Goal: Task Accomplishment & Management: Complete application form

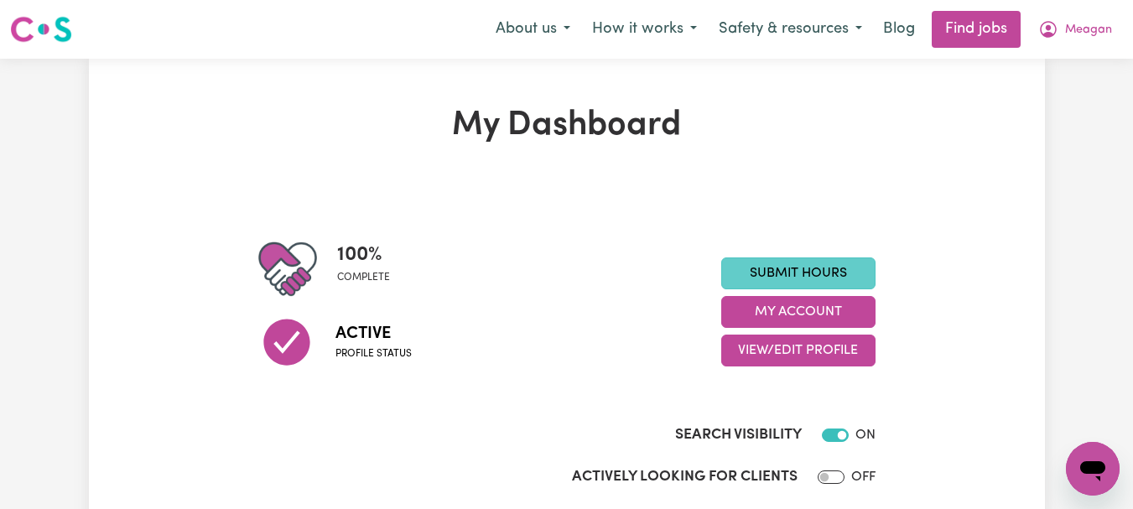
click at [785, 289] on link "Submit Hours" at bounding box center [798, 273] width 154 height 32
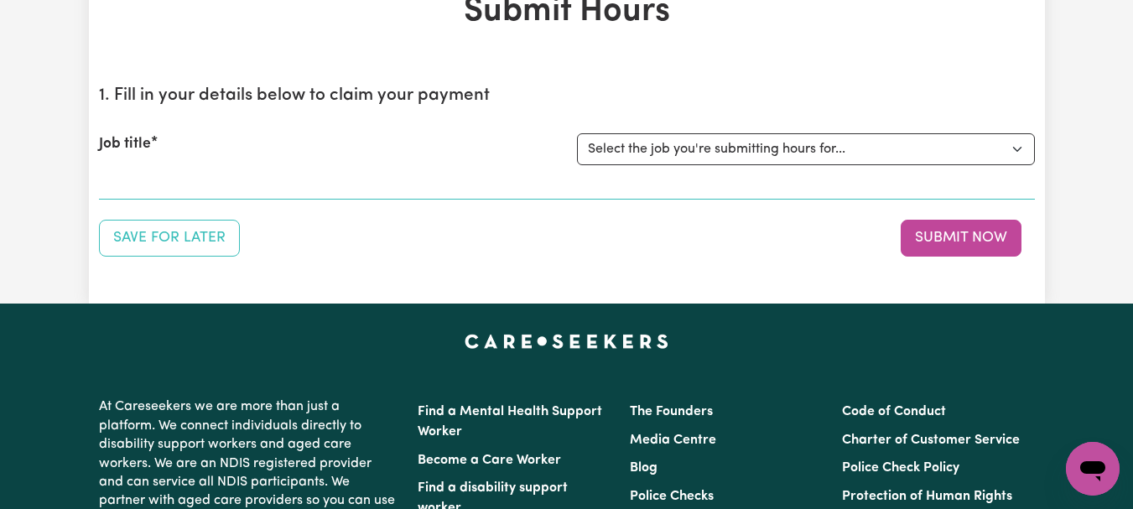
scroll to position [122, 0]
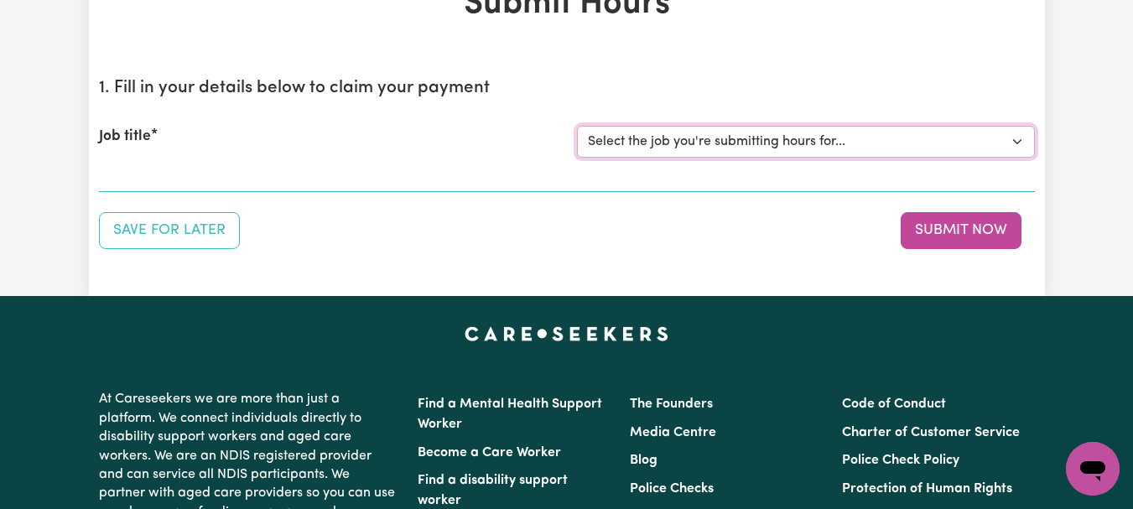
click at [1015, 158] on select "Select the job you're submitting hours for... [[PERSON_NAME]] [DEMOGRAPHIC_DATA…" at bounding box center [806, 142] width 458 height 32
select select "7667"
click at [579, 158] on select "Select the job you're submitting hours for... [[PERSON_NAME]] [DEMOGRAPHIC_DATA…" at bounding box center [806, 142] width 458 height 32
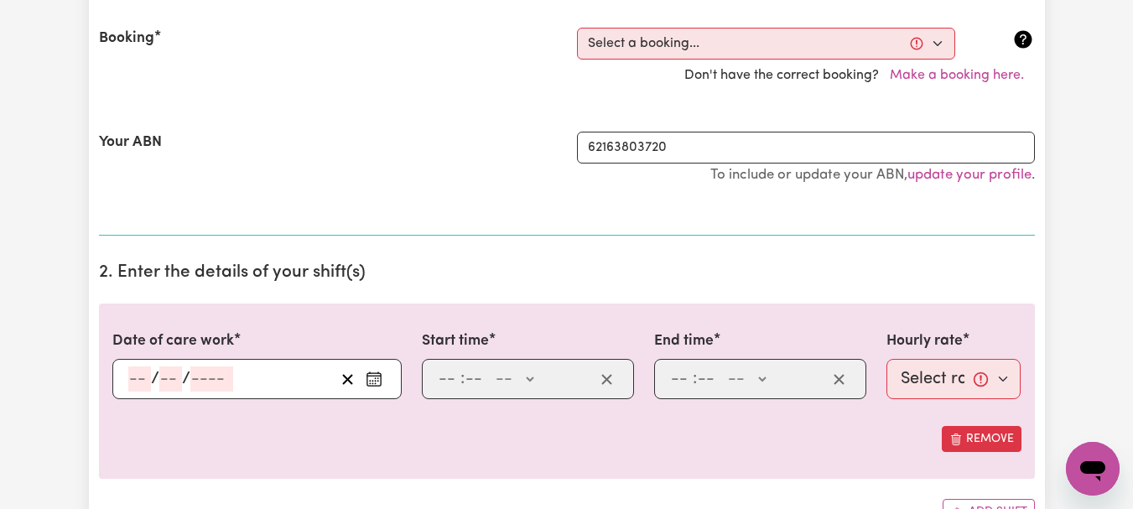
scroll to position [401, 0]
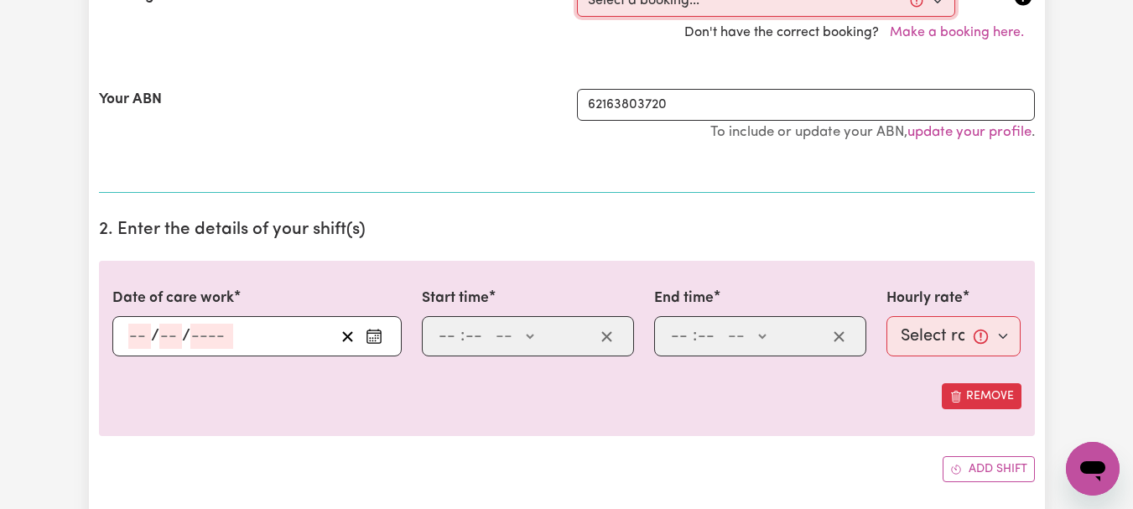
click at [933, 17] on select "Select a booking... [DATE] 08:00am to 09:00am (ONE-OFF) [DATE] 08:00am to 09:00…" at bounding box center [766, 1] width 378 height 32
select select "346369"
click at [579, 17] on select "Select a booking... [DATE] 08:00am to 09:00am (ONE-OFF) [DATE] 08:00am to 09:00…" at bounding box center [766, 1] width 378 height 32
type input "[DATE]"
type input "1"
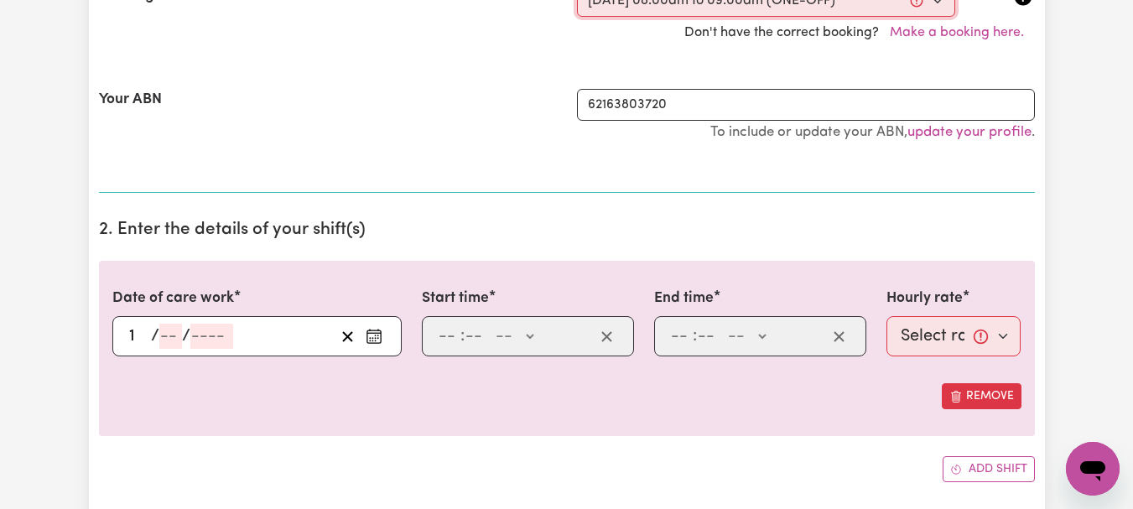
type input "9"
type input "2025"
type input "08:00"
type input "8"
type input "0"
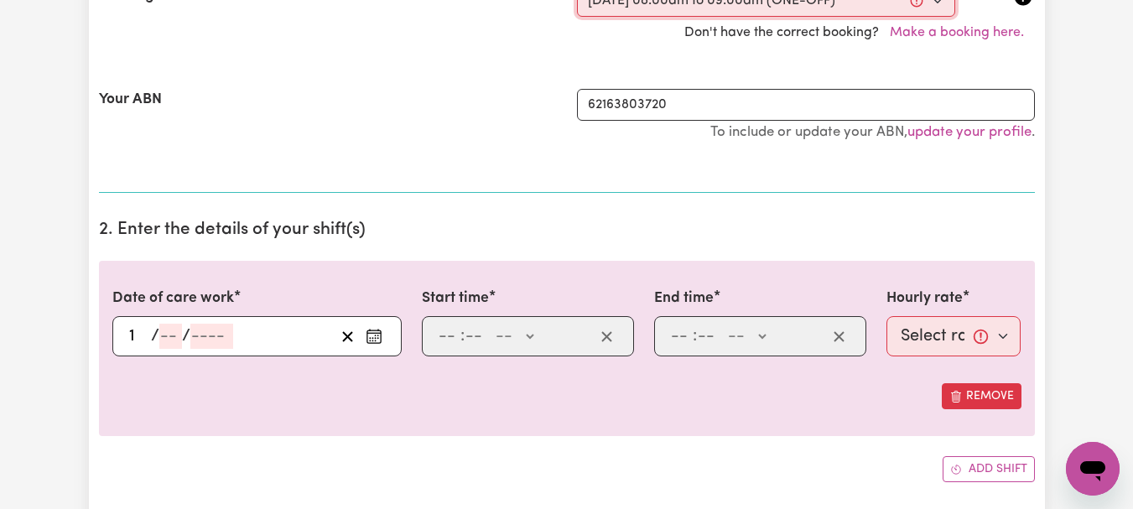
select select "am"
type input "09:00"
type input "9"
type input "0"
select select "am"
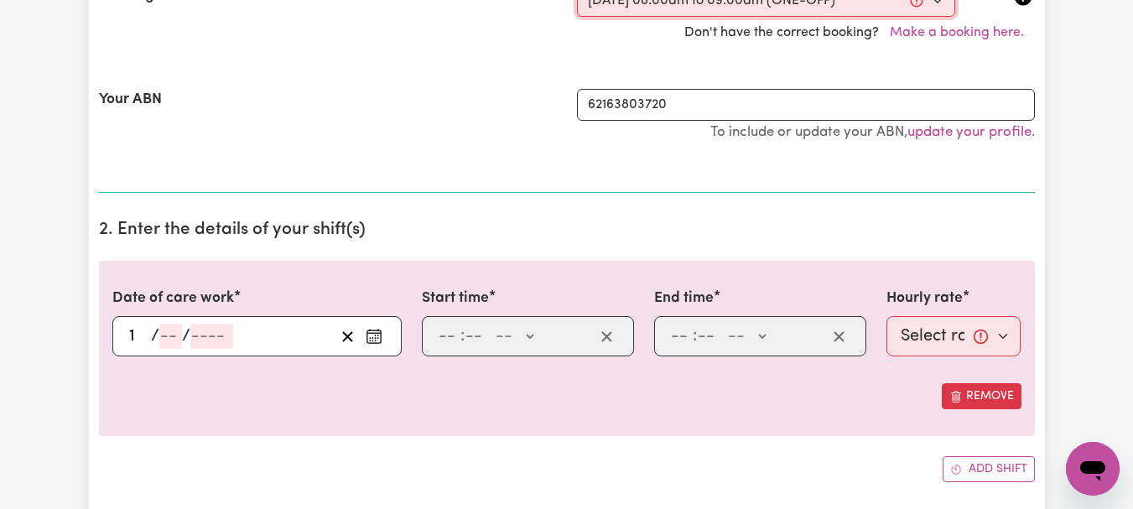
select select "44-Weekday"
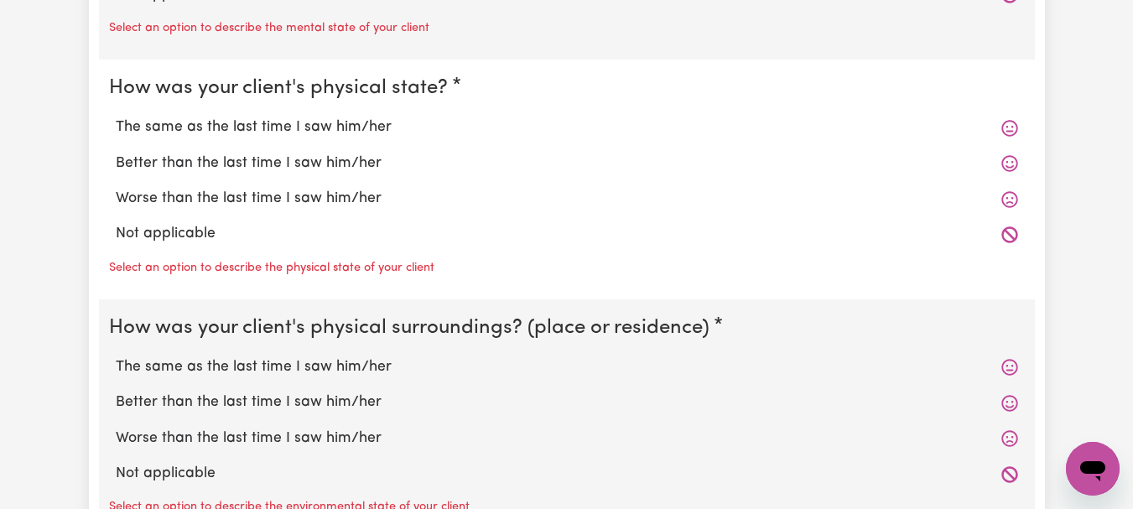
scroll to position [1602, 0]
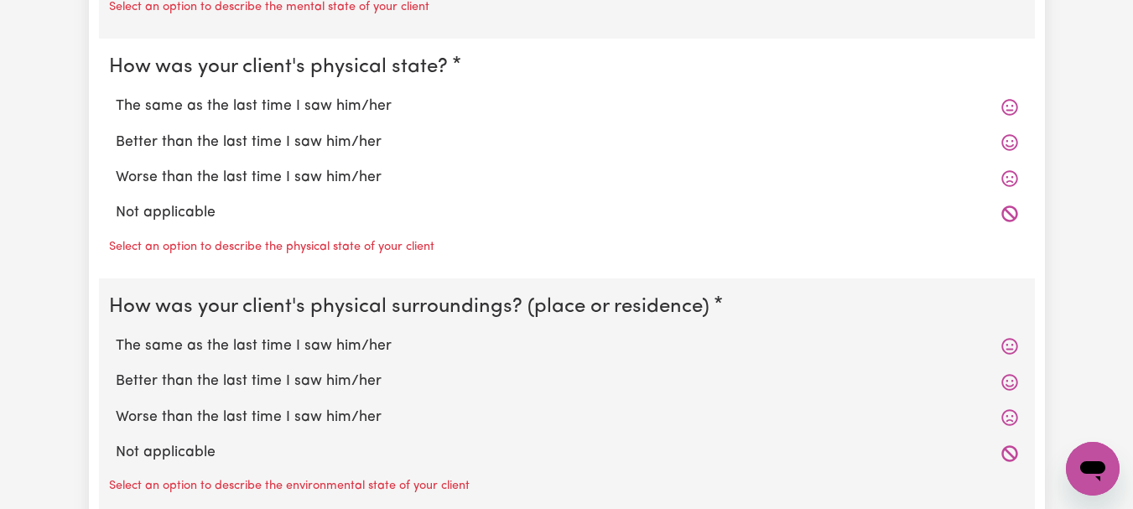
radio input "true"
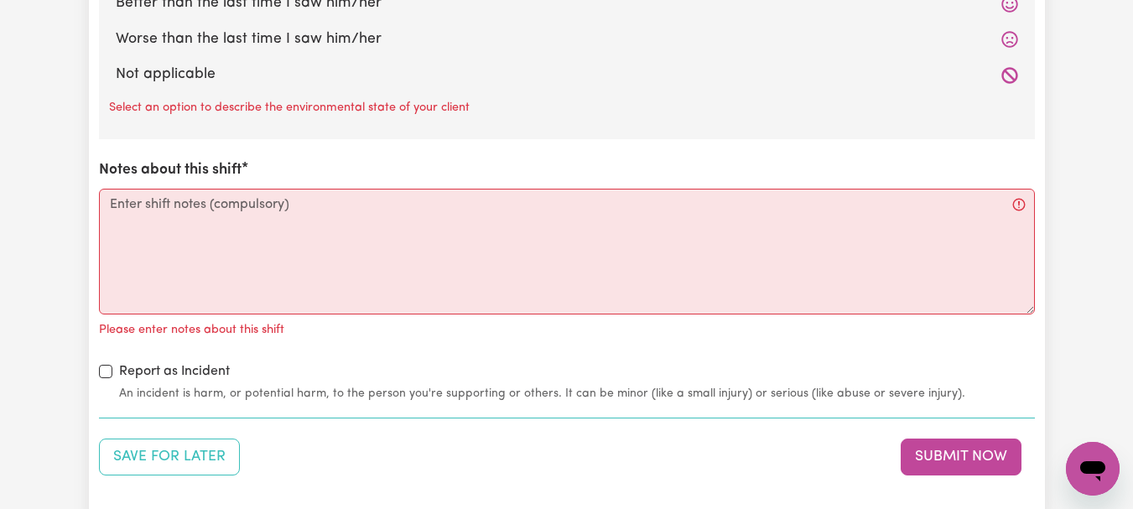
scroll to position [1982, 0]
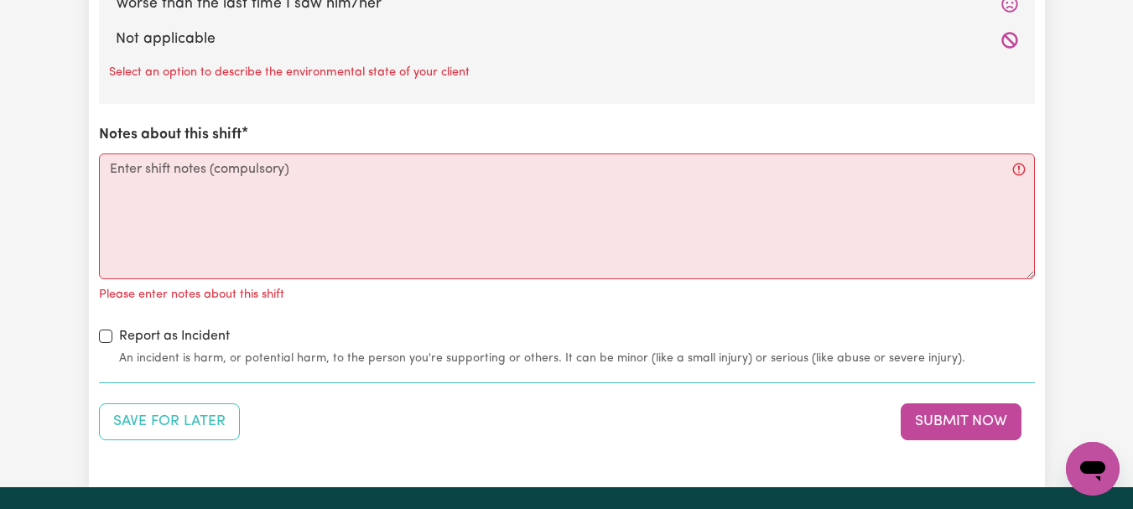
radio input "true"
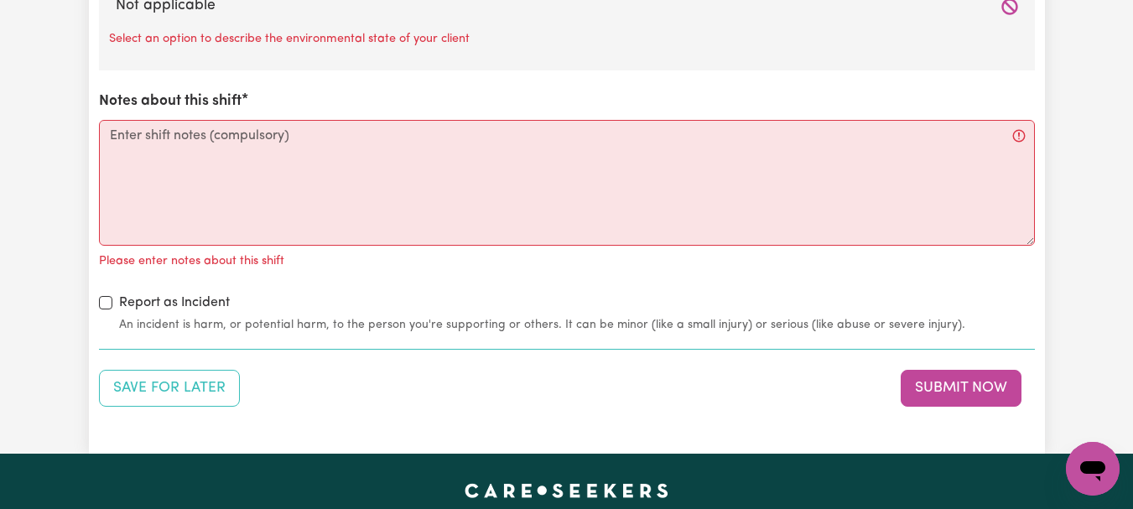
radio input "true"
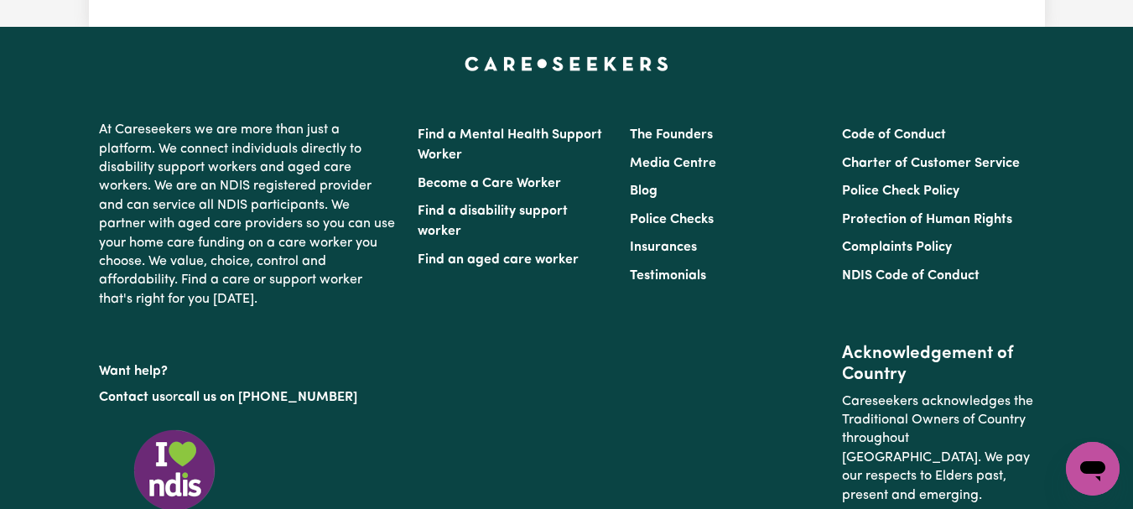
scroll to position [2397, 0]
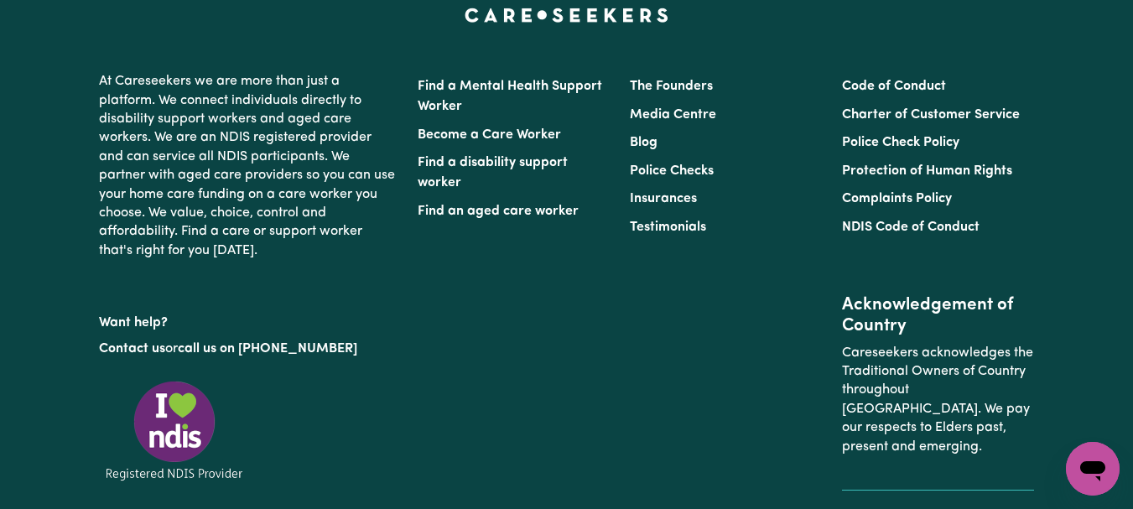
type textarea "Refer to KNC shift notes."
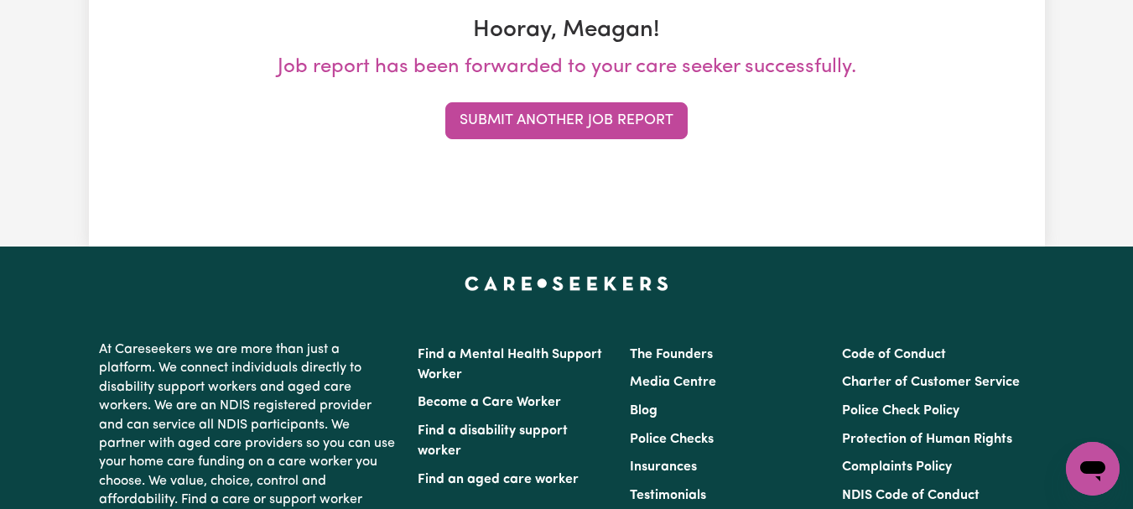
scroll to position [312, 0]
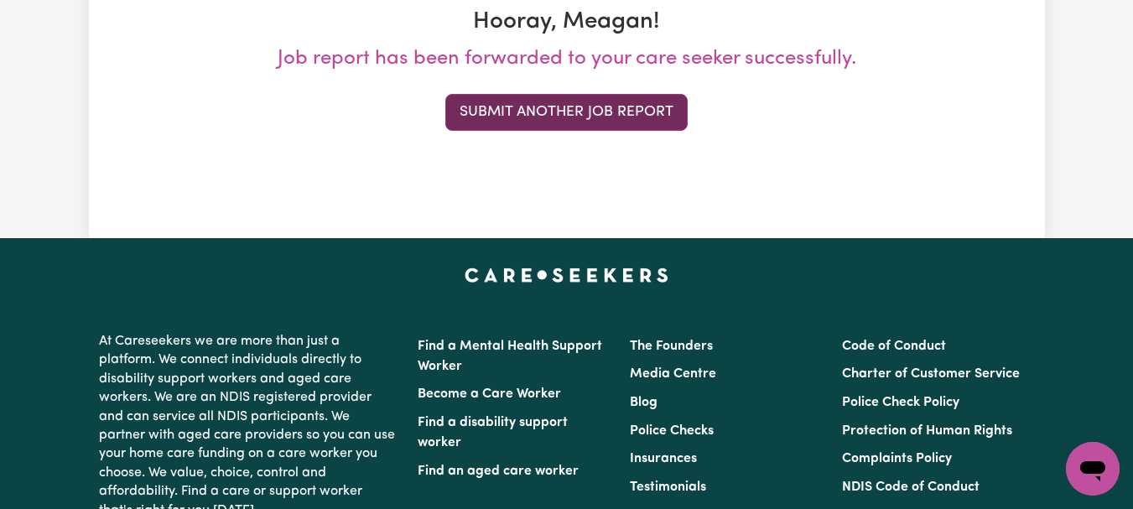
click at [579, 131] on button "Submit Another Job Report" at bounding box center [566, 112] width 242 height 37
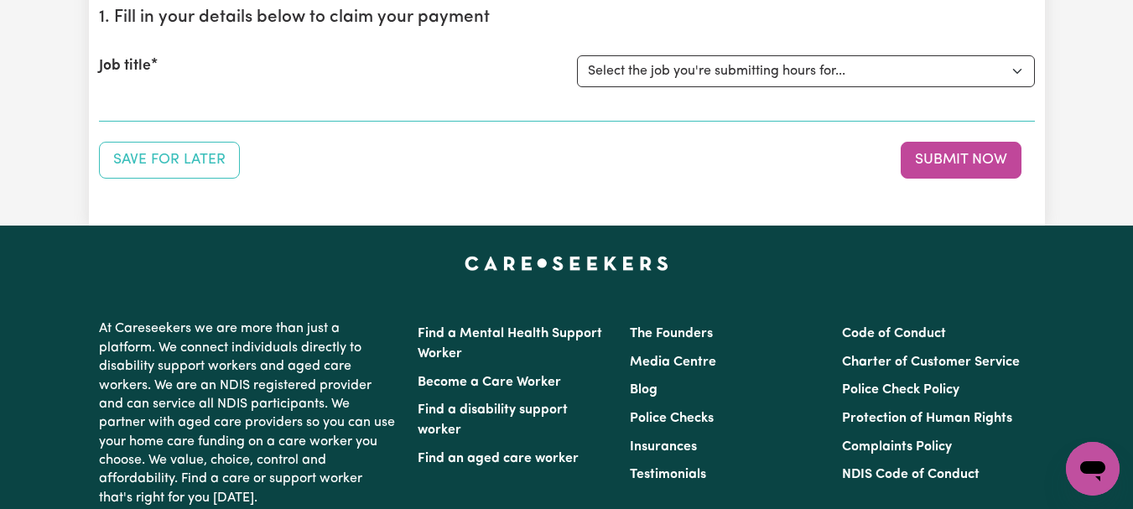
scroll to position [195, 0]
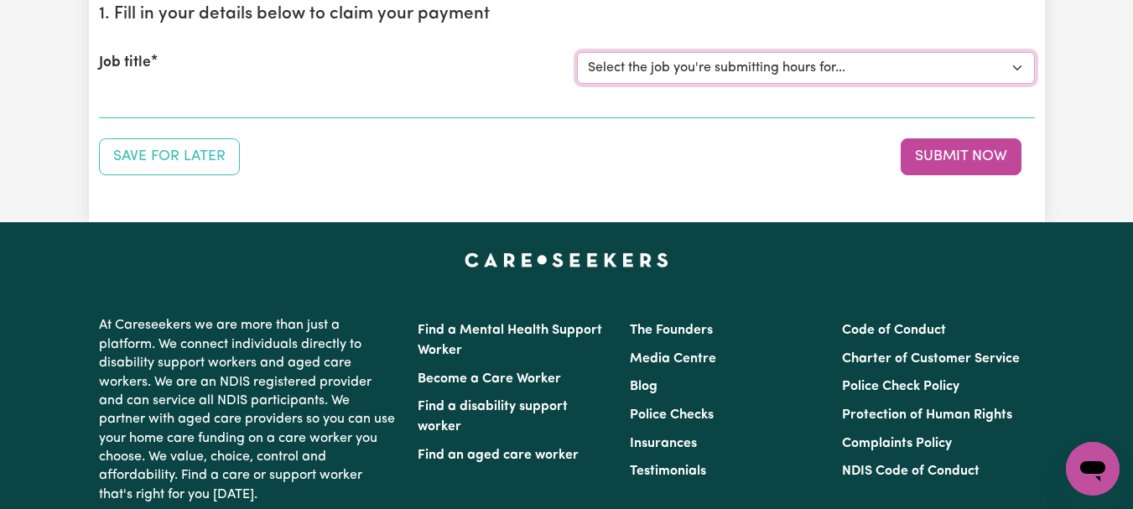
click at [1011, 84] on select "Select the job you're submitting hours for... [[PERSON_NAME]] [DEMOGRAPHIC_DATA…" at bounding box center [806, 68] width 458 height 32
select select "7667"
click at [579, 84] on select "Select the job you're submitting hours for... [[PERSON_NAME]] [DEMOGRAPHIC_DATA…" at bounding box center [806, 68] width 458 height 32
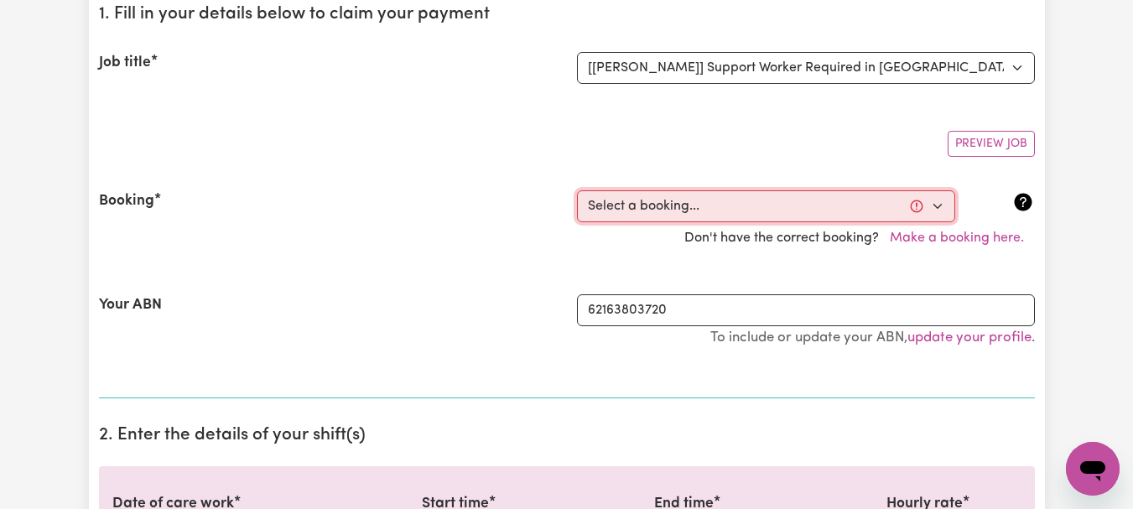
click at [933, 222] on select "Select a booking... [DATE] 08:00am to 09:00am (ONE-OFF) [DATE] 08:00am to 09:00…" at bounding box center [766, 206] width 378 height 32
select select "339837"
click at [579, 222] on select "Select a booking... [DATE] 08:00am to 09:00am (ONE-OFF) [DATE] 08:00am to 09:00…" at bounding box center [766, 206] width 378 height 32
type input "[DATE]"
type input "2"
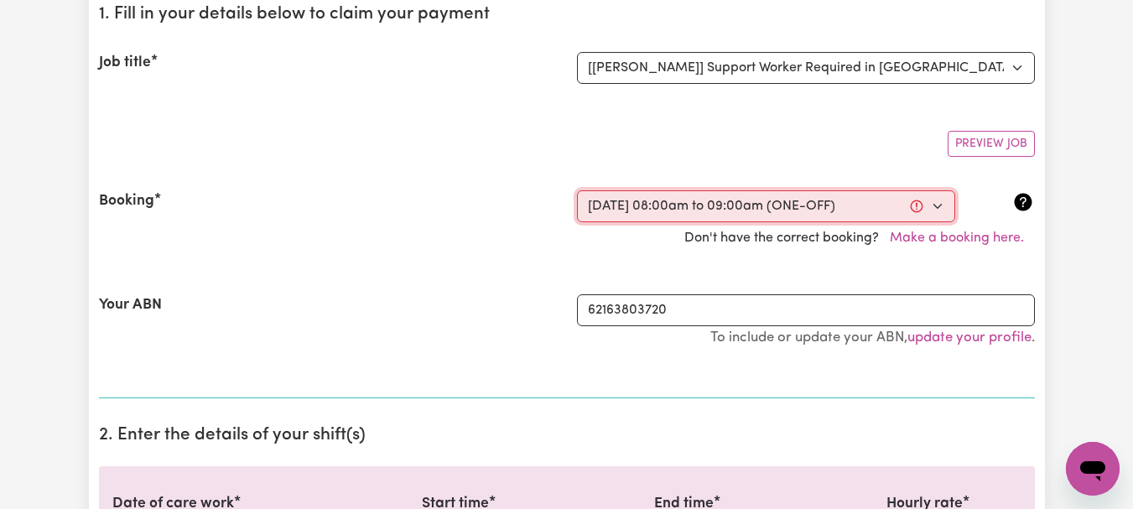
type input "9"
type input "2025"
type input "08:00"
type input "8"
type input "0"
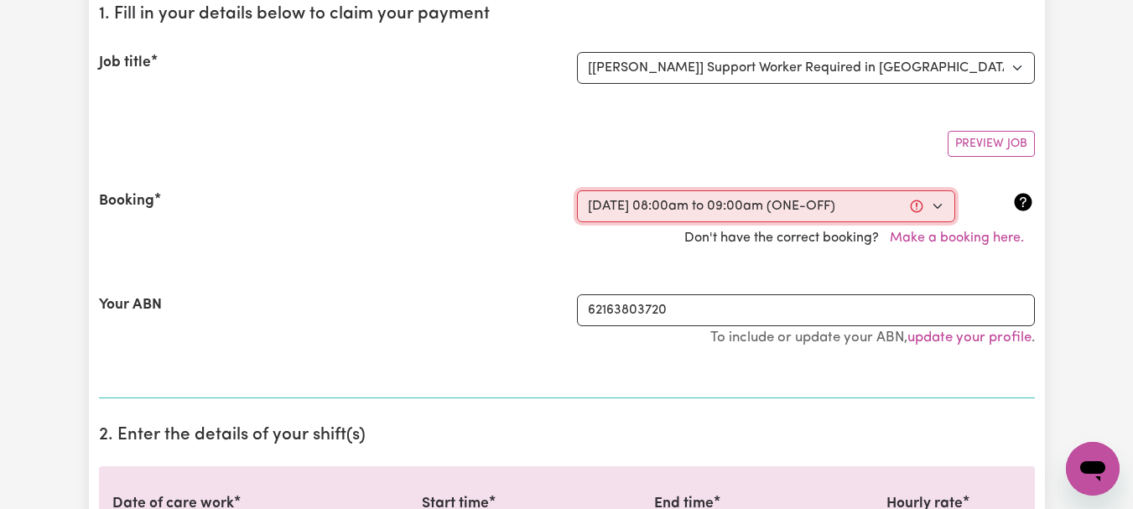
select select "am"
type input "09:00"
type input "9"
type input "0"
select select "am"
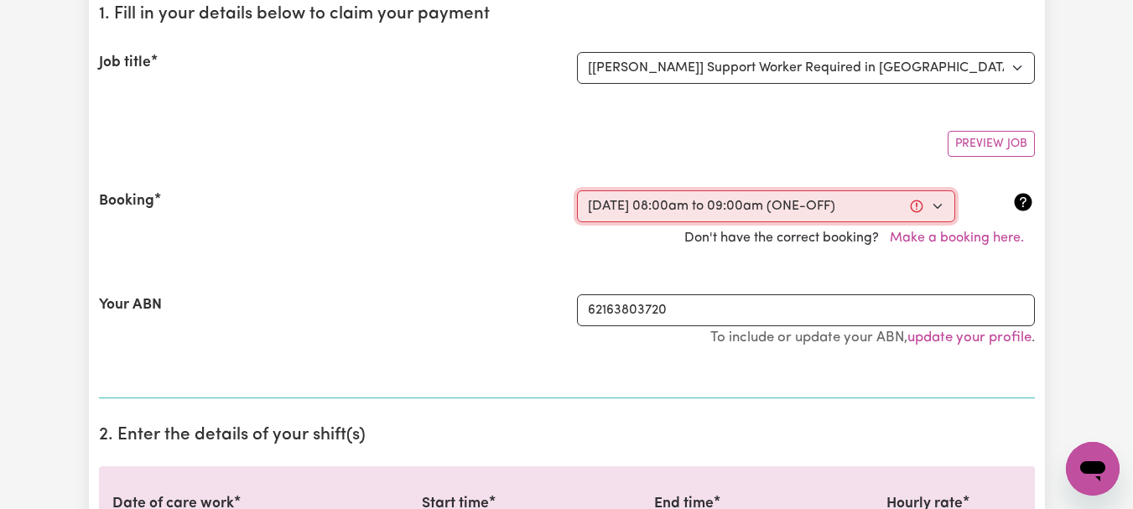
select select "44-Weekday"
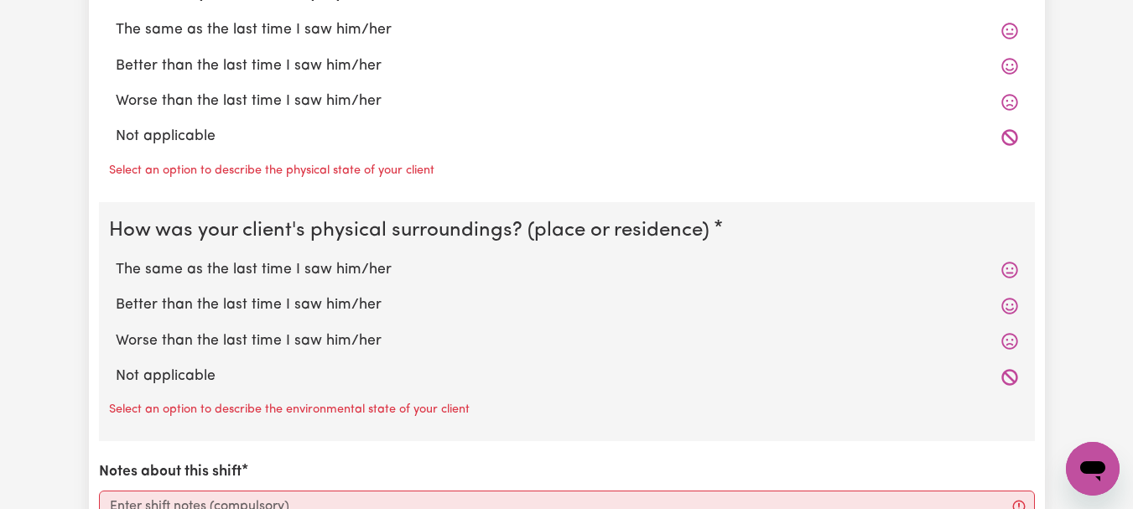
scroll to position [1722, 0]
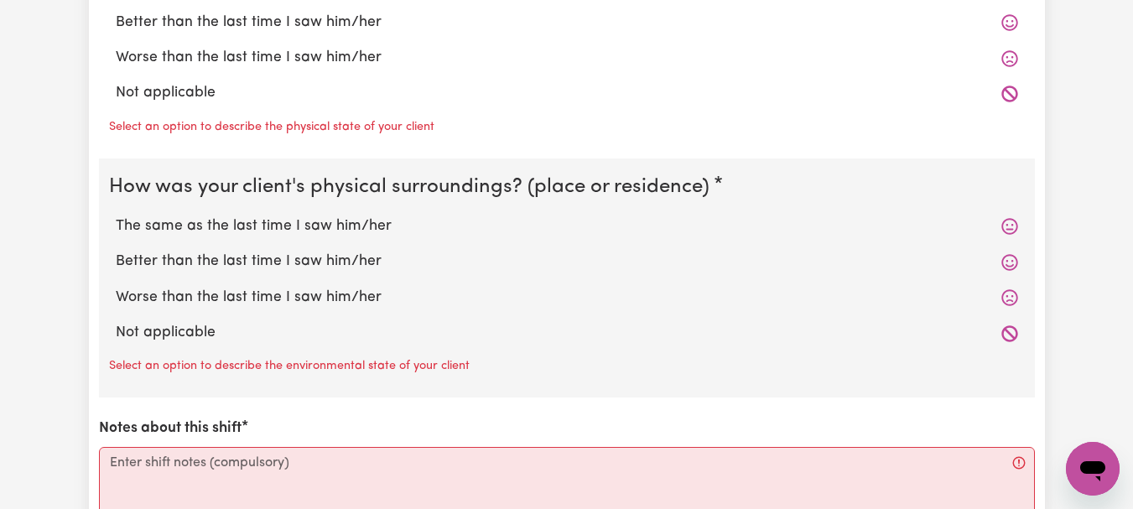
radio input "true"
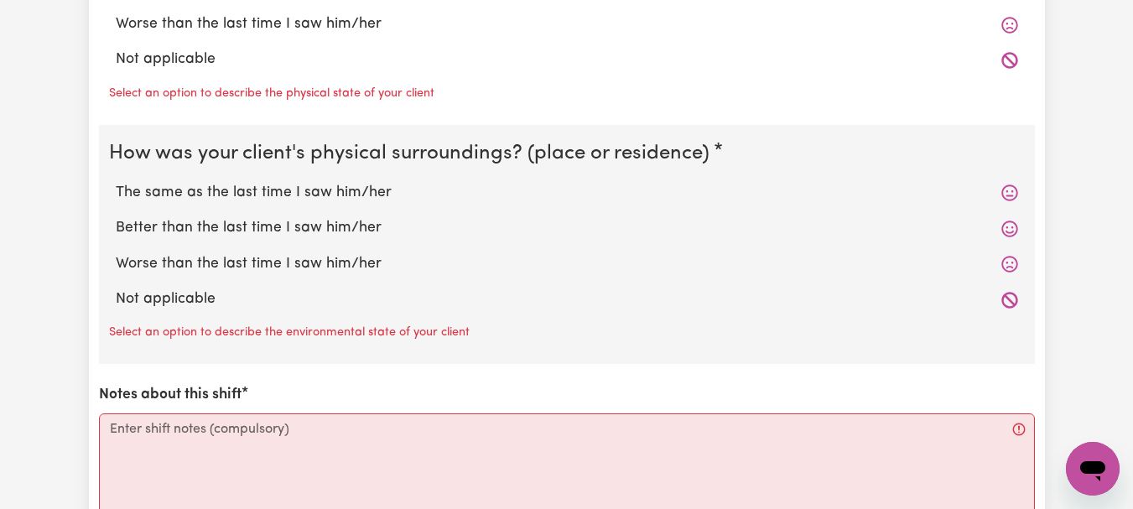
radio input "true"
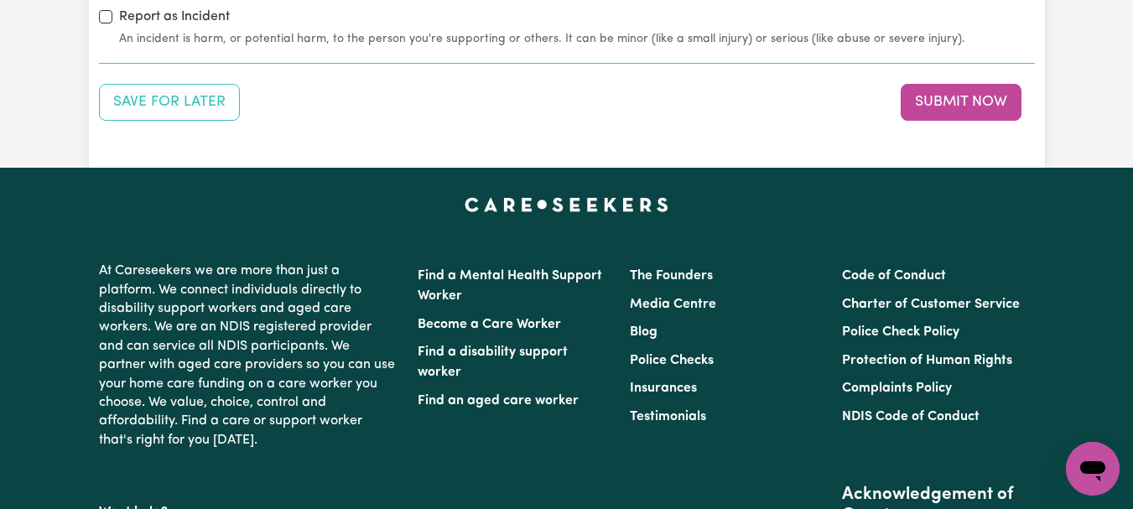
scroll to position [2275, 0]
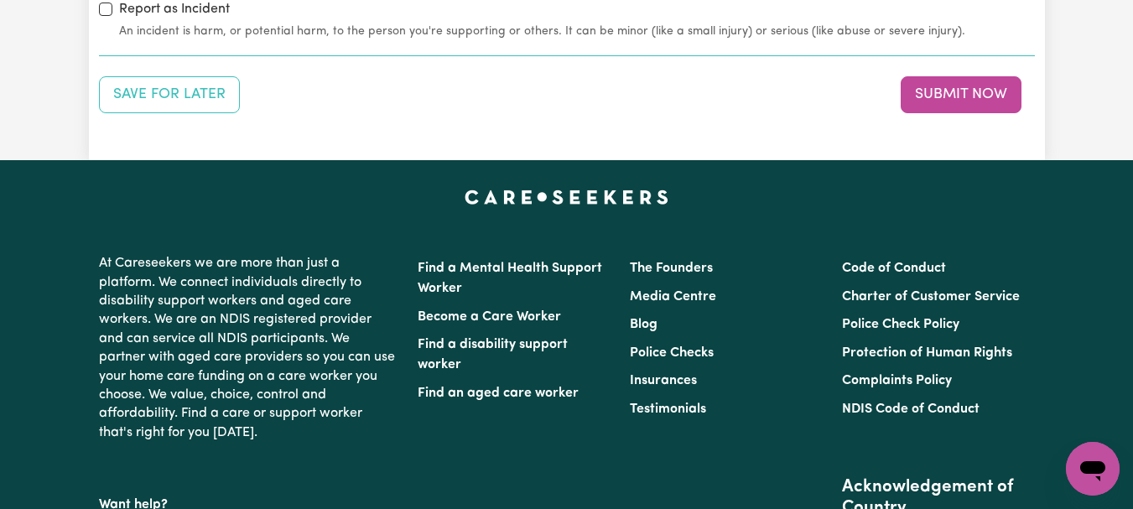
radio input "true"
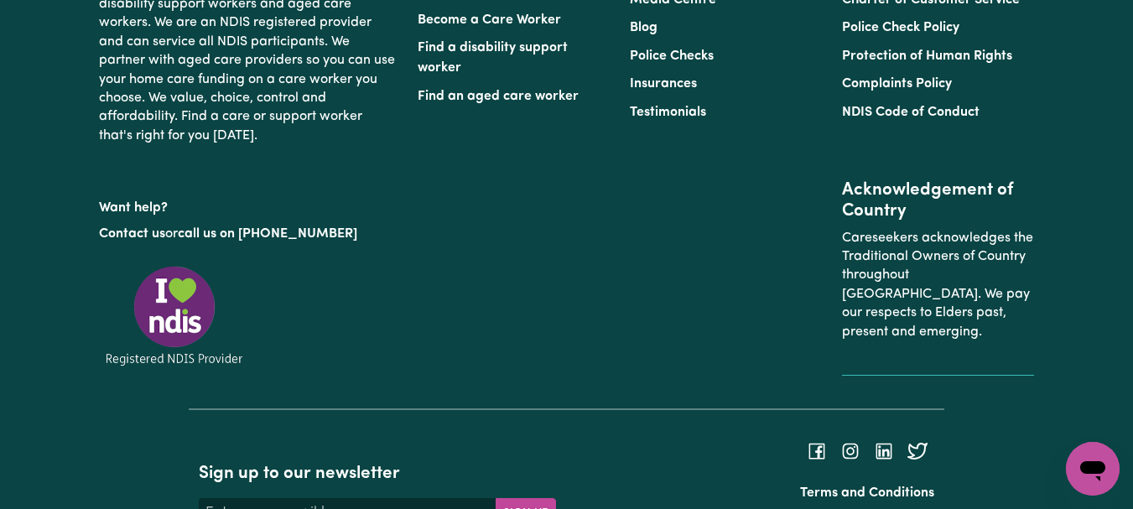
scroll to position [2533, 0]
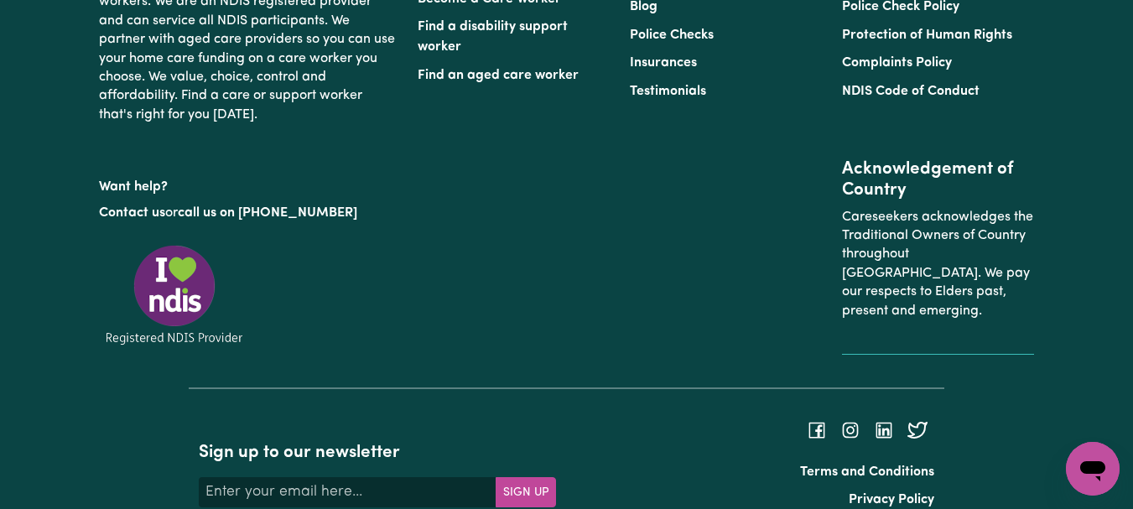
type textarea "Refer to KNC shift notes."
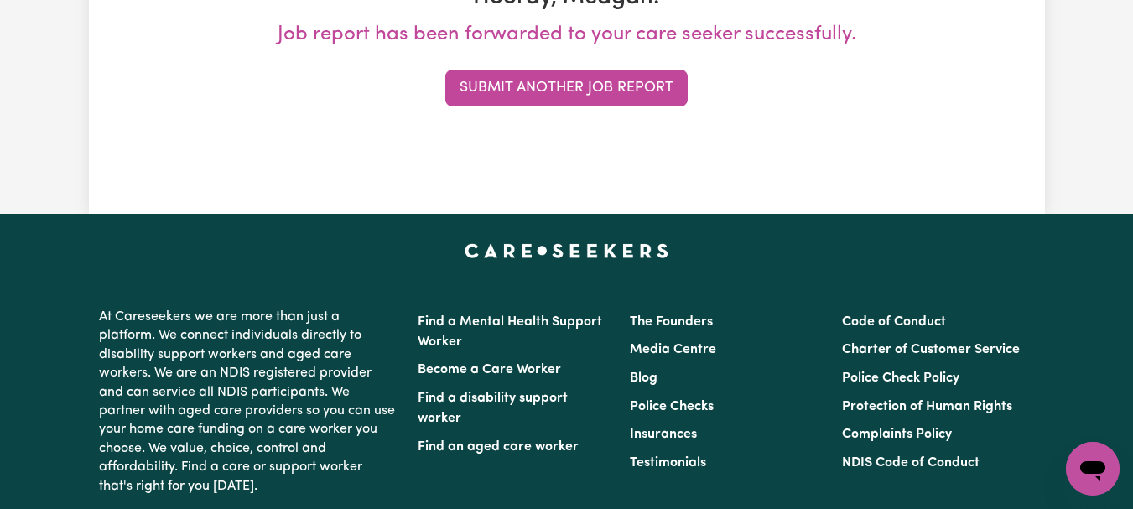
scroll to position [339, 0]
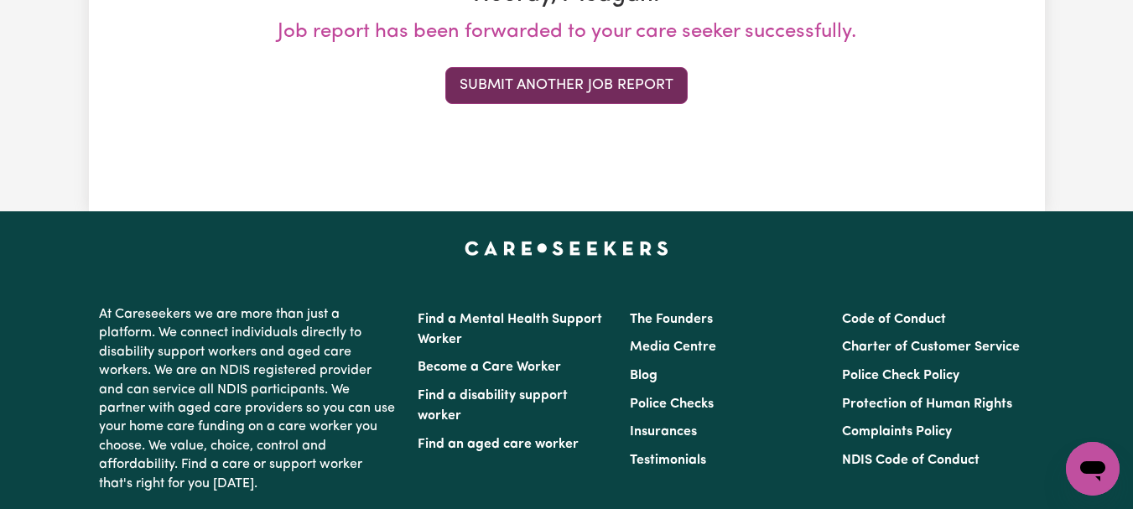
click at [593, 104] on button "Submit Another Job Report" at bounding box center [566, 85] width 242 height 37
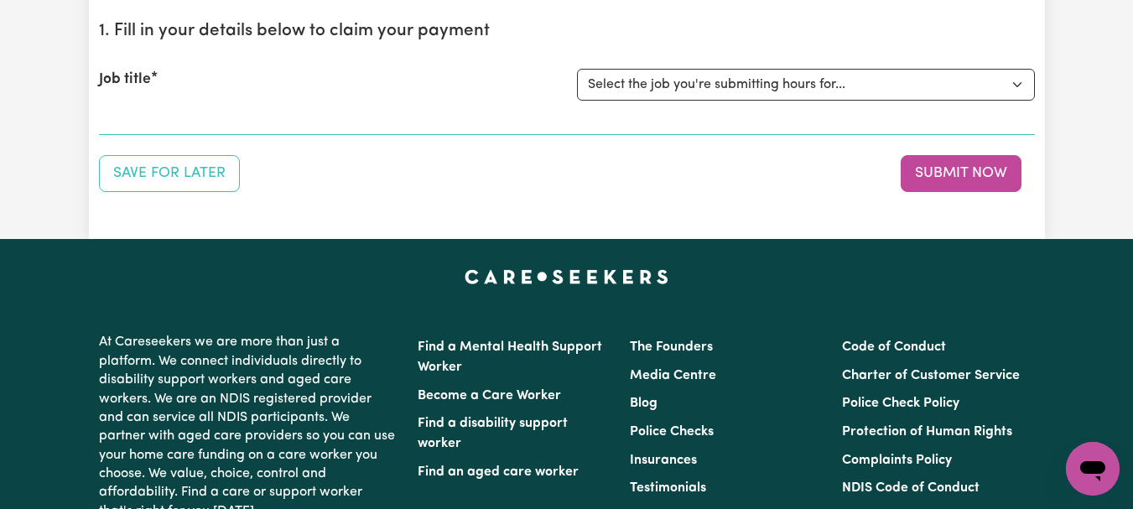
scroll to position [184, 0]
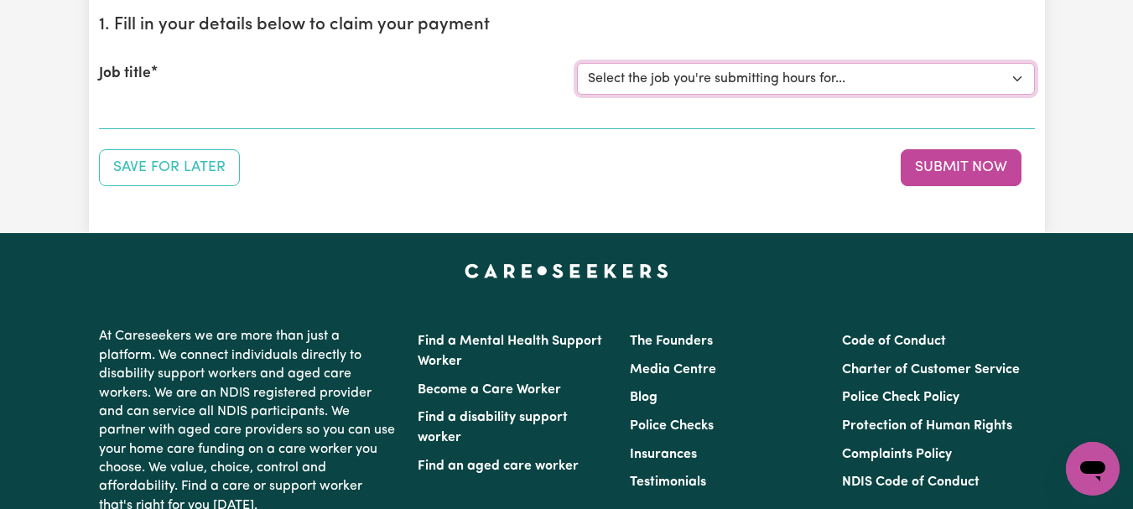
click at [1006, 95] on select "Select the job you're submitting hours for... [[PERSON_NAME]] [DEMOGRAPHIC_DATA…" at bounding box center [806, 79] width 458 height 32
select select "6539"
click at [579, 95] on select "Select the job you're submitting hours for... [[PERSON_NAME]] [DEMOGRAPHIC_DATA…" at bounding box center [806, 79] width 458 height 32
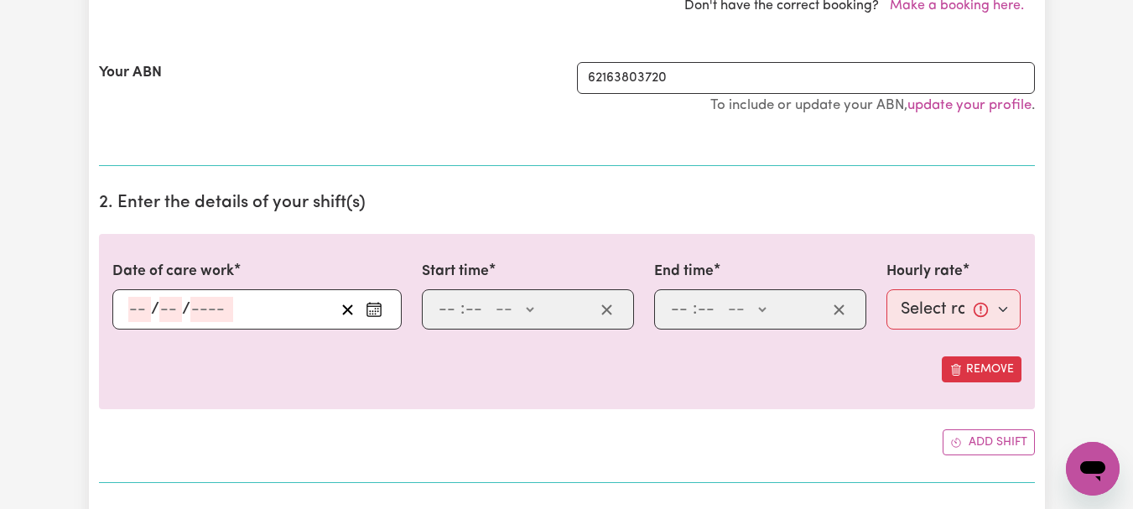
scroll to position [442, 0]
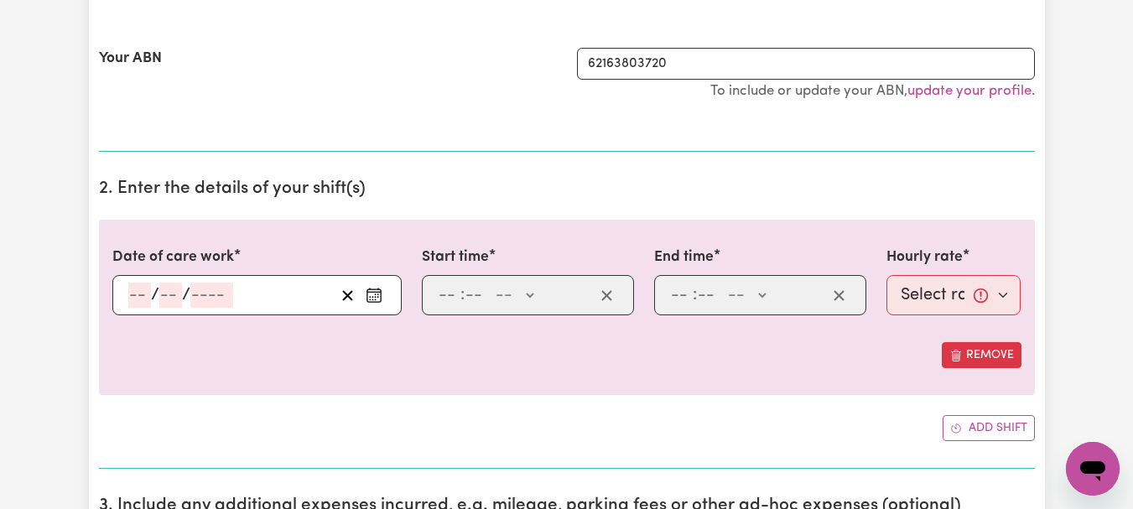
select select "337695"
type input "[DATE]"
type input "2"
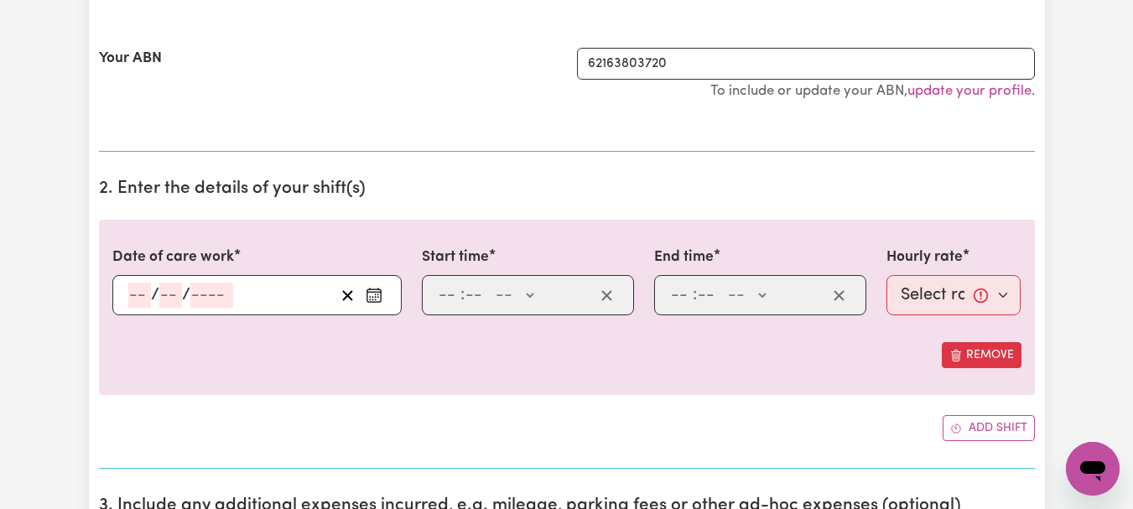
type input "9"
type input "2025"
type input "10:00"
type input "10"
type input "0"
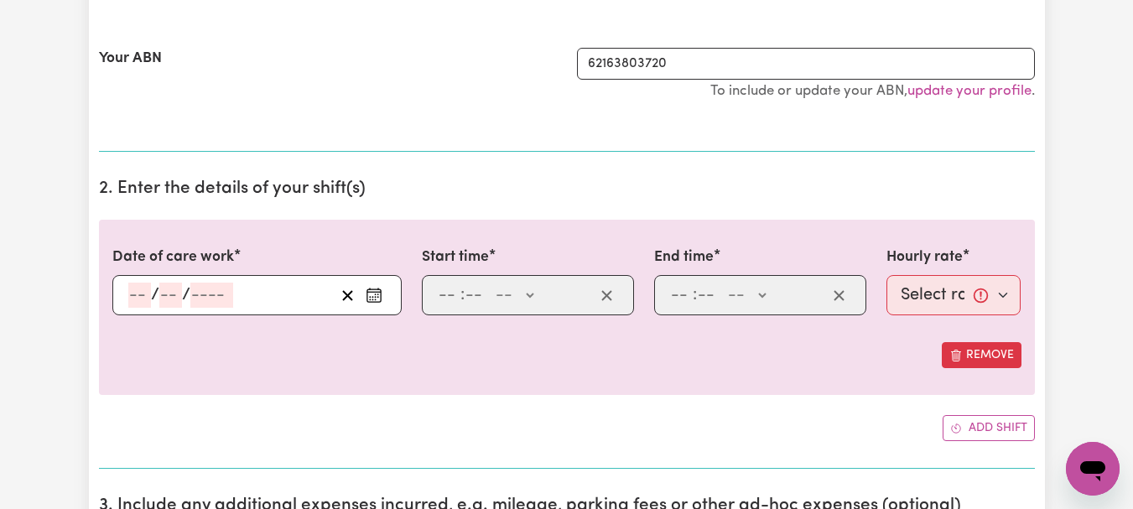
select select "am"
type input "12:00"
type input "12"
type input "0"
select select "pm"
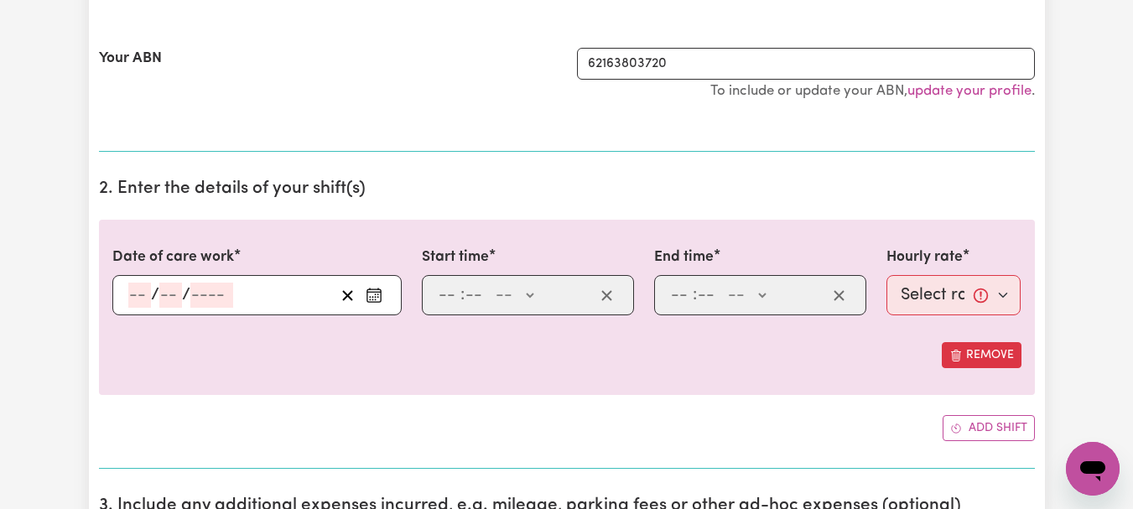
select select "44-Weekday"
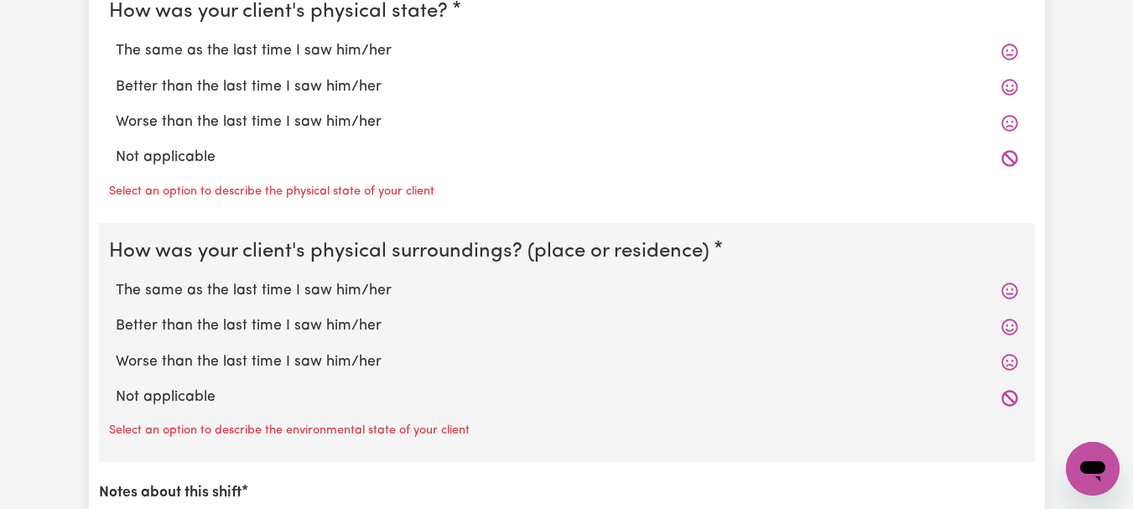
scroll to position [1679, 0]
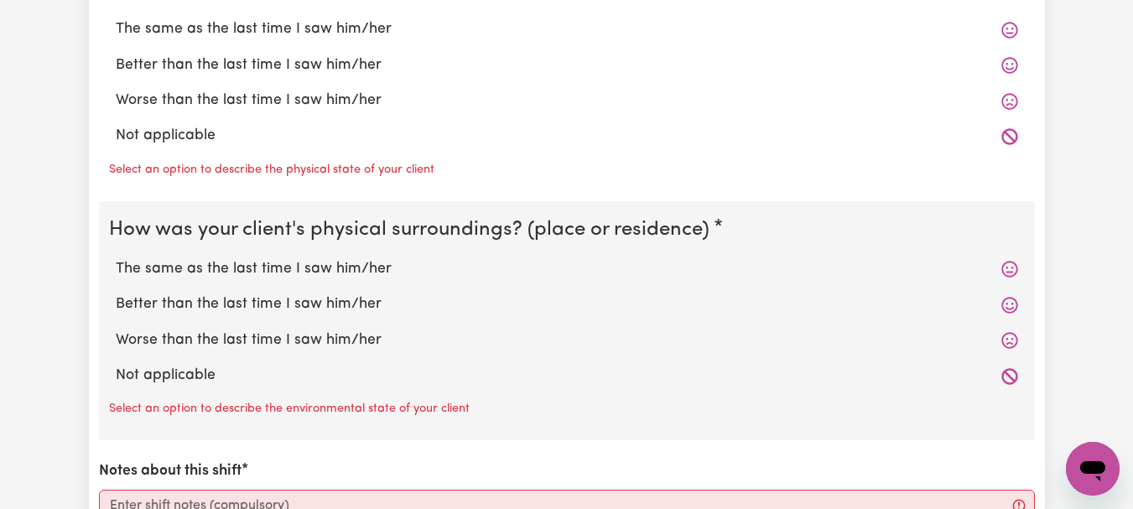
radio input "true"
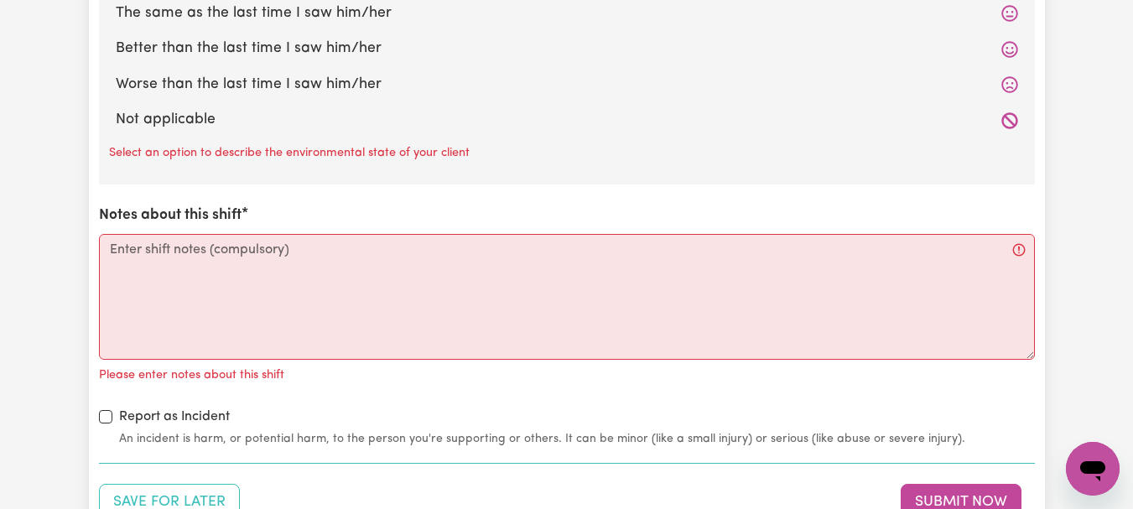
scroll to position [1915, 0]
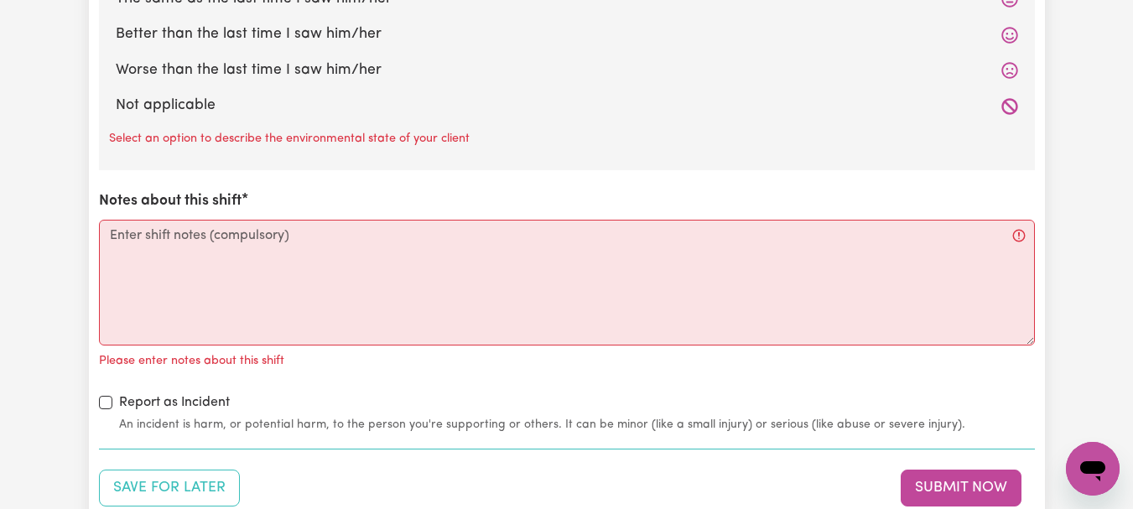
radio input "true"
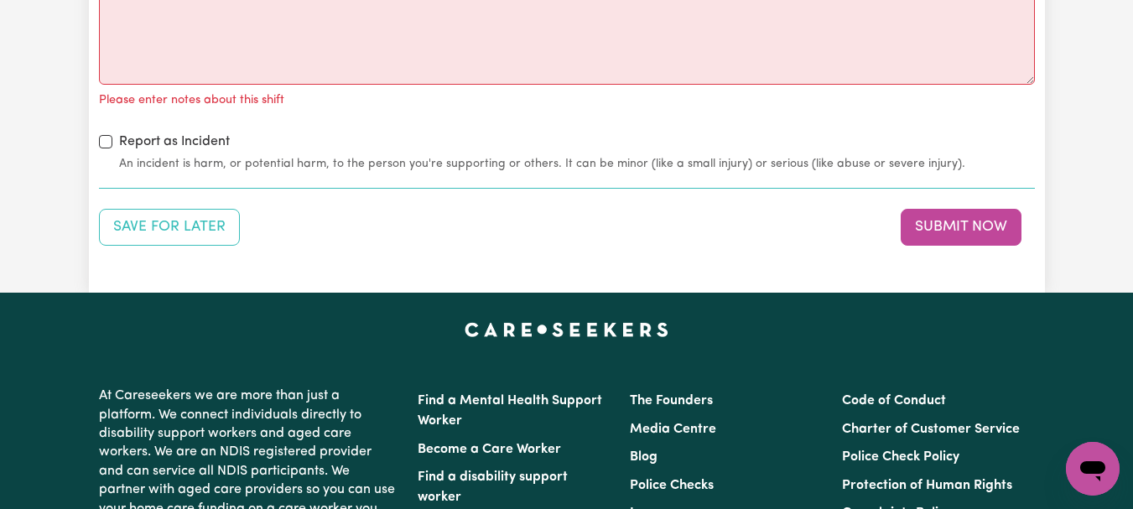
scroll to position [2171, 0]
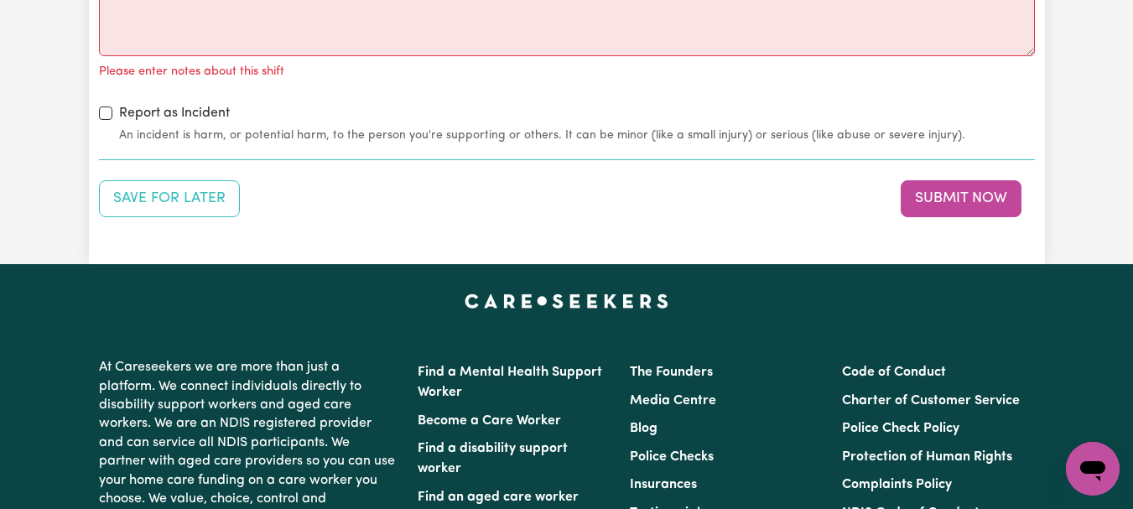
radio input "true"
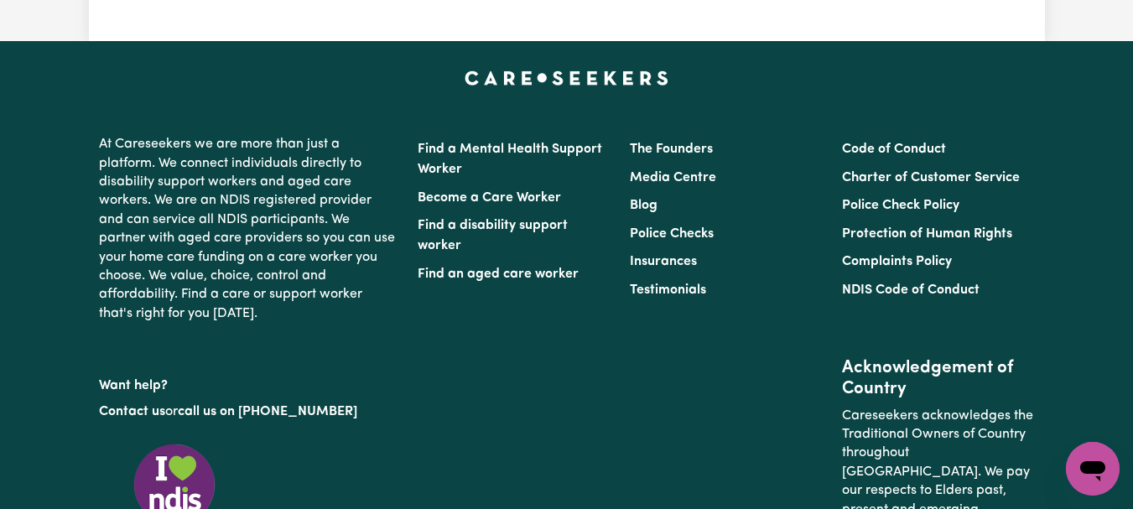
scroll to position [2367, 0]
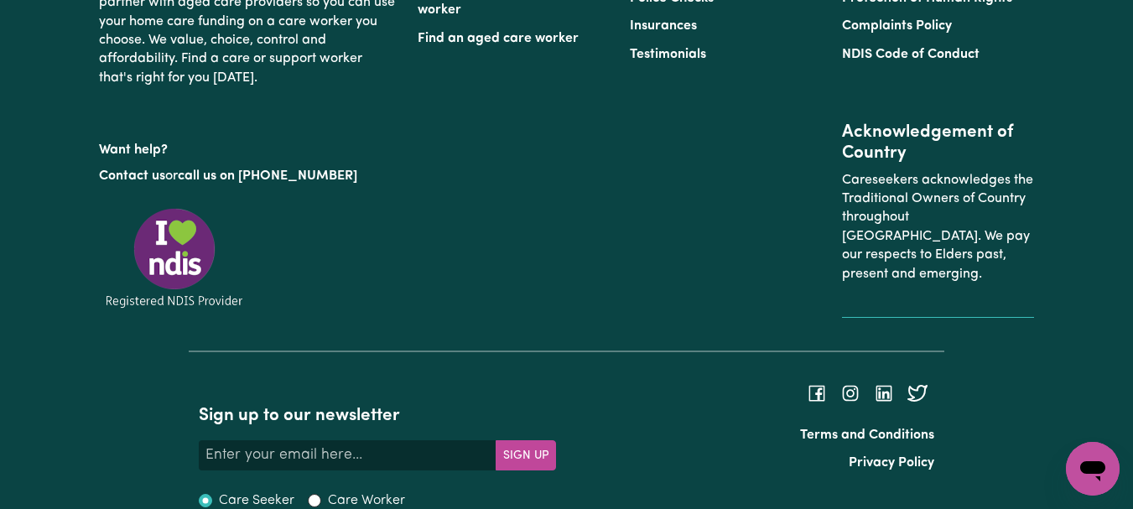
scroll to position [2590, 0]
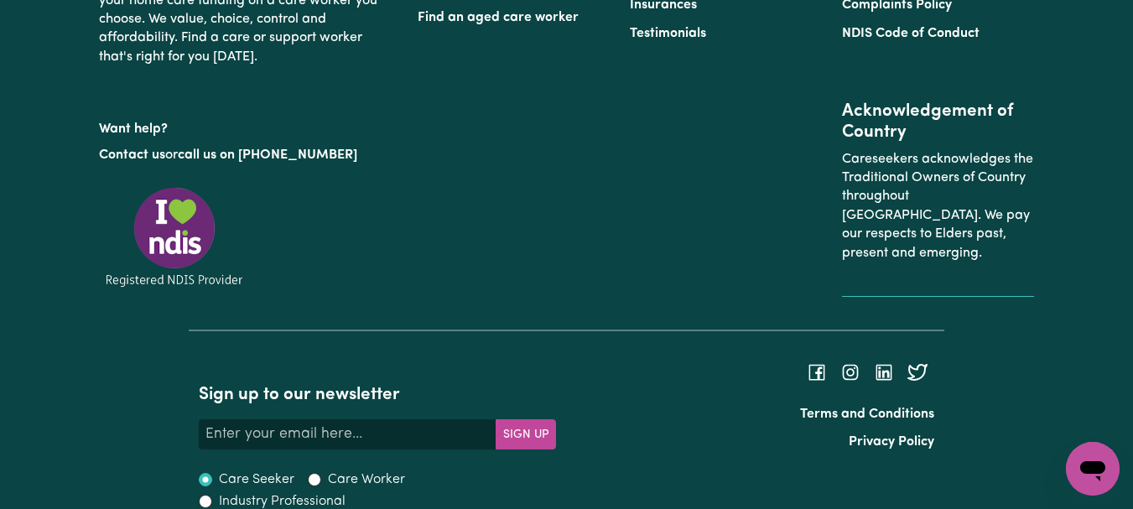
type textarea "Refer to KNC shift notes."
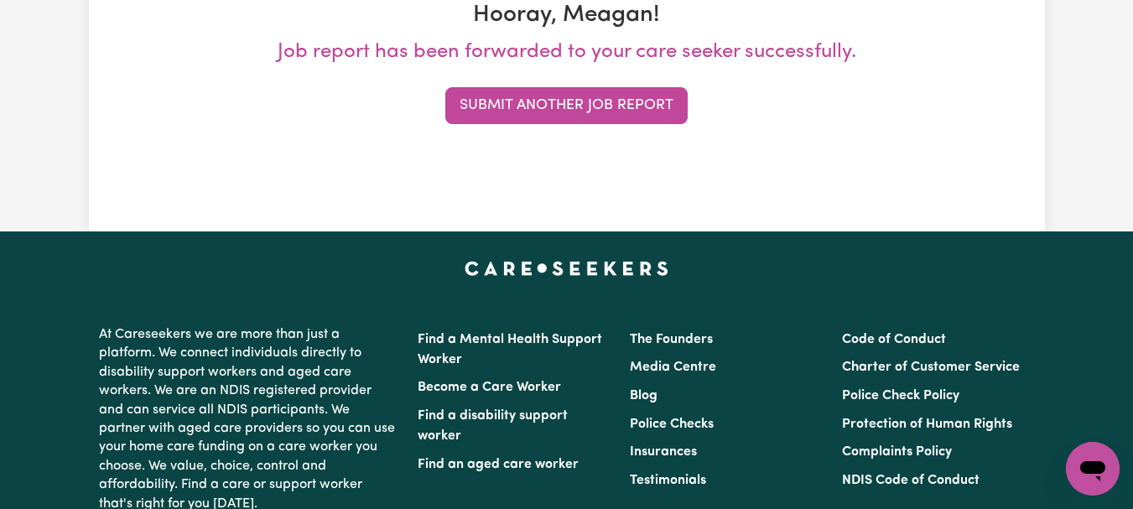
scroll to position [325, 0]
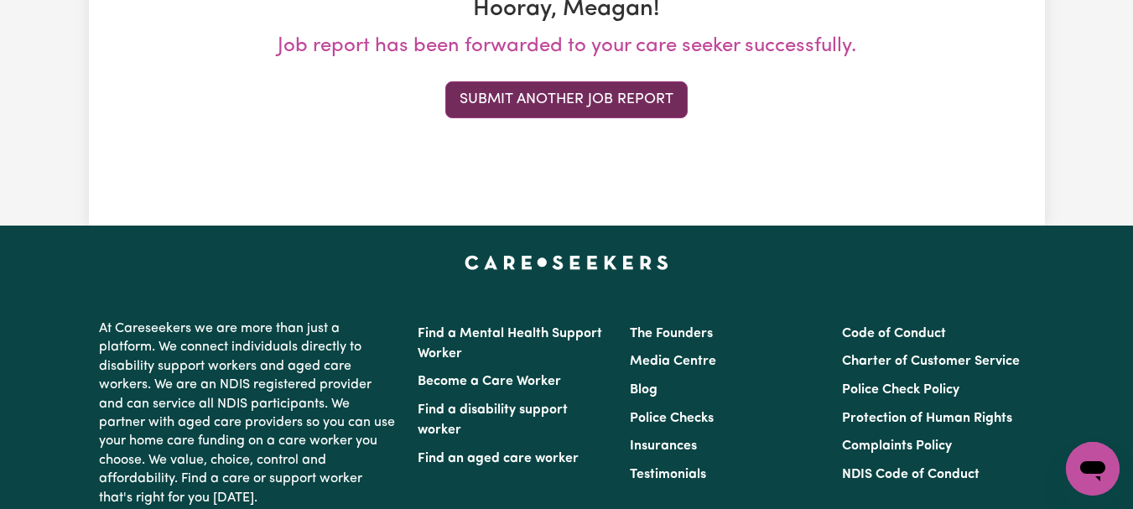
click at [647, 118] on button "Submit Another Job Report" at bounding box center [566, 99] width 242 height 37
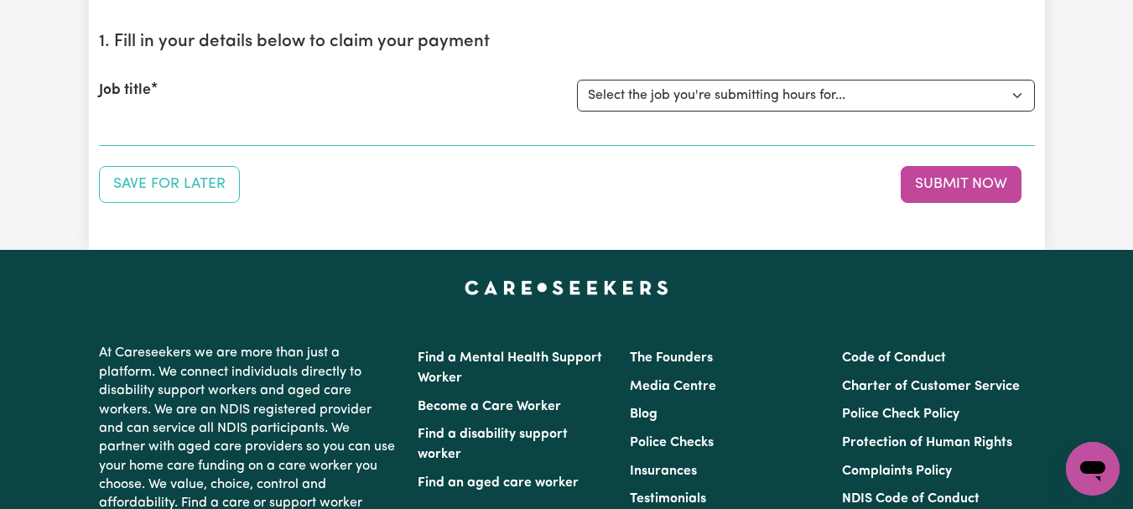
scroll to position [176, 0]
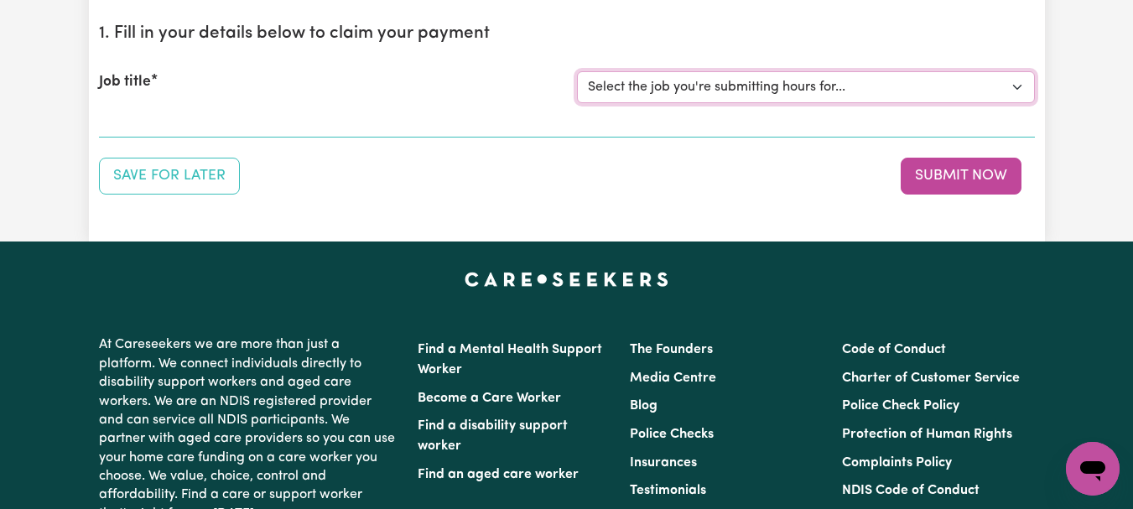
click at [1014, 103] on select "Select the job you're submitting hours for... [[PERSON_NAME]] [DEMOGRAPHIC_DATA…" at bounding box center [806, 87] width 458 height 32
select select "7667"
click at [579, 103] on select "Select the job you're submitting hours for... [[PERSON_NAME]] [DEMOGRAPHIC_DATA…" at bounding box center [806, 87] width 458 height 32
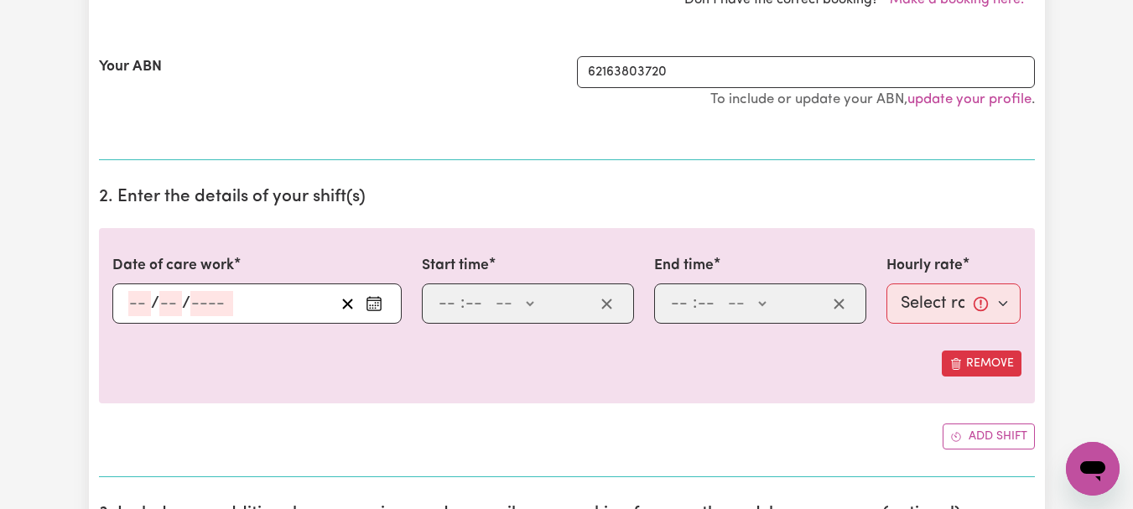
scroll to position [413, 0]
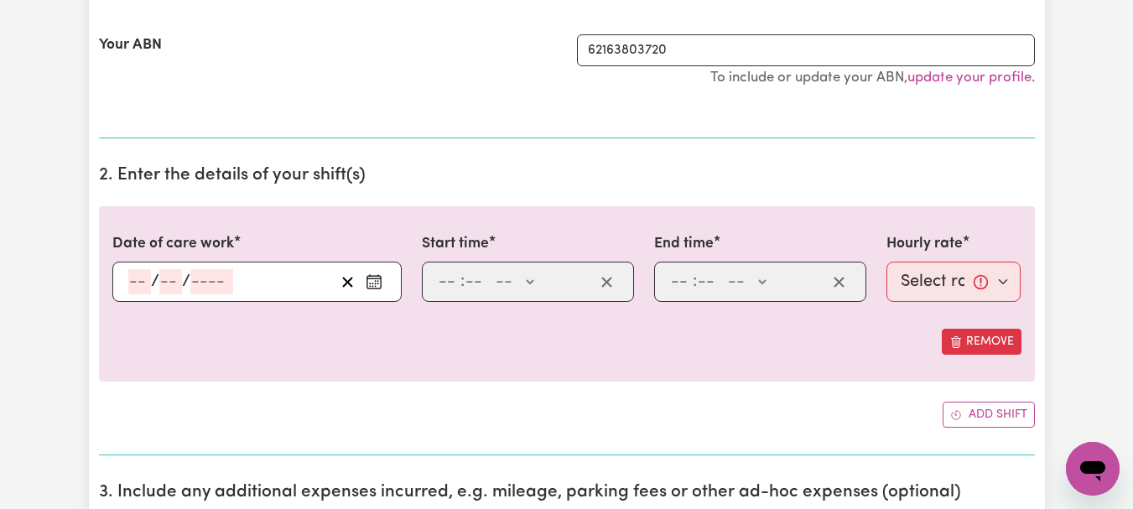
select select "347938"
type input "[DATE]"
type input "3"
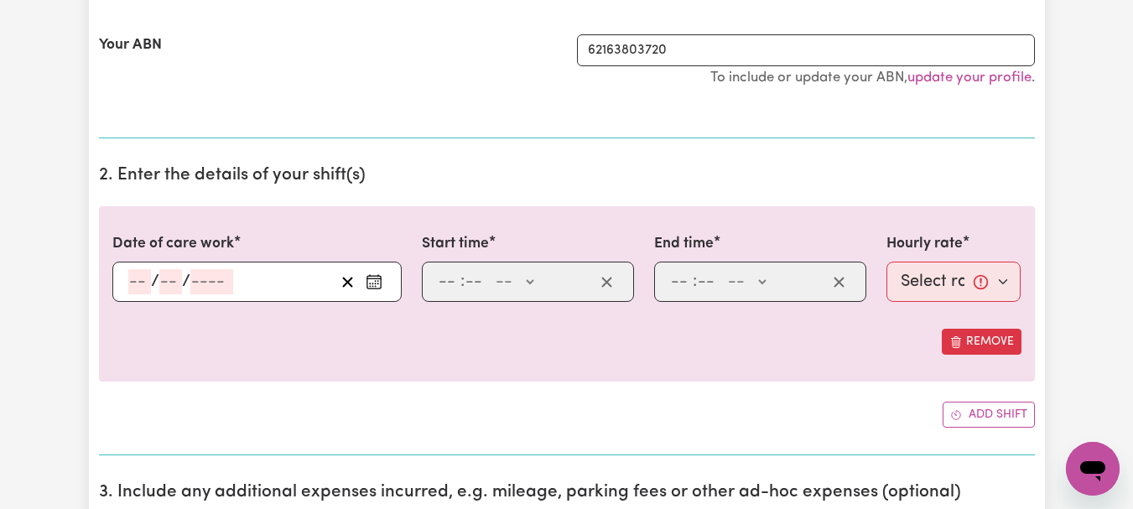
type input "9"
type input "2025"
type input "08:00"
type input "8"
type input "0"
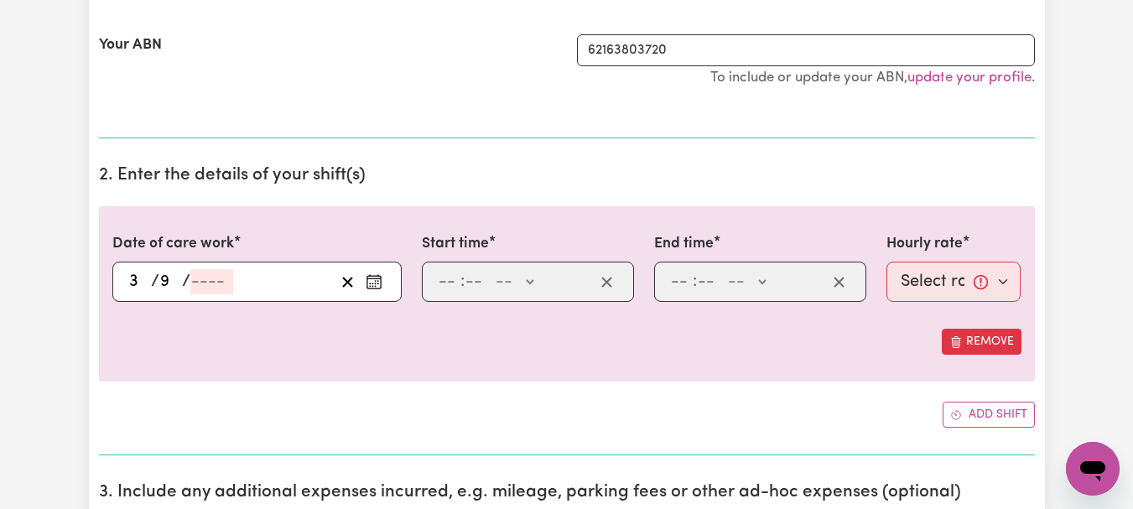
select select "am"
type input "11:00"
type input "11"
type input "0"
select select "am"
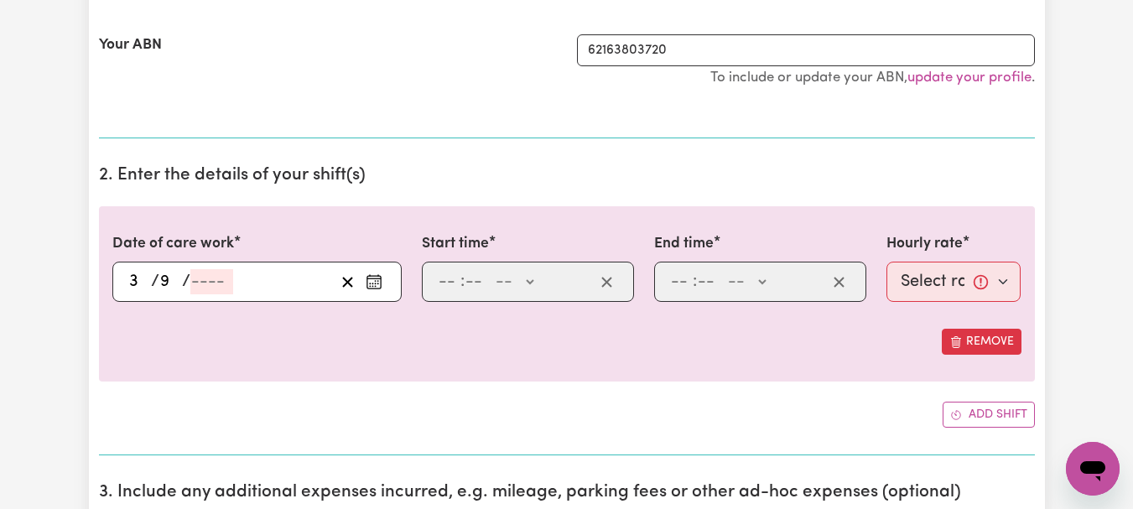
select select "44-Weekday"
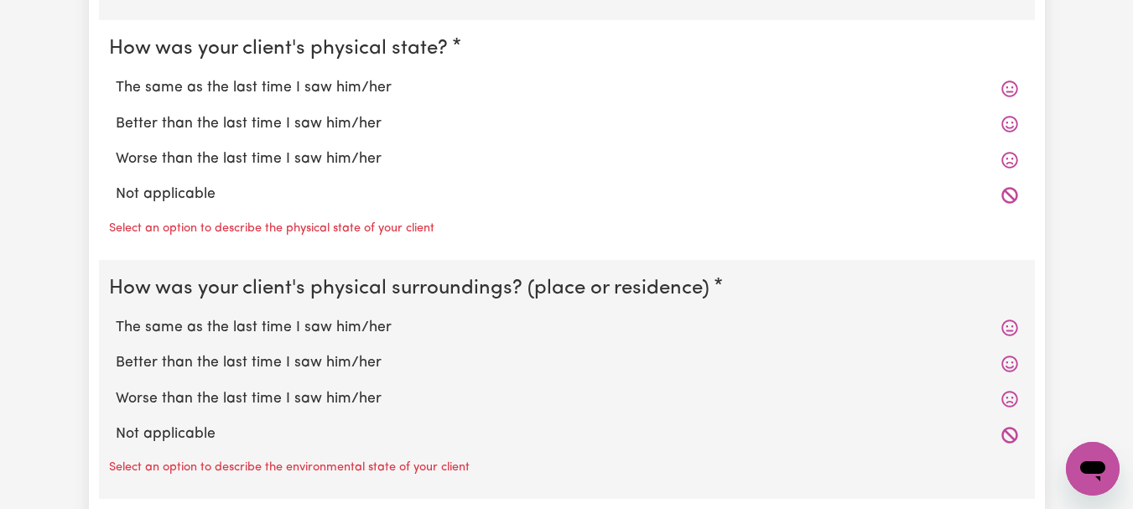
scroll to position [1670, 0]
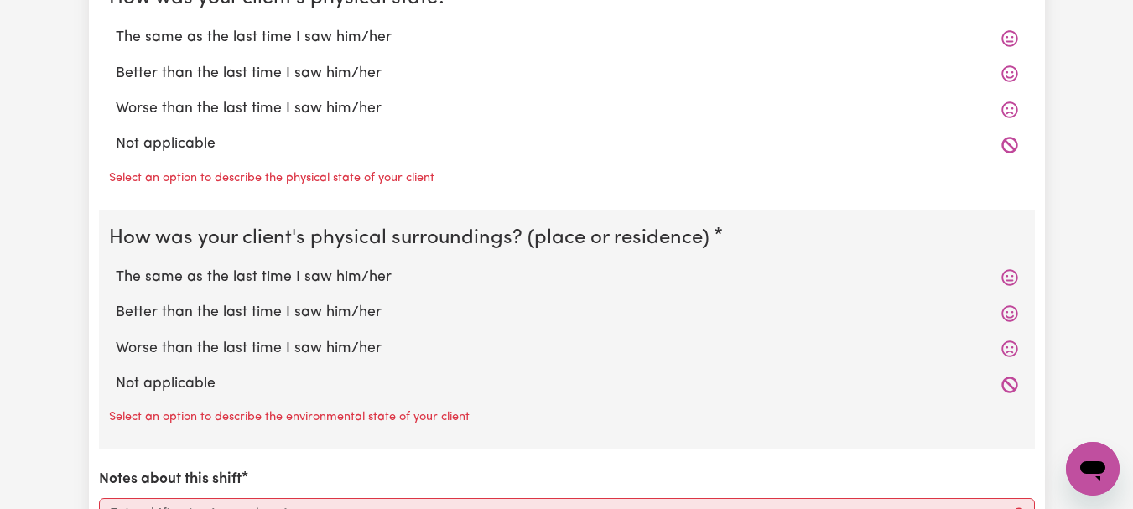
radio input "true"
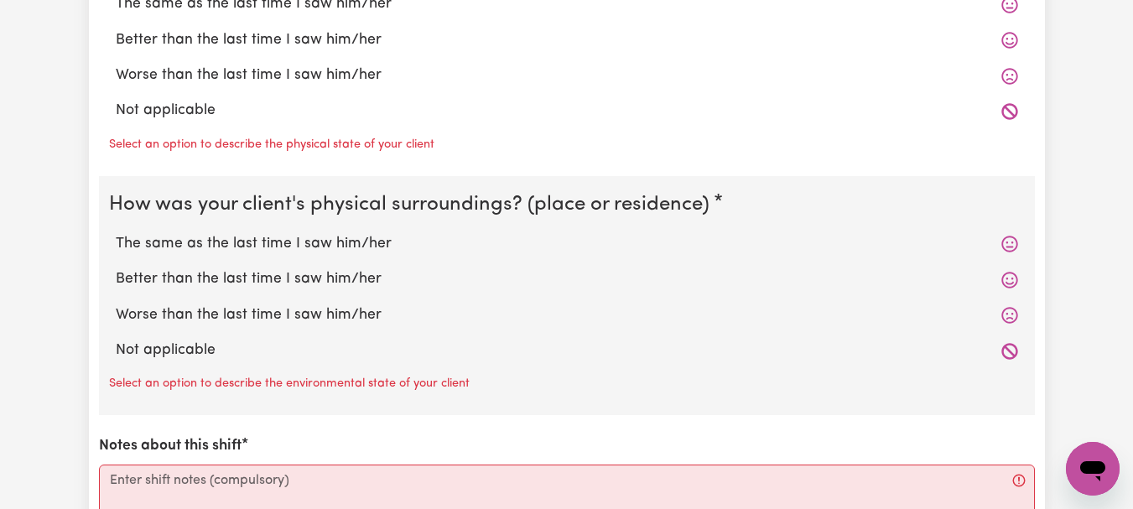
click at [411, 15] on label "The same as the last time I saw him/her" at bounding box center [567, 4] width 902 height 22
radio input "true"
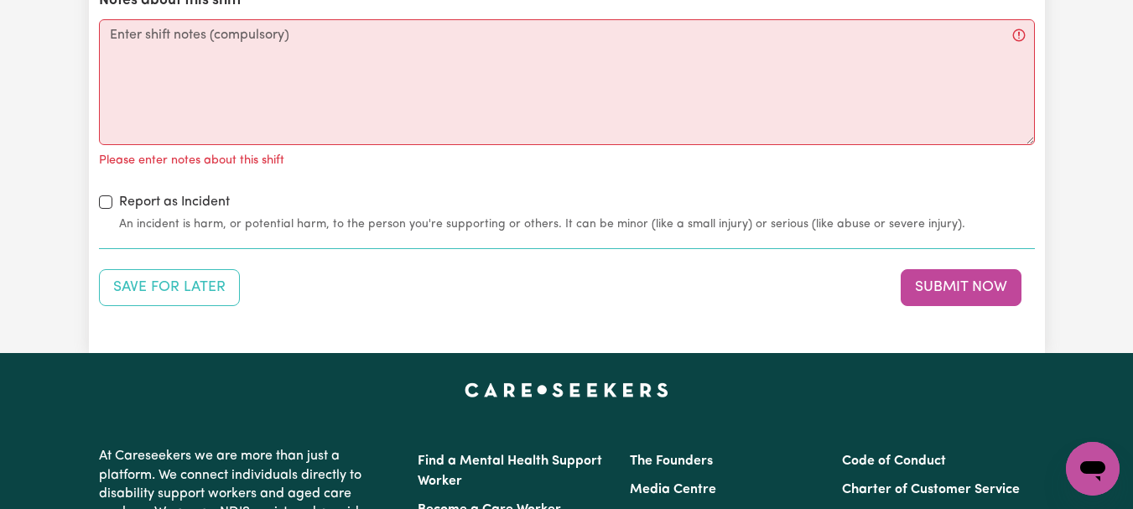
scroll to position [2146, 0]
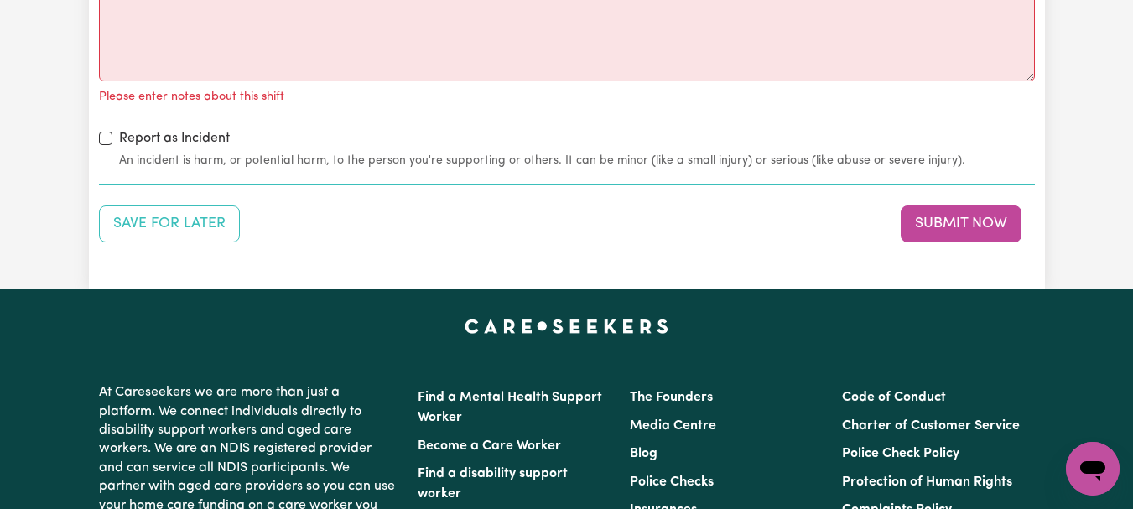
radio input "true"
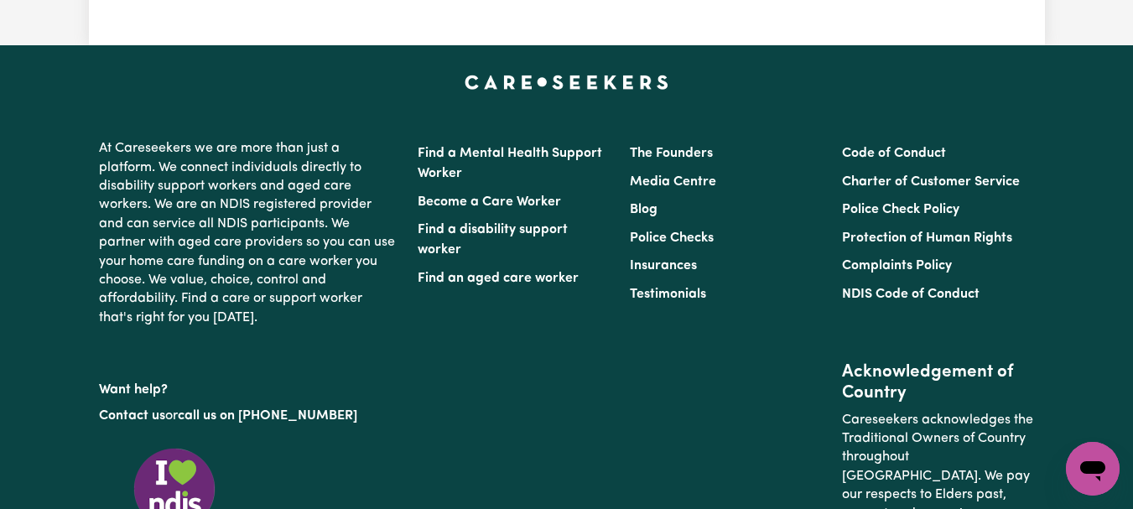
scroll to position [2364, 0]
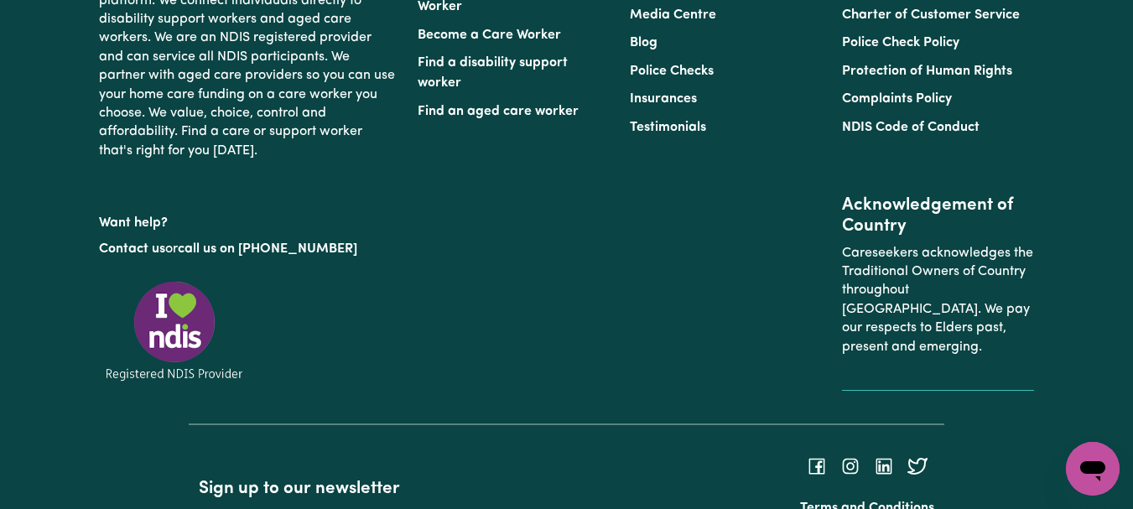
scroll to position [2510, 0]
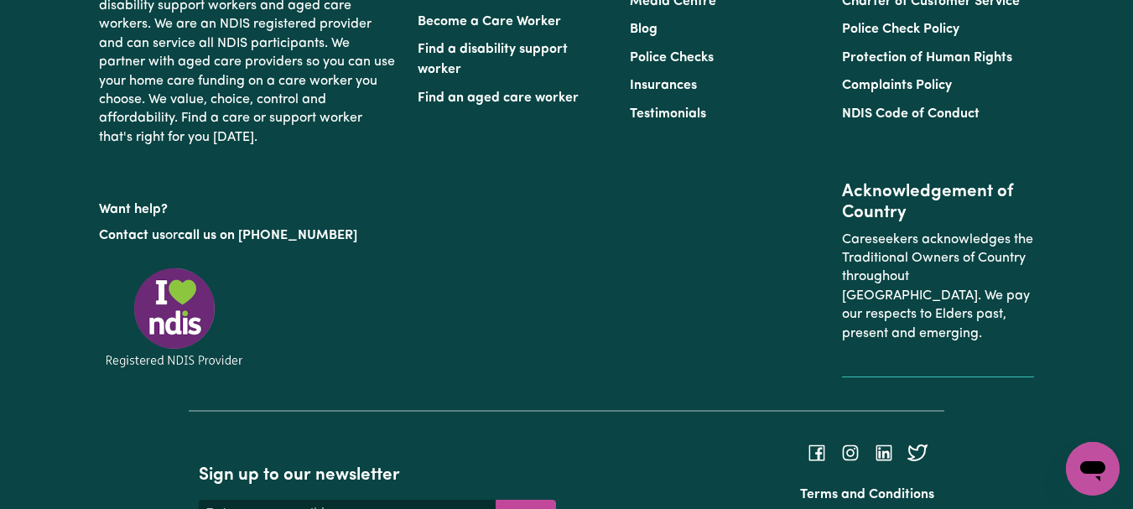
type textarea "Refer to KNC shift notes."
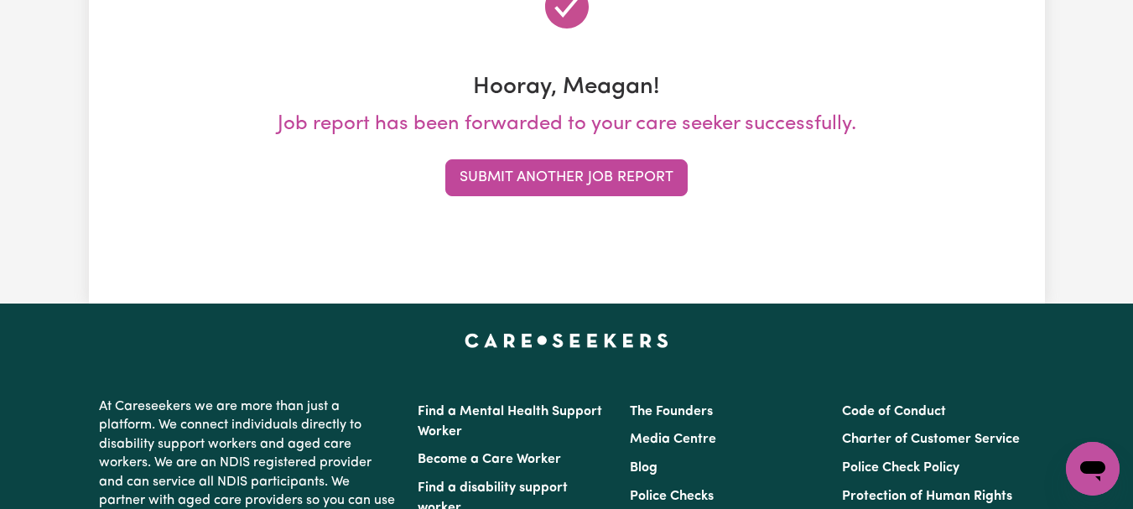
scroll to position [250, 0]
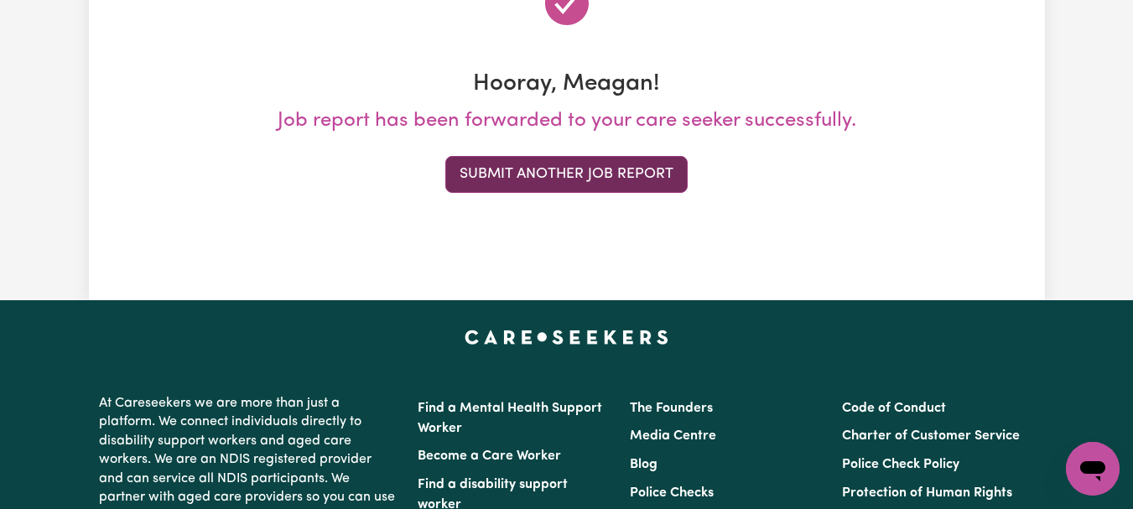
click at [605, 193] on button "Submit Another Job Report" at bounding box center [566, 174] width 242 height 37
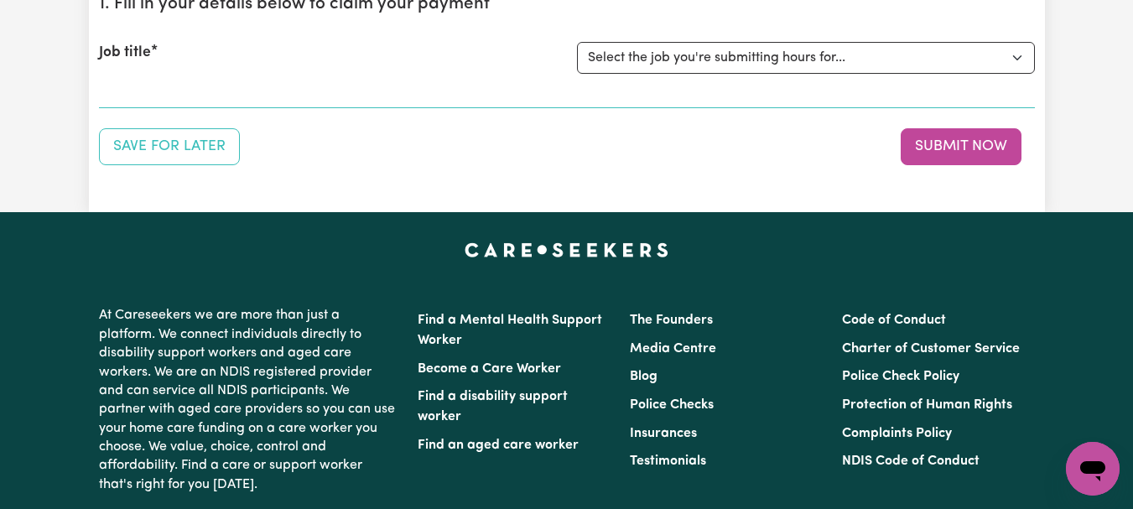
scroll to position [209, 0]
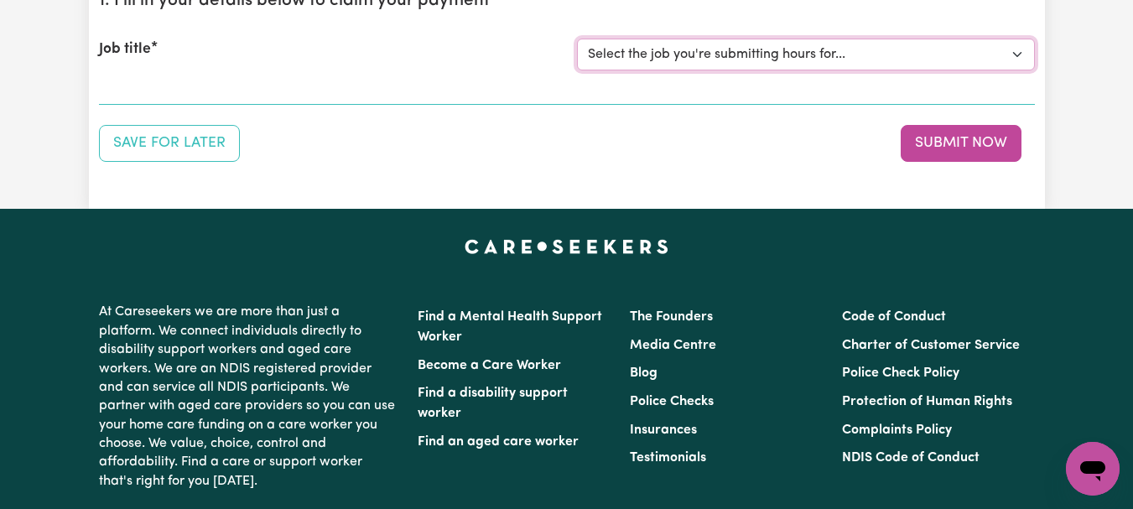
click at [1011, 70] on select "Select the job you're submitting hours for... [[PERSON_NAME]] [DEMOGRAPHIC_DATA…" at bounding box center [806, 55] width 458 height 32
select select "7667"
click at [579, 70] on select "Select the job you're submitting hours for... [[PERSON_NAME]] [DEMOGRAPHIC_DATA…" at bounding box center [806, 55] width 458 height 32
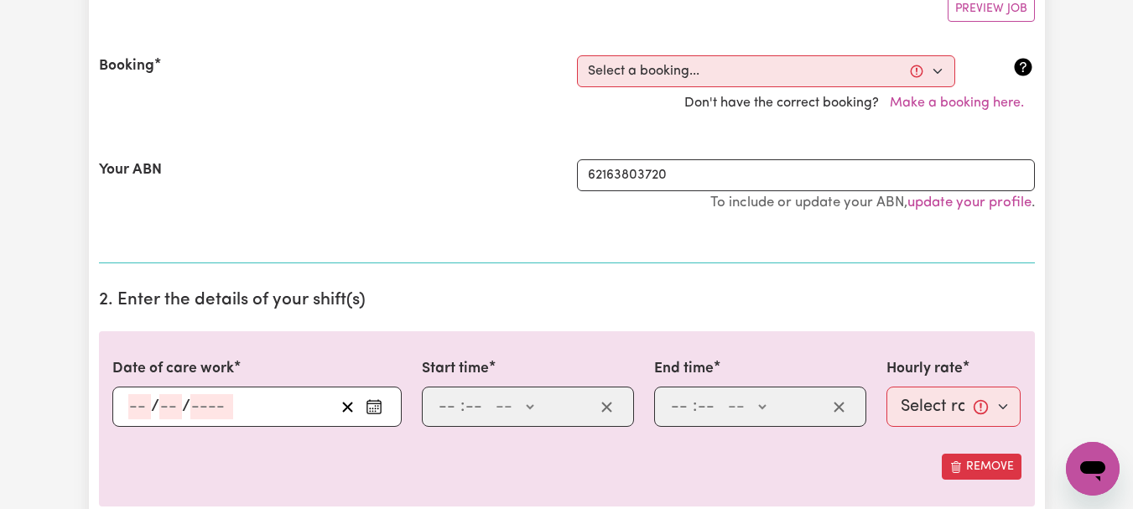
scroll to position [373, 0]
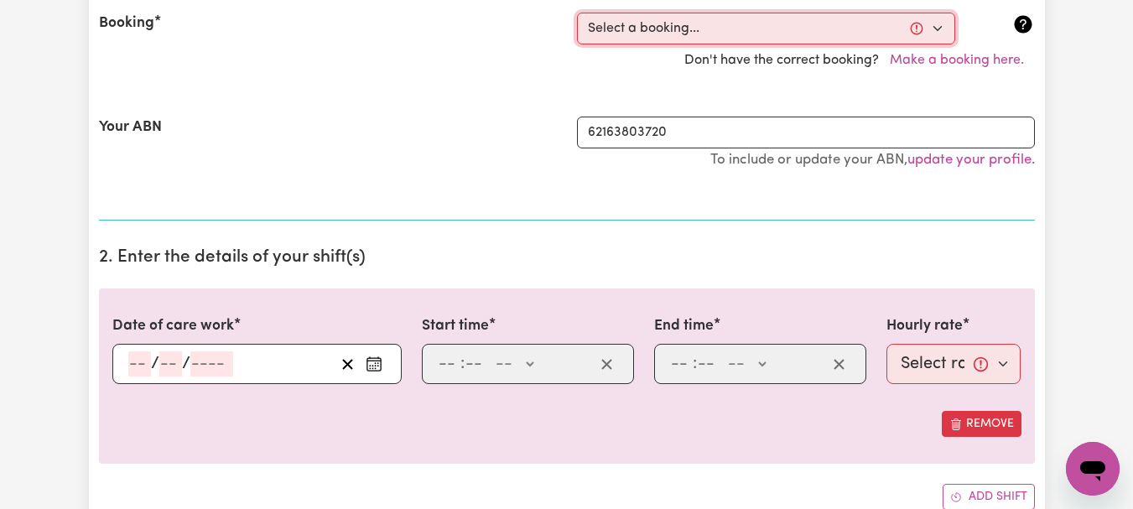
click at [933, 44] on select "Select a booking... [DATE] 08:00am to 09:00am (ONE-OFF) [DATE] 08:00am to 09:00…" at bounding box center [766, 29] width 378 height 32
select select "348151"
click at [579, 44] on select "Select a booking... [DATE] 08:00am to 09:00am (ONE-OFF) [DATE] 08:00am to 09:00…" at bounding box center [766, 29] width 378 height 32
type input "[DATE]"
type input "4"
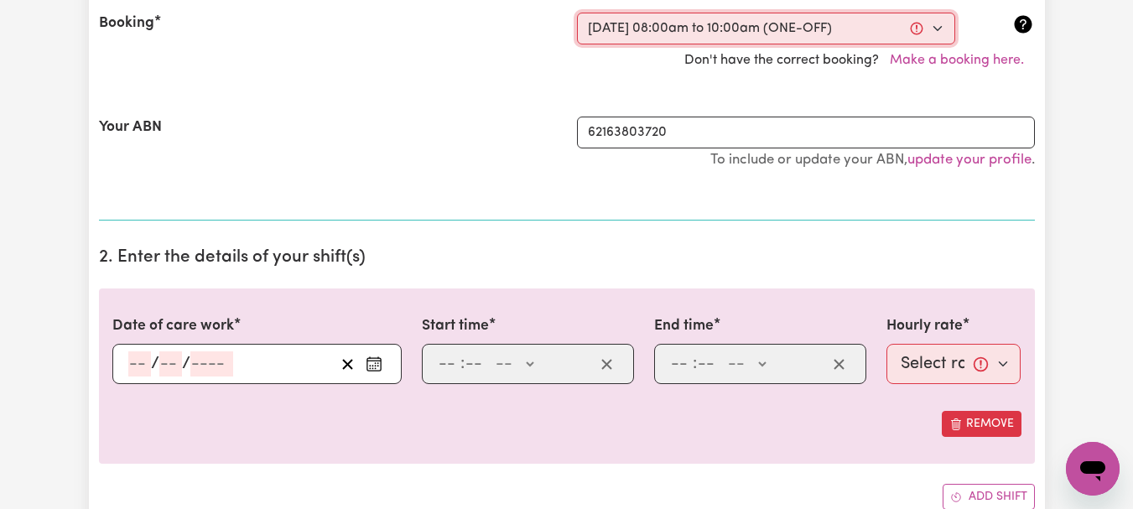
type input "9"
type input "2025"
type input "08:00"
type input "8"
type input "0"
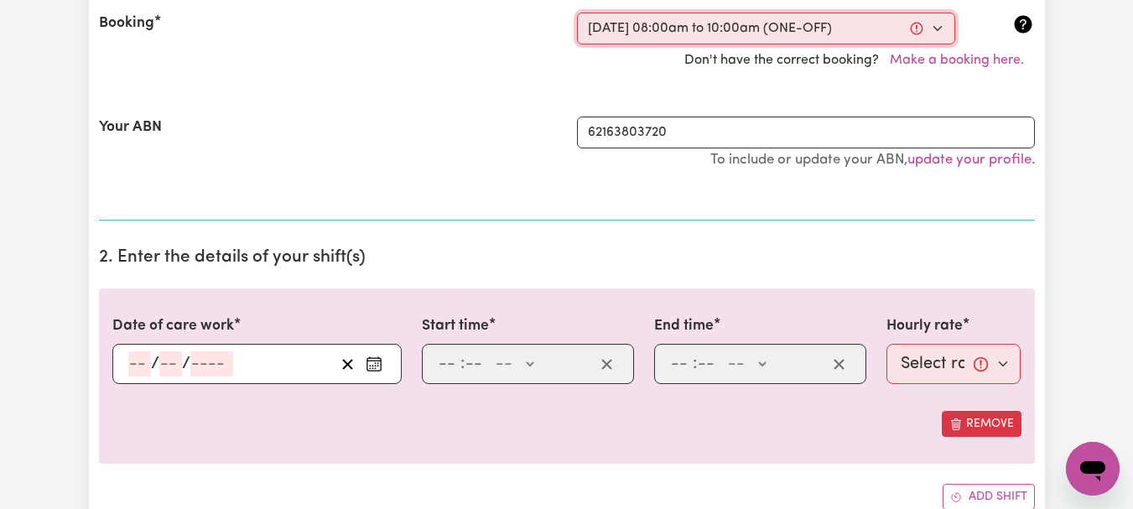
select select "am"
type input "10:00"
type input "10"
type input "0"
select select "am"
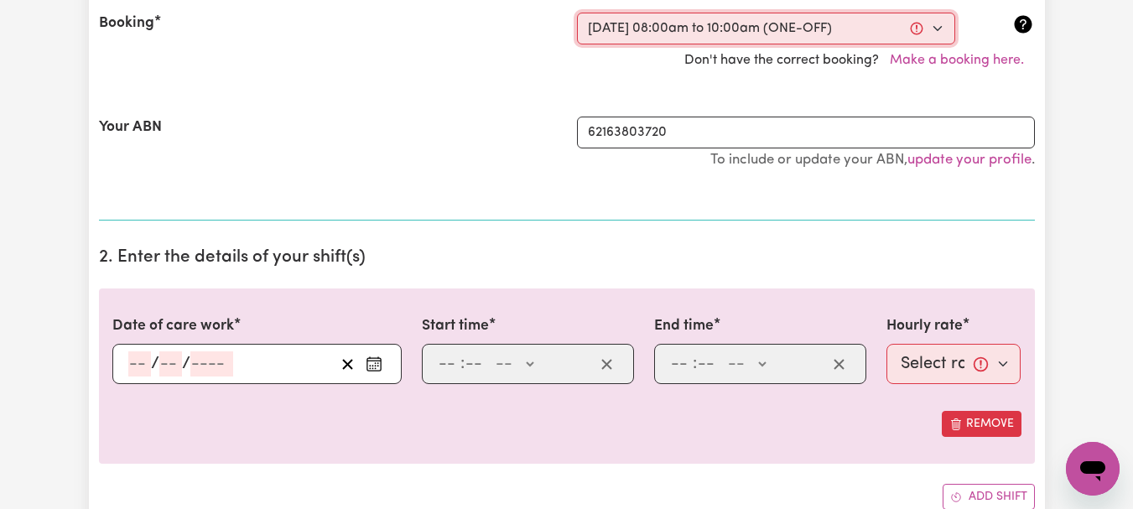
select select "44-Weekday"
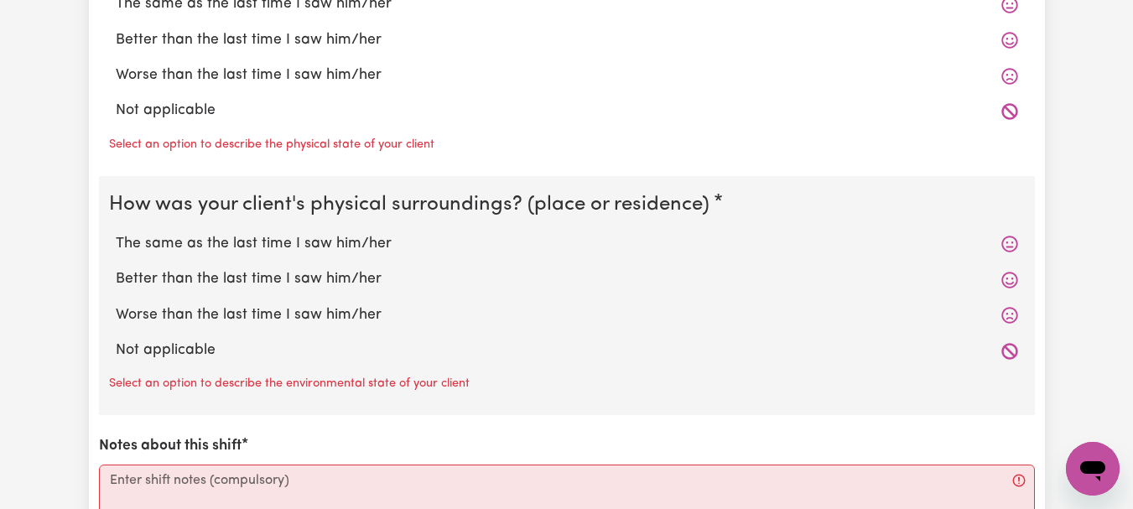
scroll to position [1712, 0]
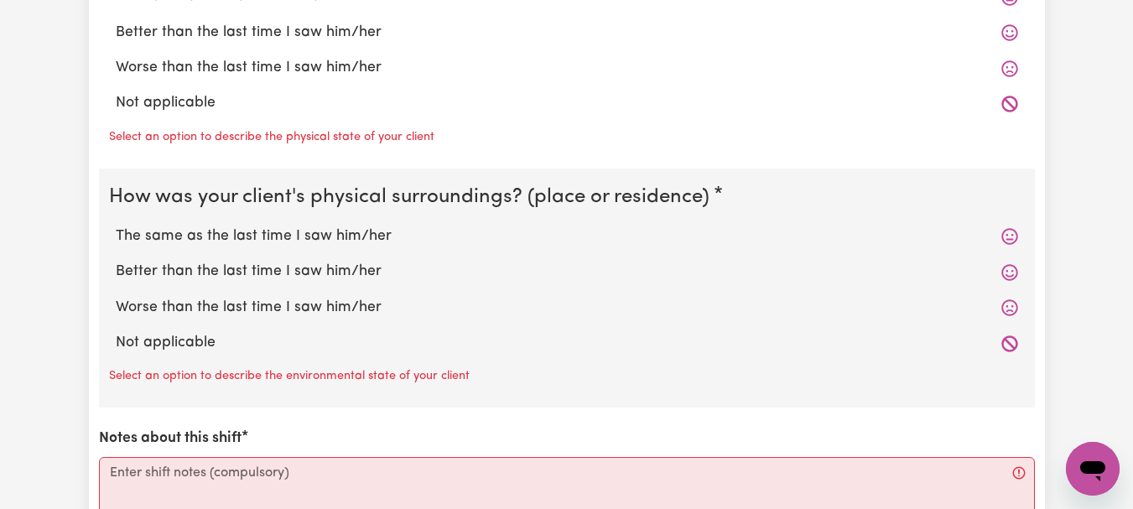
radio input "true"
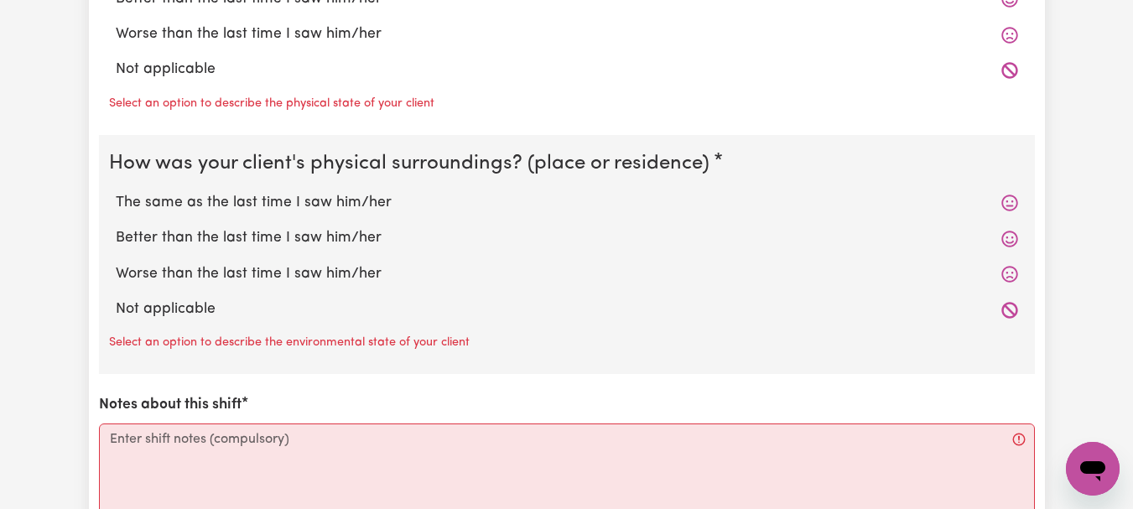
radio input "true"
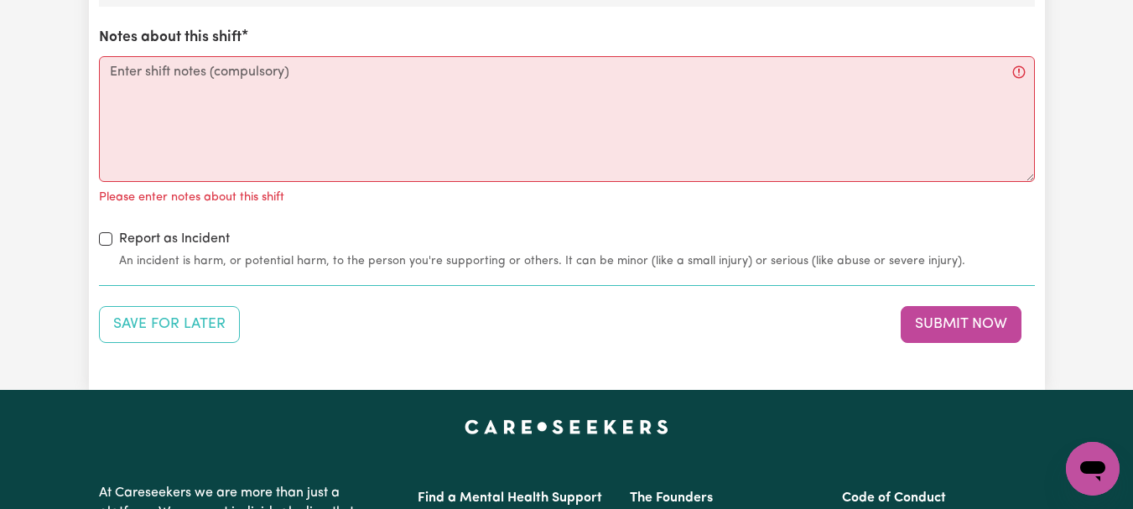
scroll to position [2081, 0]
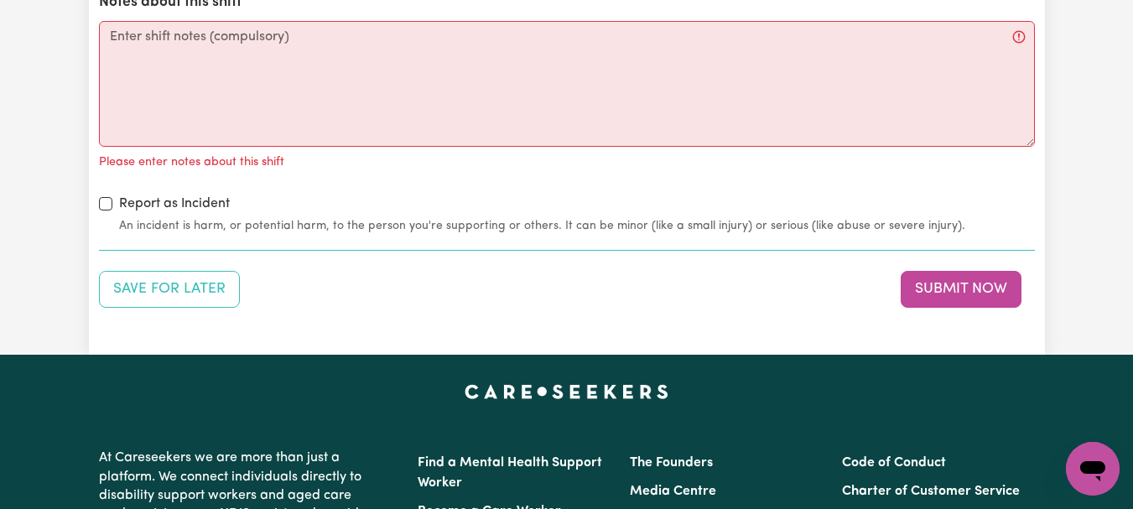
radio input "true"
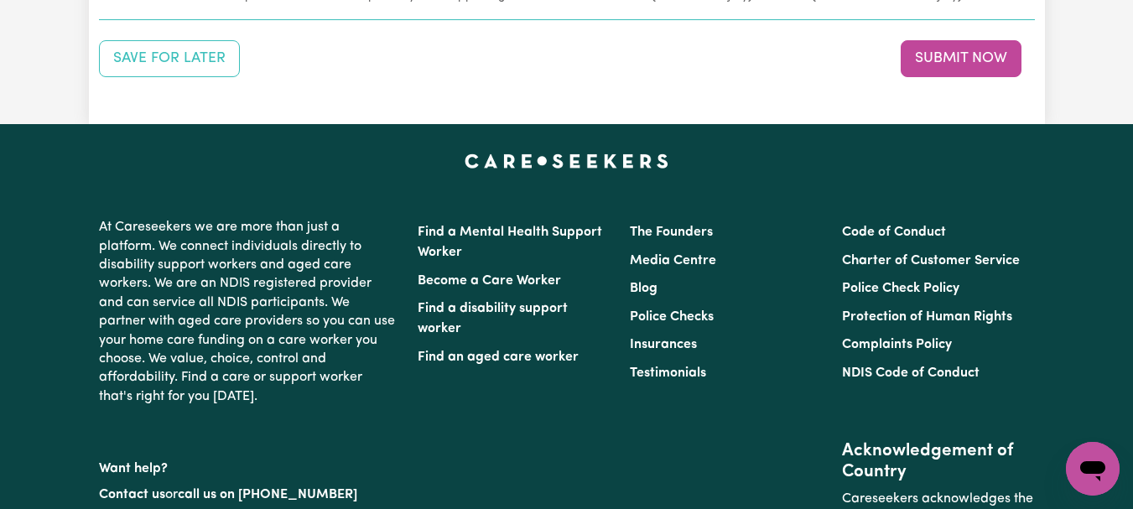
scroll to position [2305, 0]
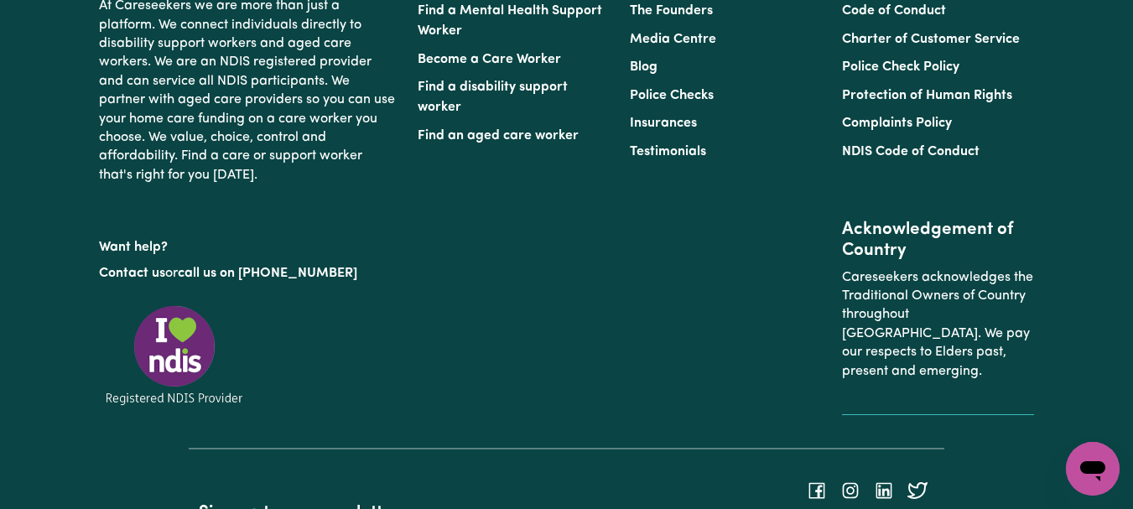
scroll to position [2549, 0]
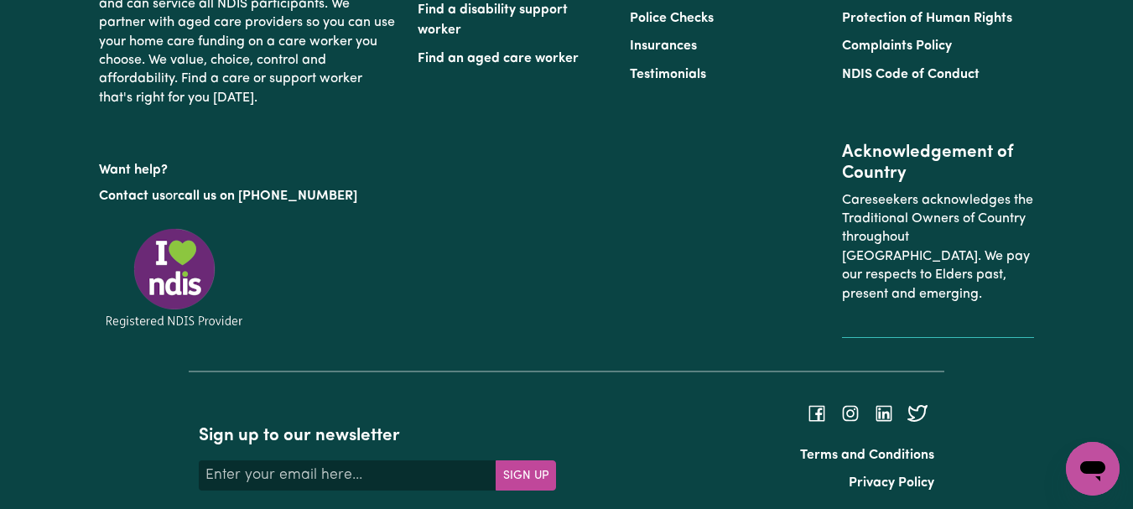
type textarea "Refer to KNC shift notes."
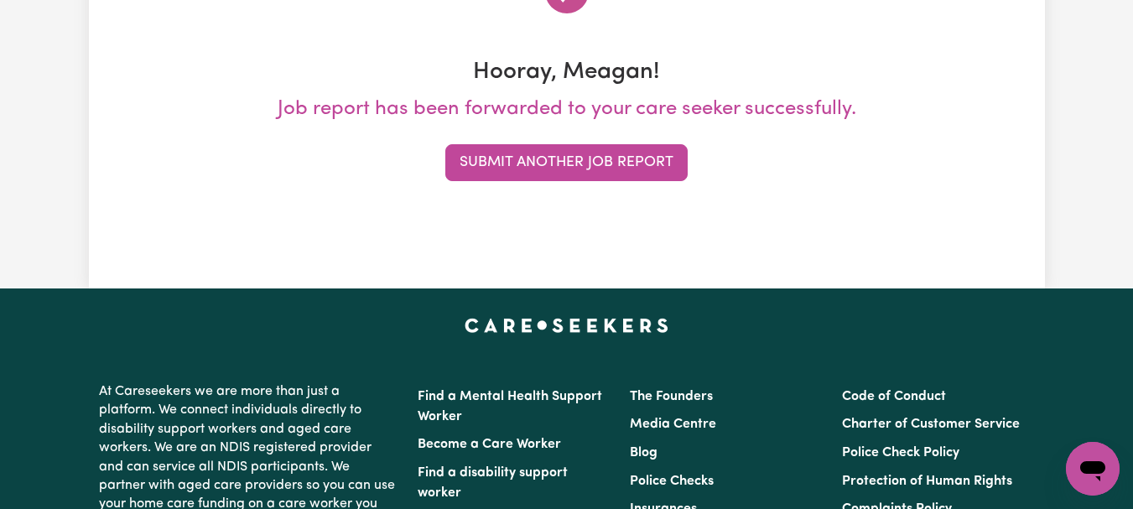
scroll to position [265, 0]
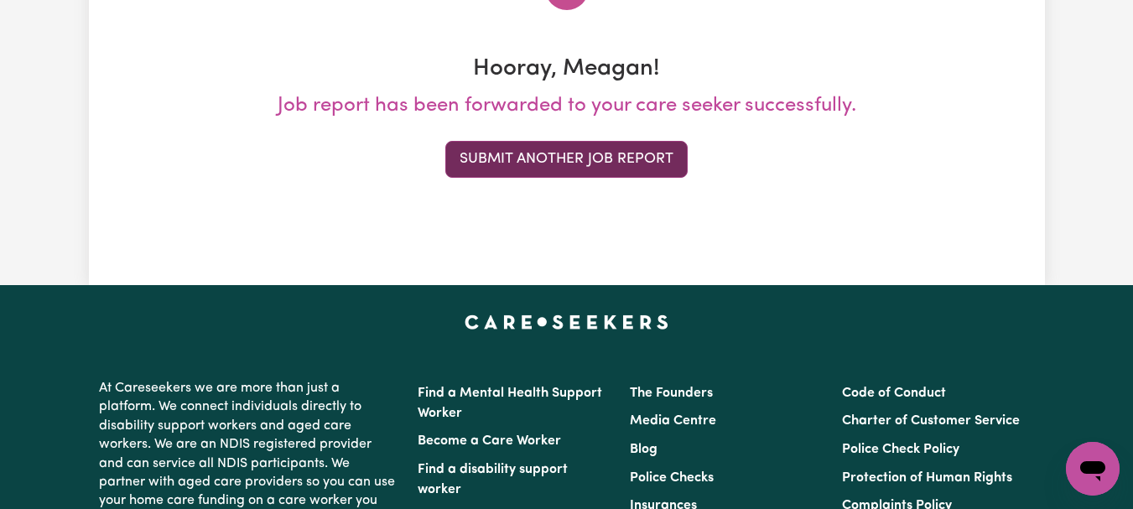
click at [584, 178] on button "Submit Another Job Report" at bounding box center [566, 159] width 242 height 37
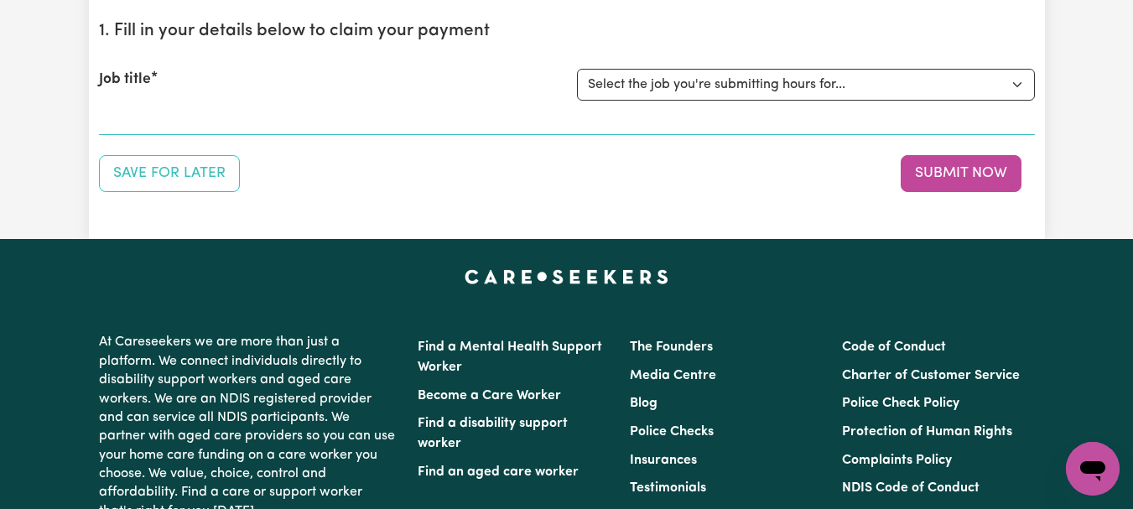
scroll to position [181, 0]
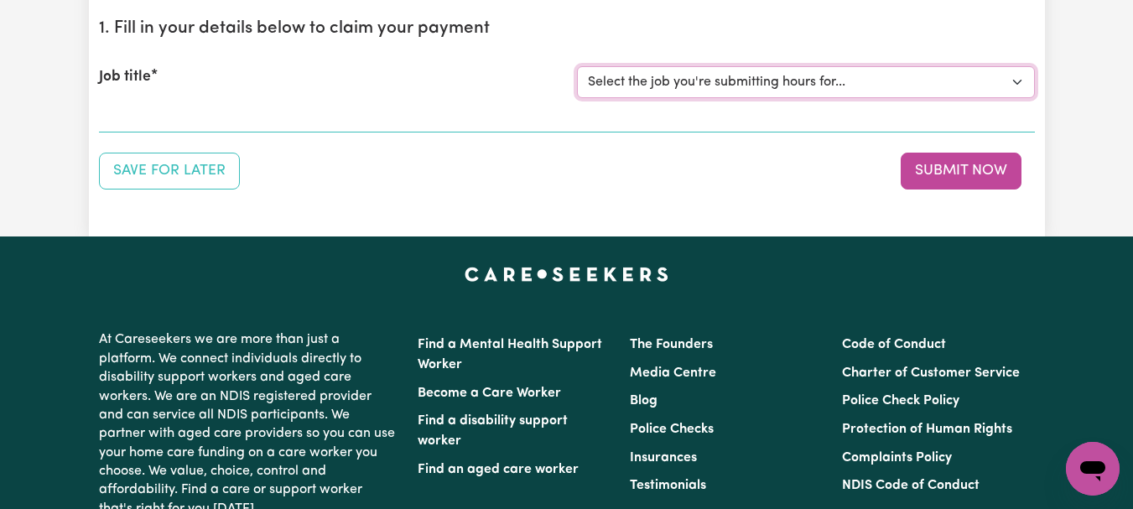
click at [1011, 98] on select "Select the job you're submitting hours for... [[PERSON_NAME]] [DEMOGRAPHIC_DATA…" at bounding box center [806, 82] width 458 height 32
select select "11642"
click at [579, 98] on select "Select the job you're submitting hours for... [[PERSON_NAME]] [DEMOGRAPHIC_DATA…" at bounding box center [806, 82] width 458 height 32
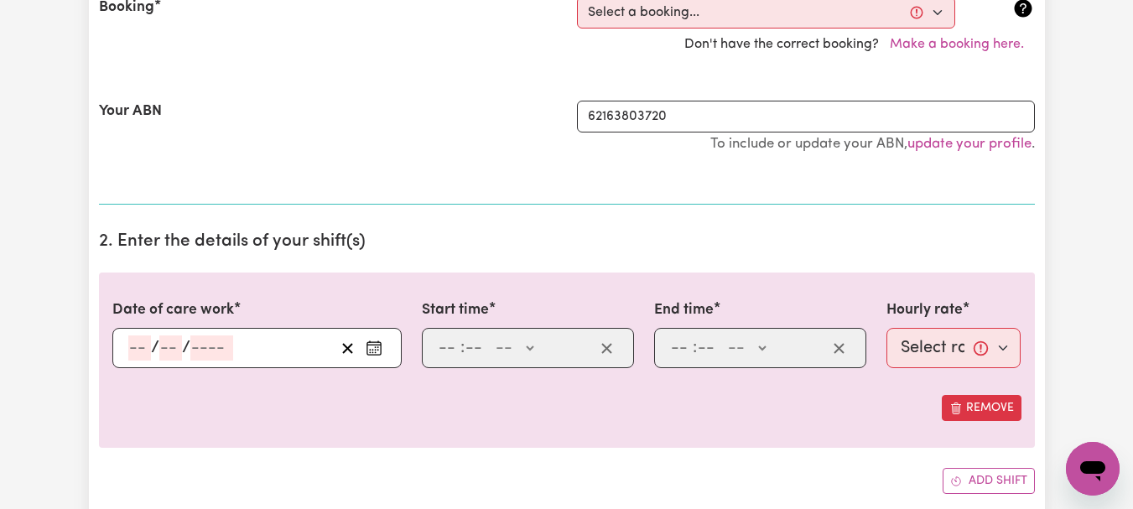
scroll to position [411, 0]
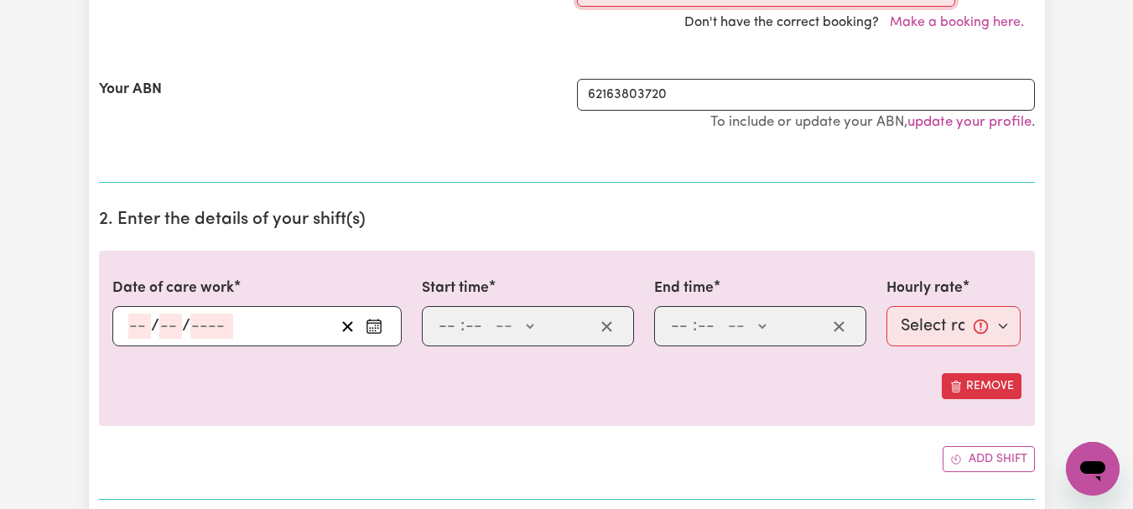
click at [386, 148] on div "Your ABN" at bounding box center [328, 114] width 478 height 70
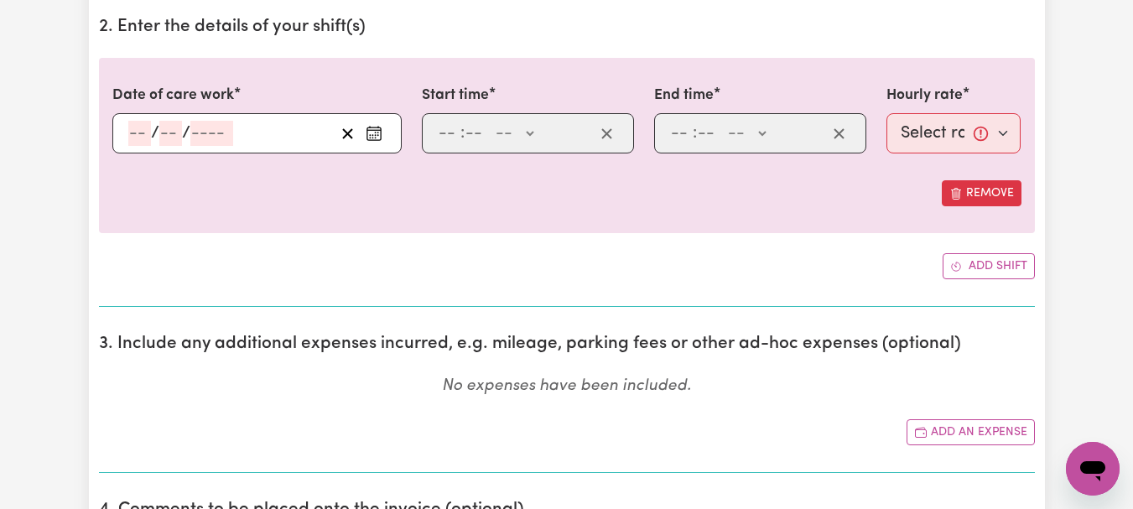
scroll to position [640, 0]
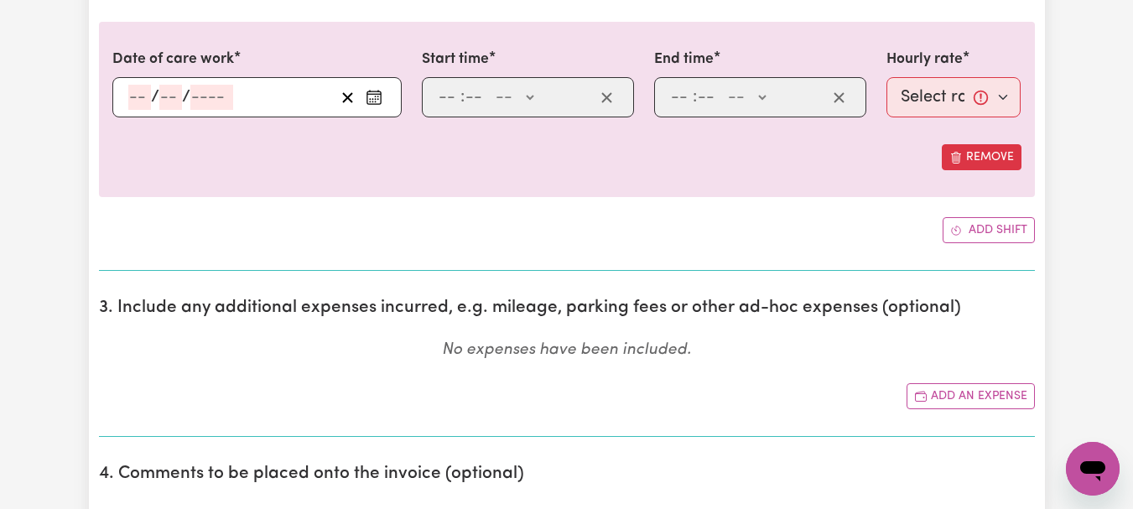
click at [377, 106] on icon "Enter the date of care work" at bounding box center [374, 97] width 17 height 17
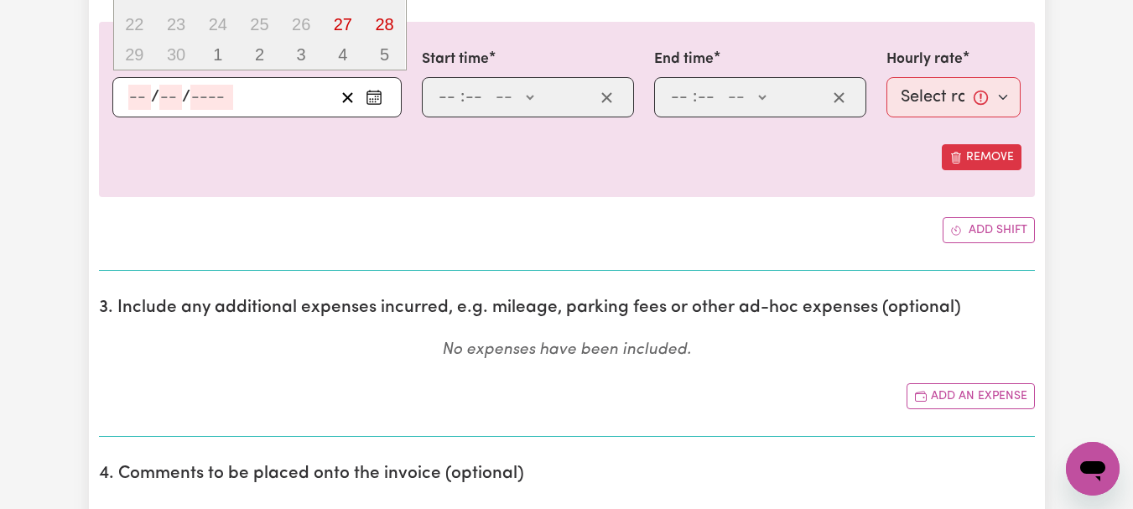
type input "[DATE]"
type input "4"
type input "9"
type input "2025"
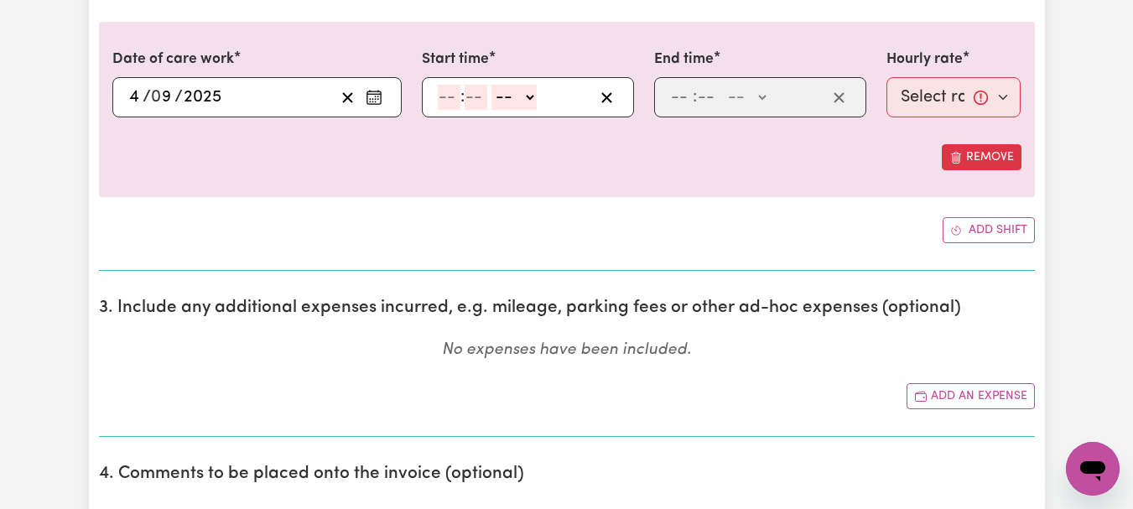
click at [590, 144] on div at bounding box center [566, 130] width 909 height 27
click at [452, 110] on input "number" at bounding box center [449, 97] width 23 height 25
type input "11"
type input "0"
click at [533, 110] on select "-- AM PM" at bounding box center [509, 97] width 45 height 25
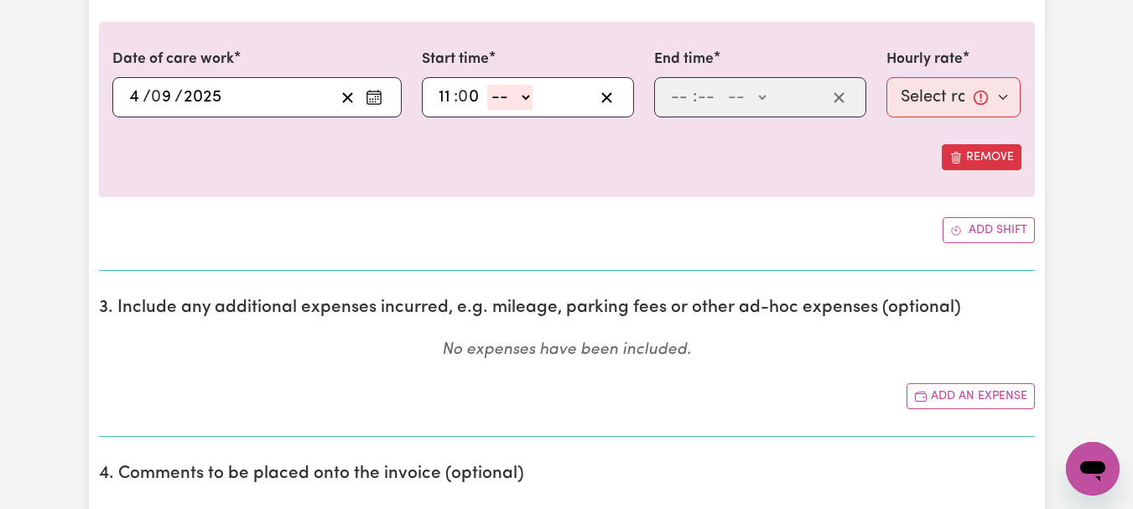
select select "am"
click at [499, 110] on select "-- AM PM" at bounding box center [509, 97] width 45 height 25
type input "11:00"
click at [685, 110] on input "number" at bounding box center [681, 97] width 23 height 25
type input "5"
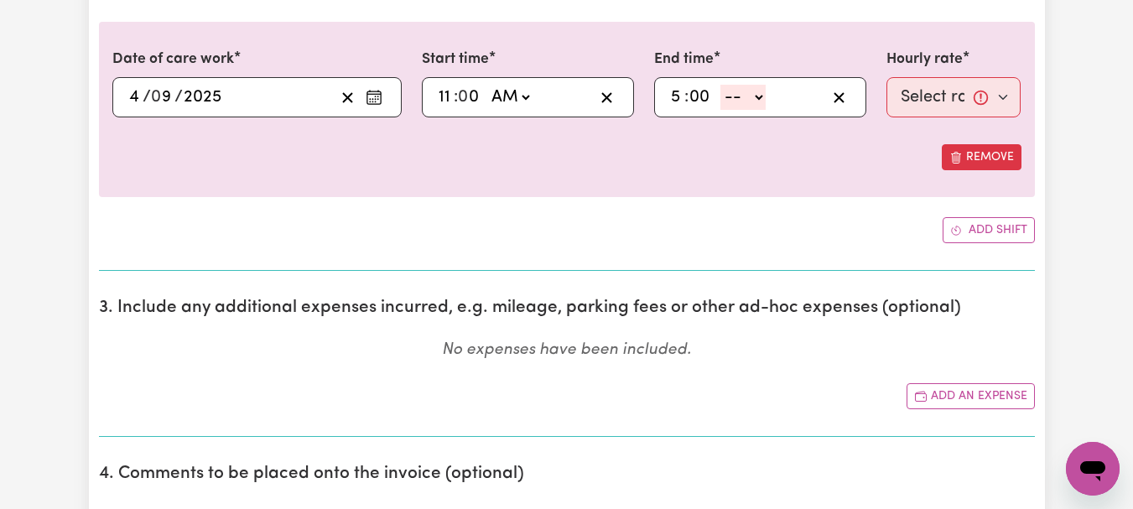
type input "00"
click at [766, 110] on select "-- AM PM" at bounding box center [742, 97] width 45 height 25
select select "pm"
click at [728, 110] on select "-- AM PM" at bounding box center [742, 97] width 45 height 25
type input "17:00"
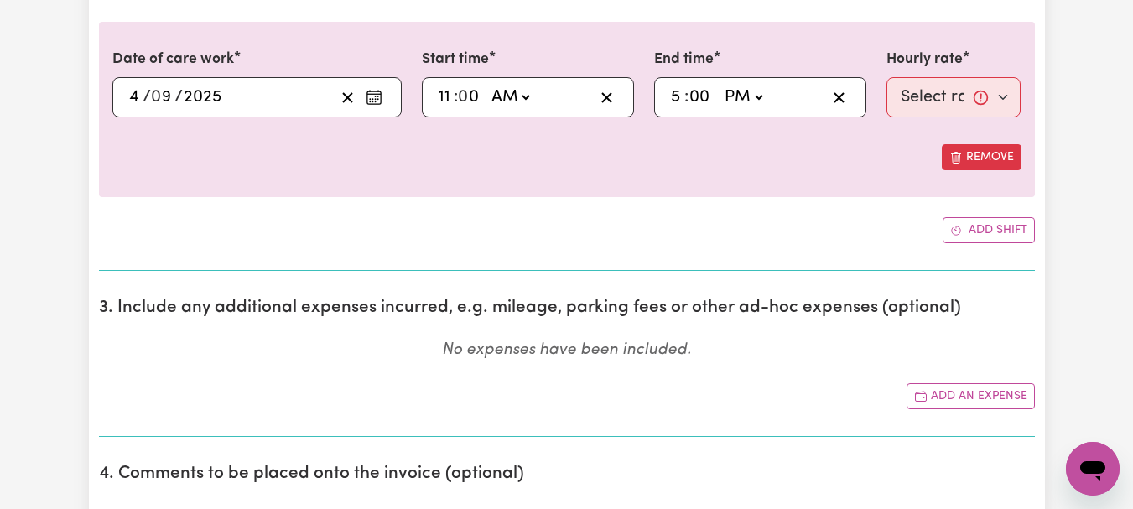
type input "0"
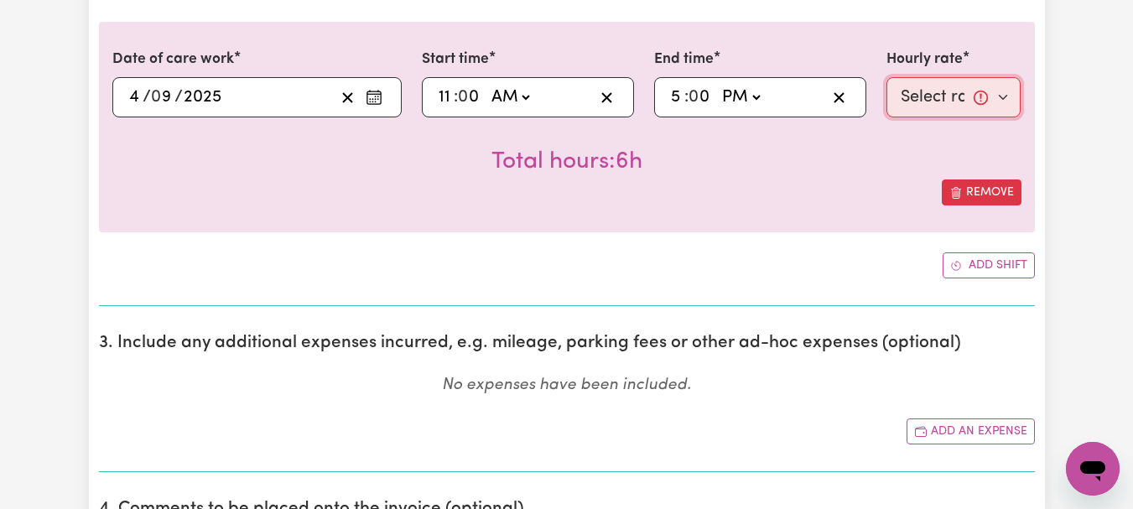
click at [996, 117] on select "Select rate... $44.00 (Weekday) $88.00 (Public Holiday)" at bounding box center [953, 97] width 135 height 40
select select "44-Weekday"
click at [886, 117] on select "Select rate... $44.00 (Weekday) $88.00 (Public Holiday)" at bounding box center [953, 97] width 135 height 40
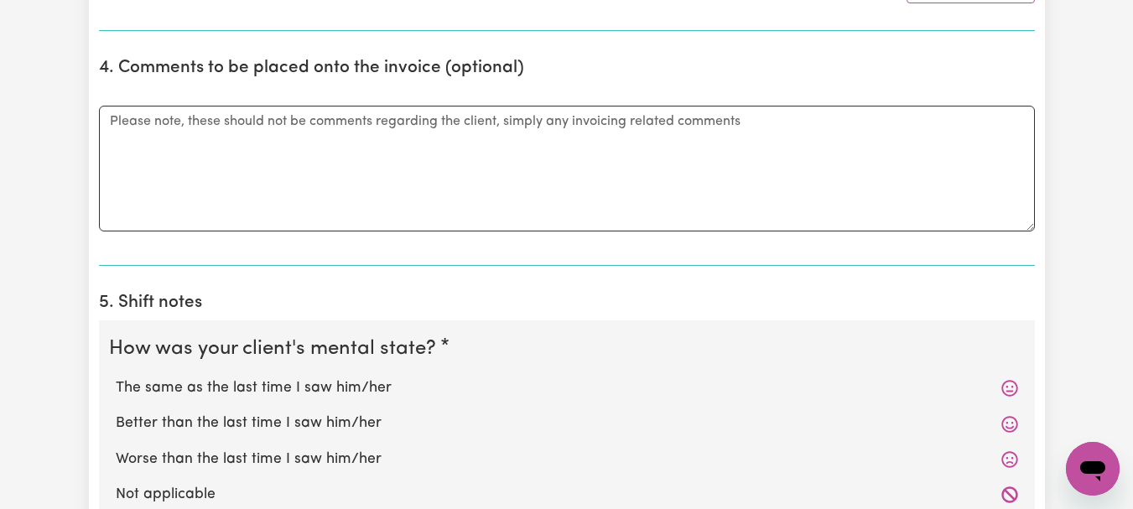
scroll to position [1125, 0]
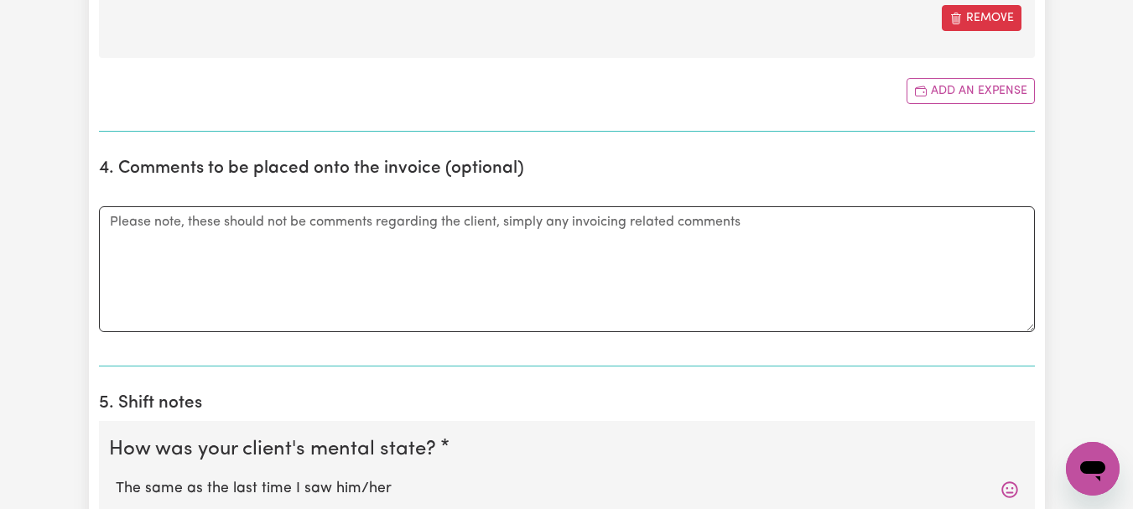
type input "169.40"
type input "[DATE]"
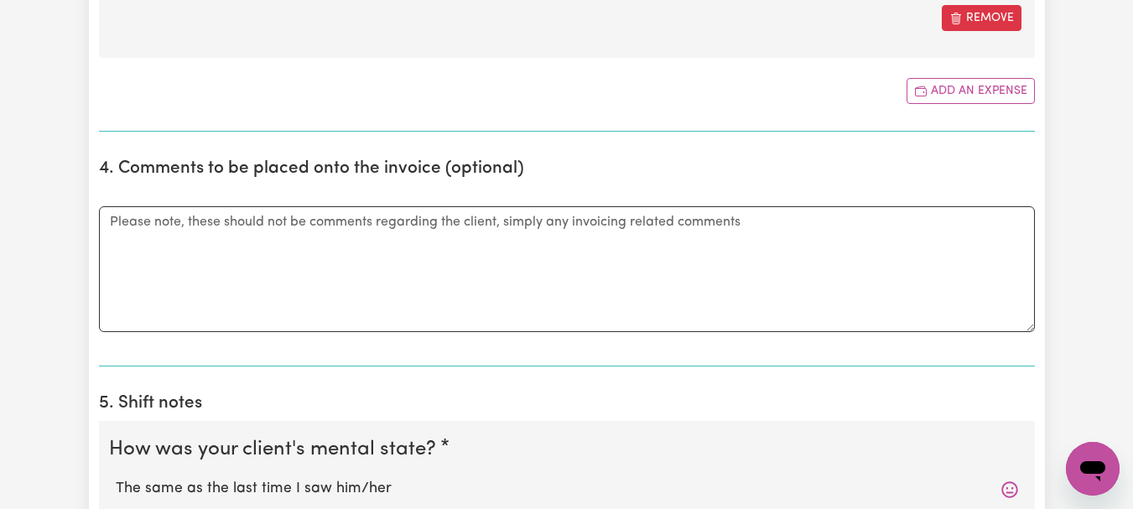
type input "4"
type input "9"
type input "2025"
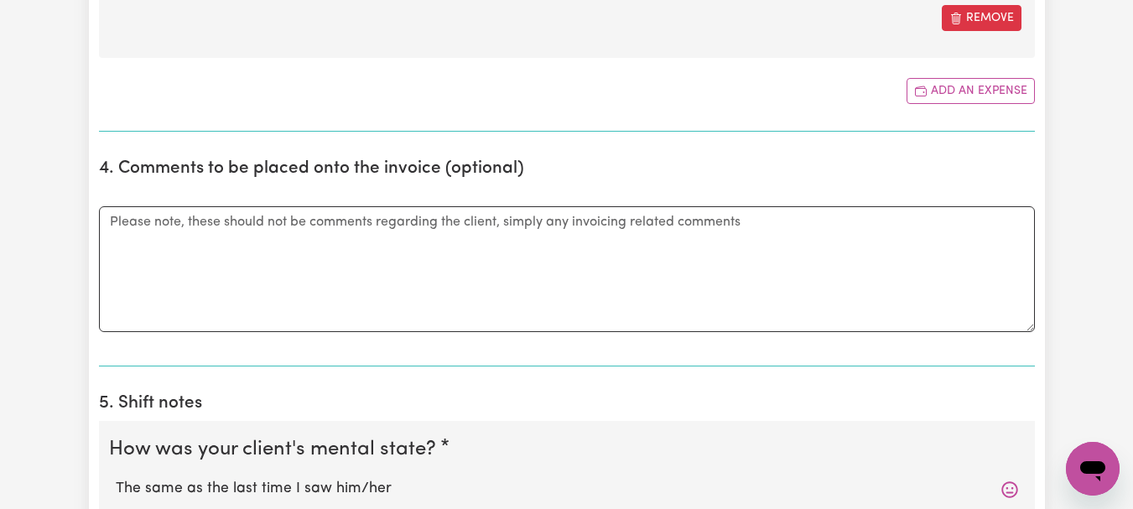
scroll to position [0, 543]
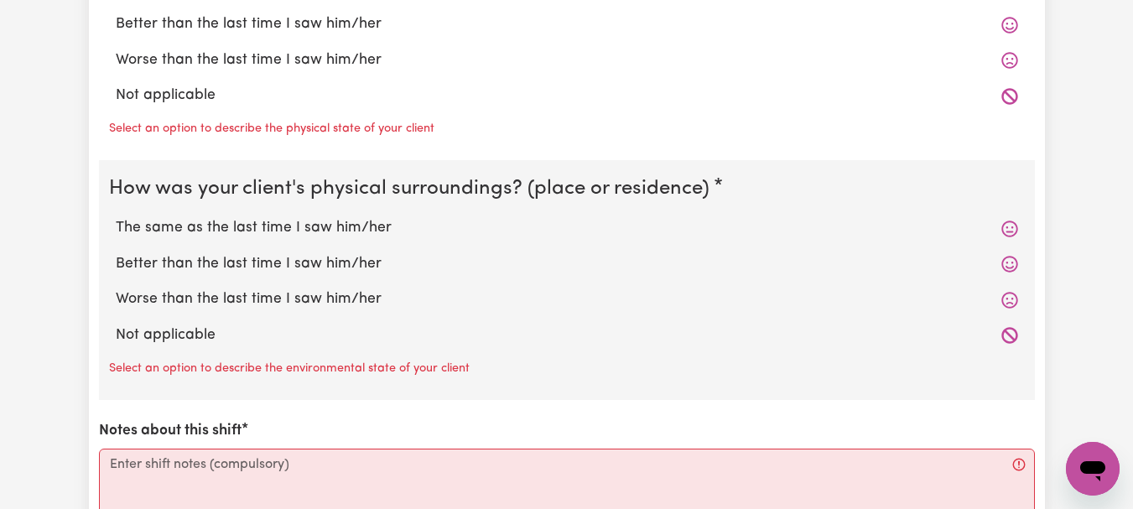
scroll to position [1887, 0]
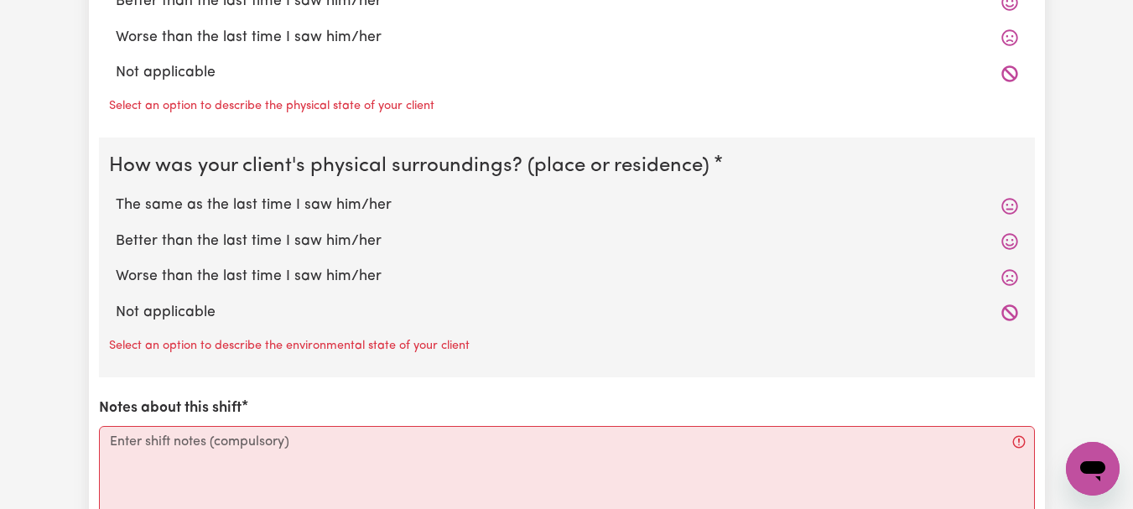
type input "Took [PERSON_NAME] to [GEOGRAPHIC_DATA] so she could go to Service [GEOGRAPHIC_…"
radio input "true"
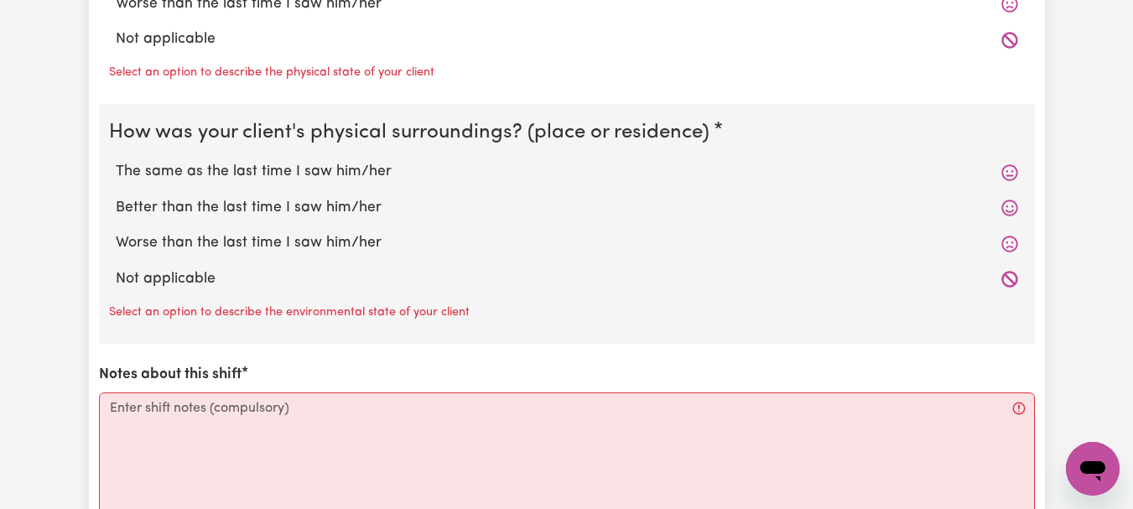
radio input "true"
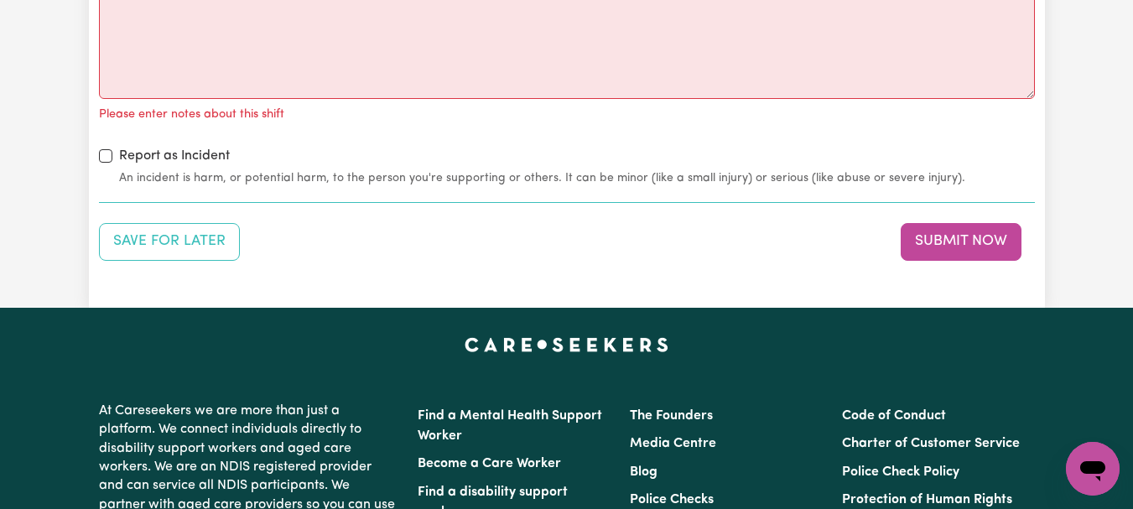
scroll to position [2280, 0]
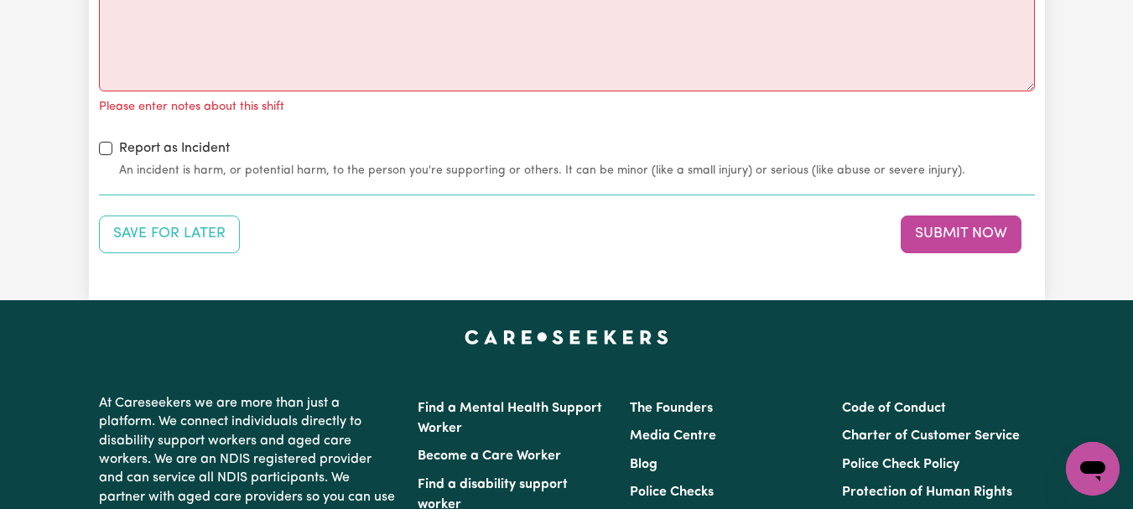
radio input "true"
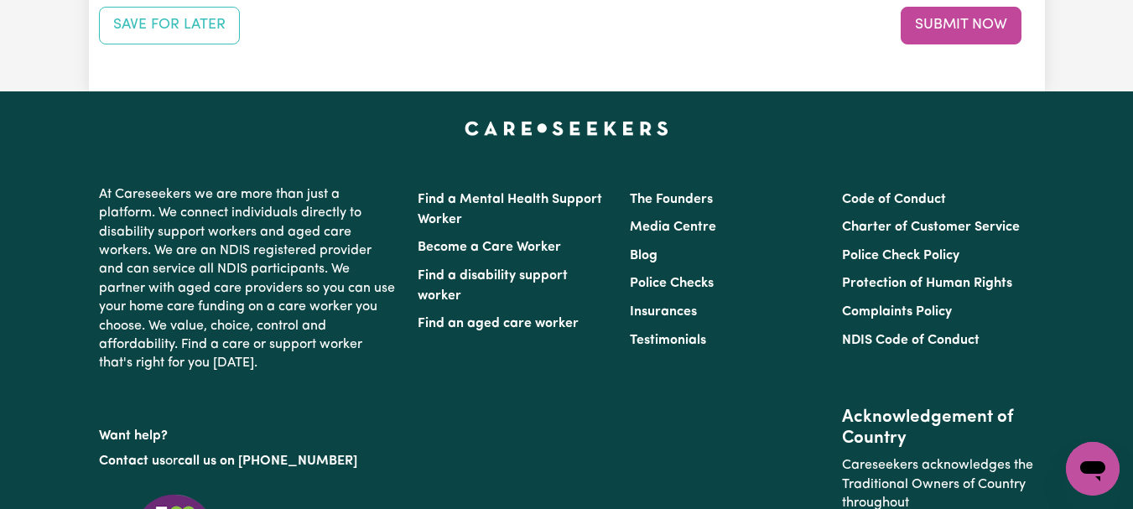
scroll to position [2485, 0]
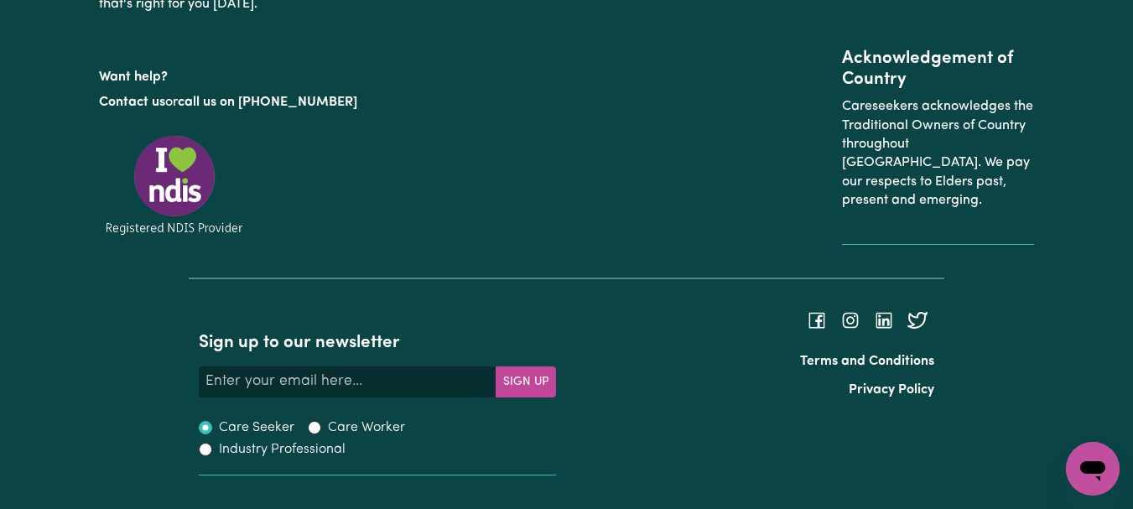
scroll to position [2943, 0]
type textarea "Refer to KNC shift notes."
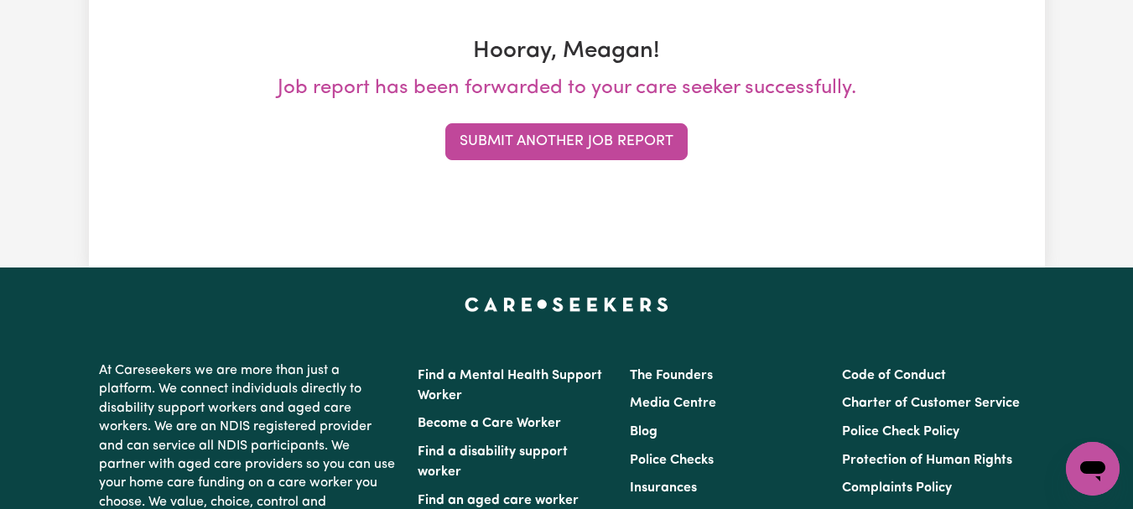
scroll to position [294, 0]
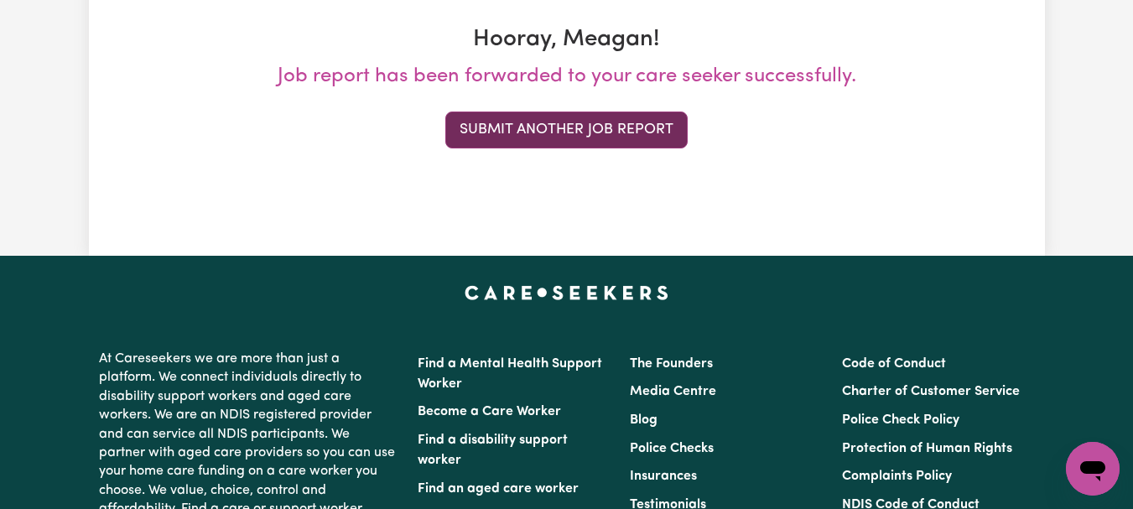
click at [608, 148] on button "Submit Another Job Report" at bounding box center [566, 130] width 242 height 37
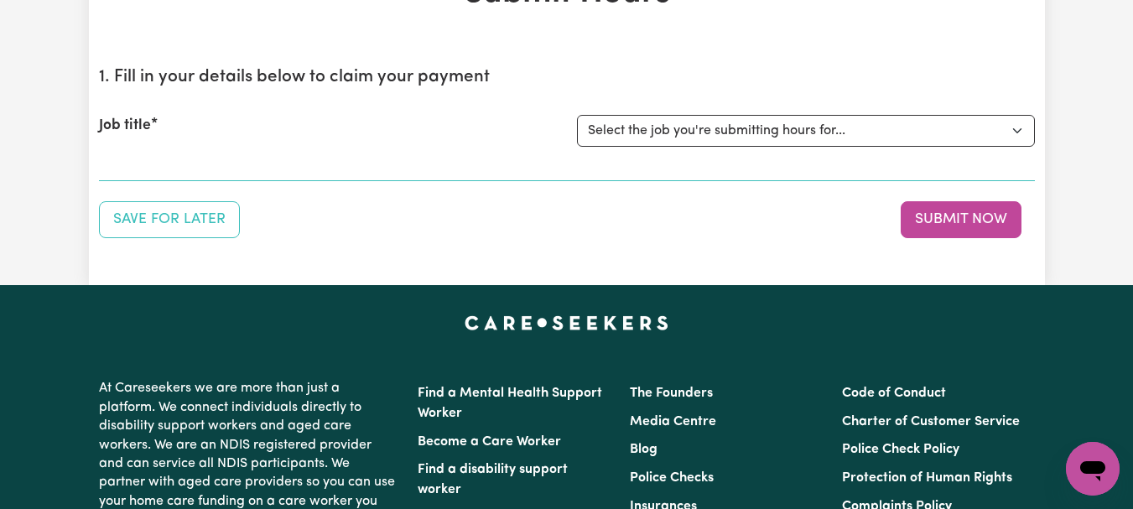
scroll to position [135, 0]
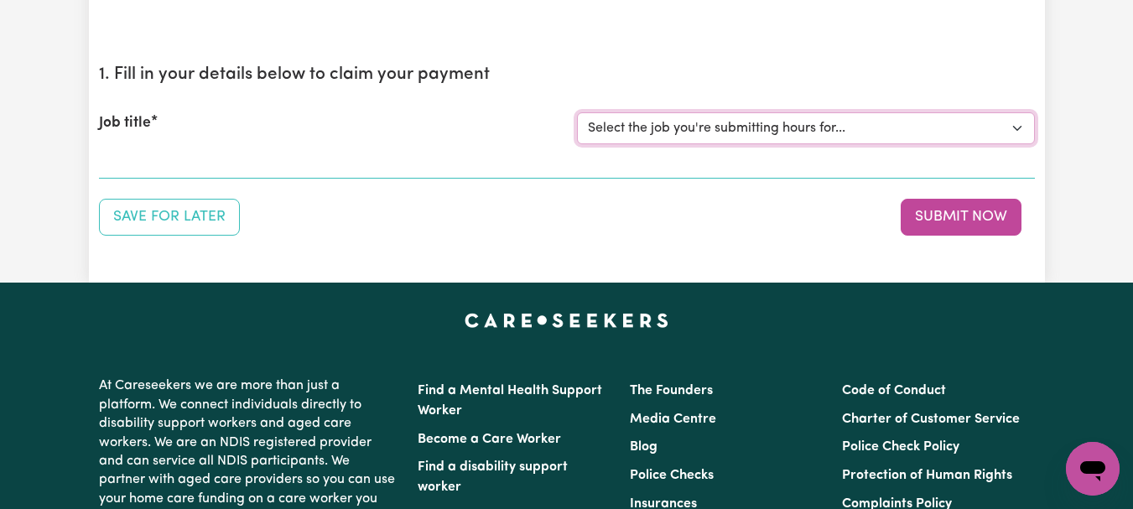
click at [1016, 144] on select "Select the job you're submitting hours for... [[PERSON_NAME]] [DEMOGRAPHIC_DATA…" at bounding box center [806, 128] width 458 height 32
select select "7667"
click at [579, 144] on select "Select the job you're submitting hours for... [[PERSON_NAME]] [DEMOGRAPHIC_DATA…" at bounding box center [806, 128] width 458 height 32
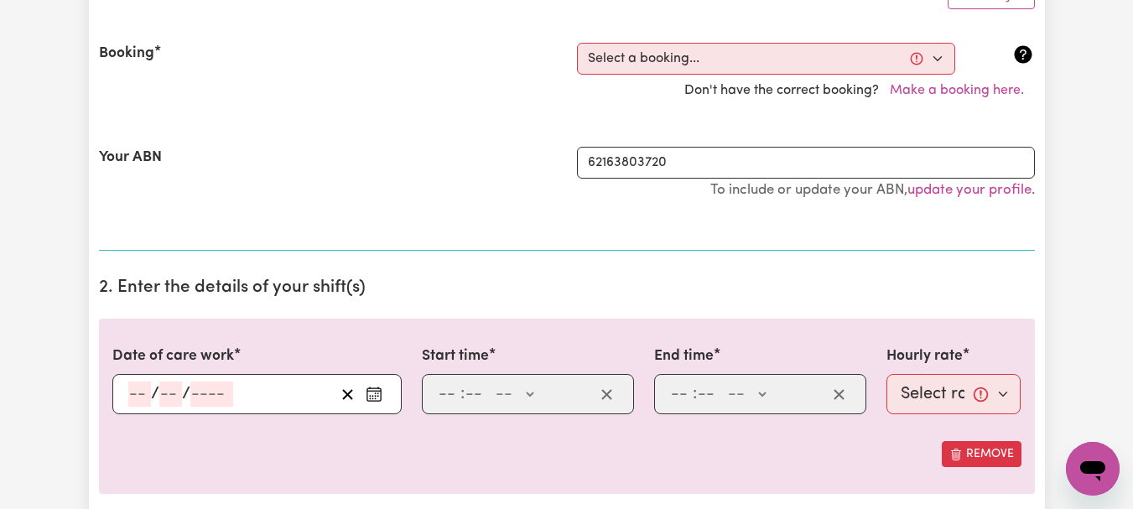
scroll to position [371, 0]
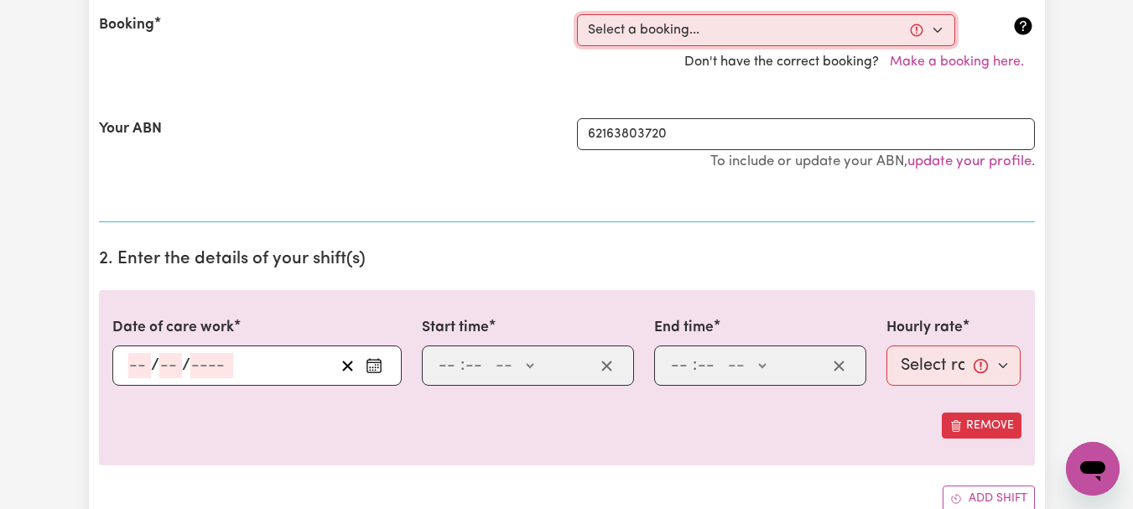
click at [931, 46] on select "Select a booking... [DATE] 08:00am to 09:00am (ONE-OFF) [DATE] 08:00am to 09:00…" at bounding box center [766, 30] width 378 height 32
click at [930, 46] on select "Select a booking... [DATE] 08:00am to 09:00am (ONE-OFF) [DATE] 08:00am to 09:00…" at bounding box center [766, 30] width 378 height 32
select select "347764"
click at [579, 46] on select "Select a booking... [DATE] 08:00am to 09:00am (ONE-OFF) [DATE] 08:00am to 09:00…" at bounding box center [766, 30] width 378 height 32
type input "[DATE]"
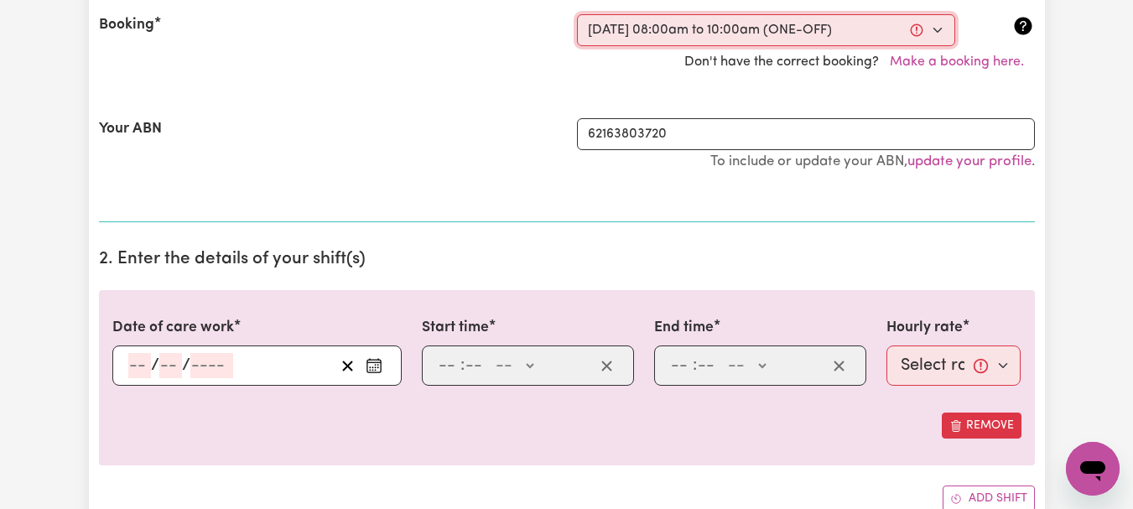
type input "5"
type input "9"
type input "2025"
type input "08:00"
type input "8"
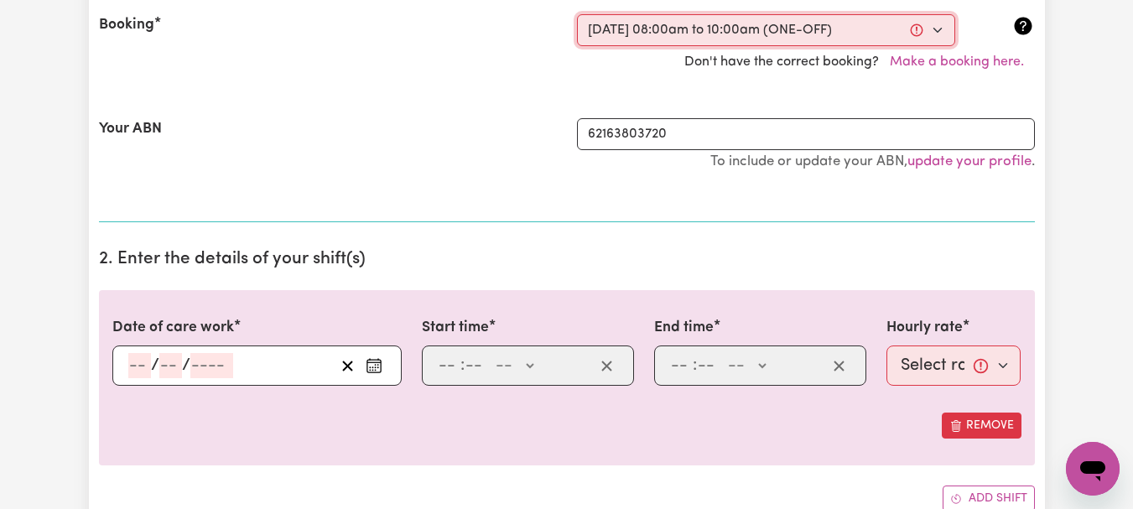
type input "0"
select select "am"
type input "10:00"
type input "10"
type input "0"
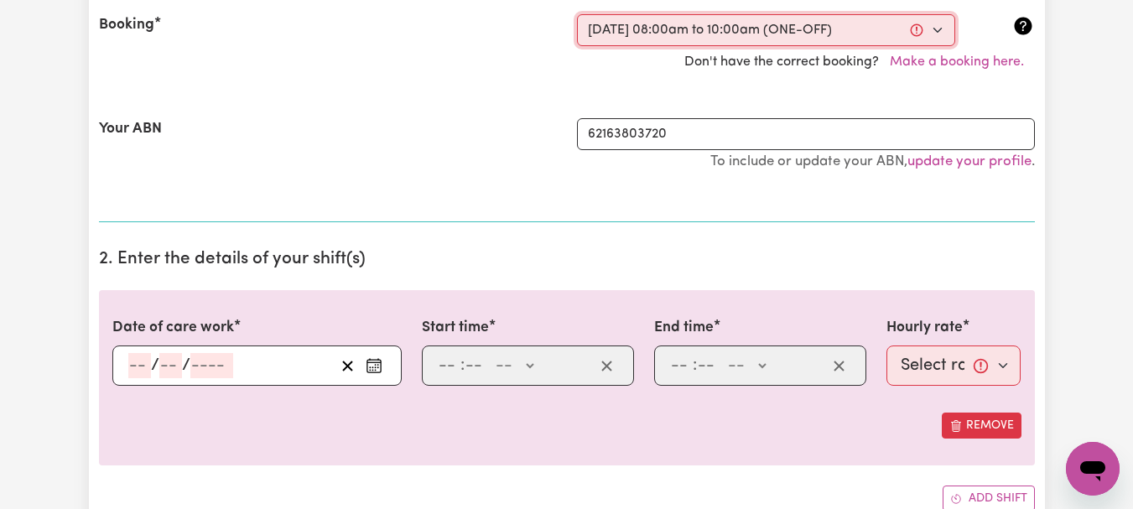
select select "am"
select select "44-Weekday"
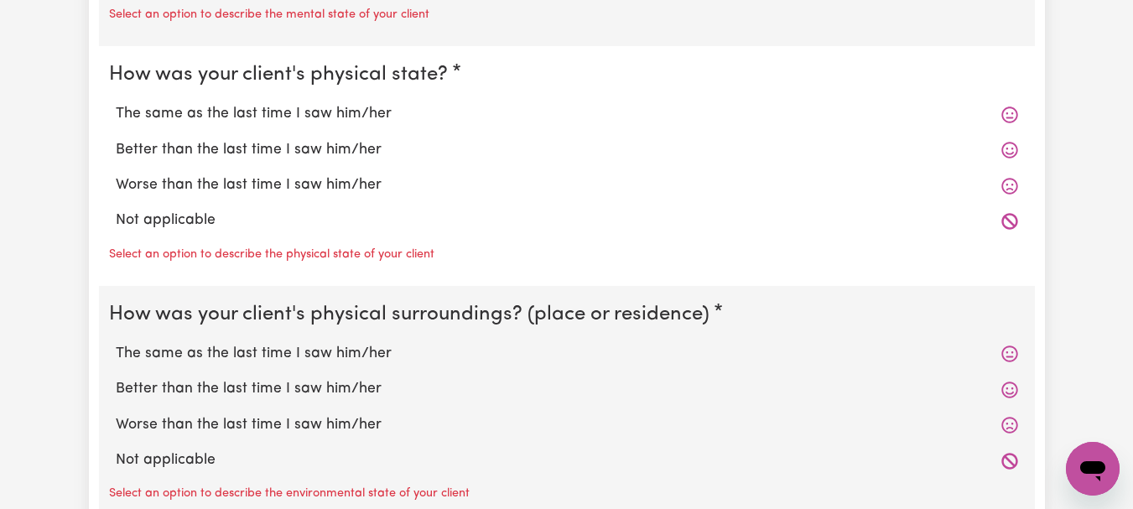
scroll to position [1645, 0]
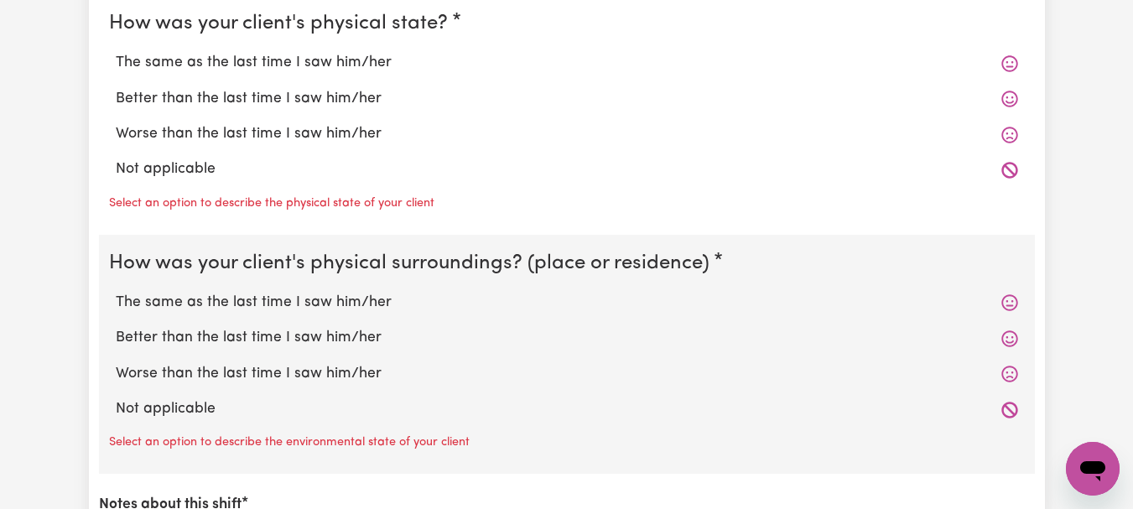
radio input "true"
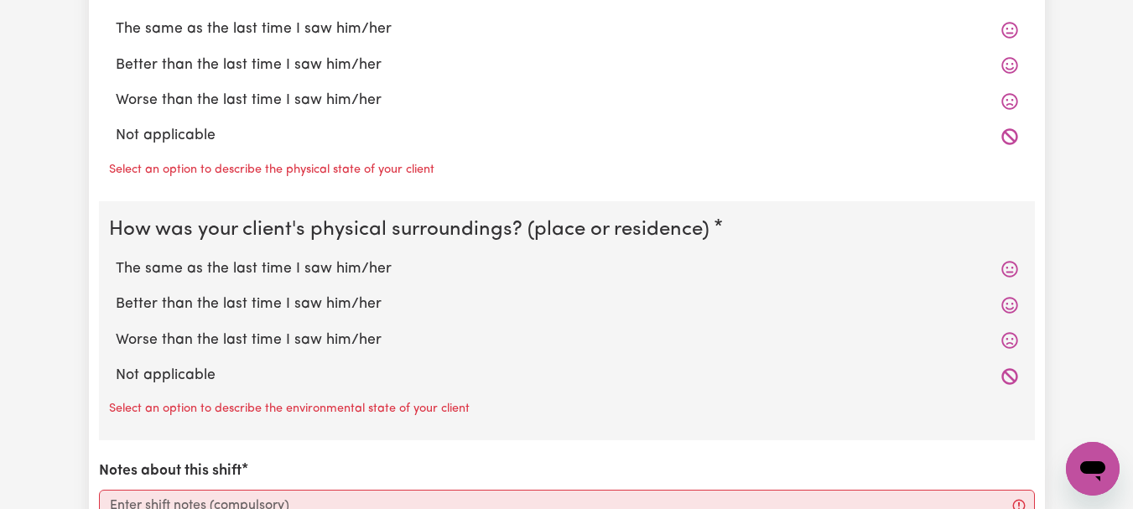
click at [397, 40] on label "The same as the last time I saw him/her" at bounding box center [567, 29] width 902 height 22
click at [116, 18] on input "The same as the last time I saw him/her" at bounding box center [115, 18] width 1 height 1
radio input "true"
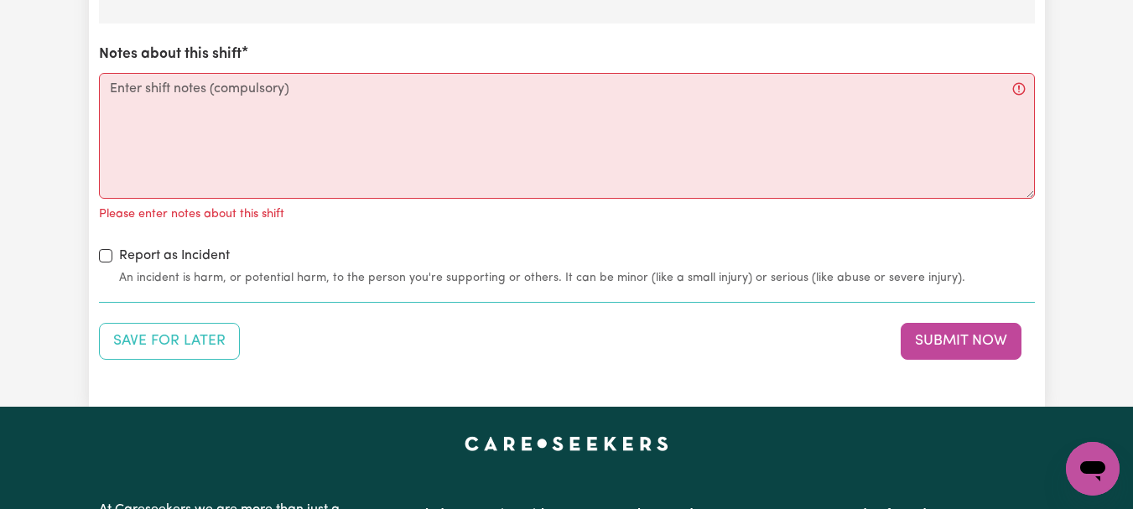
scroll to position [2099, 0]
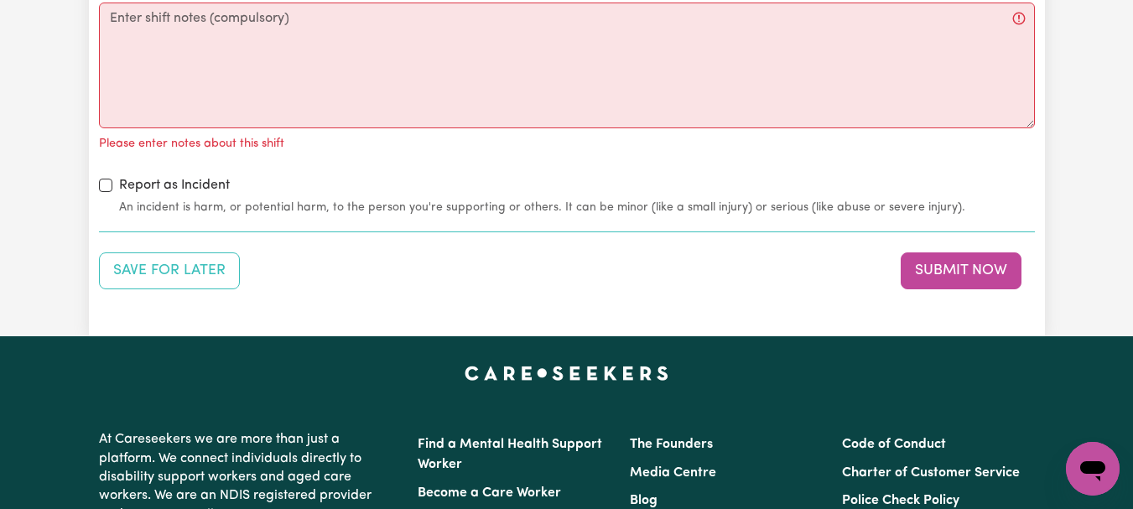
radio input "true"
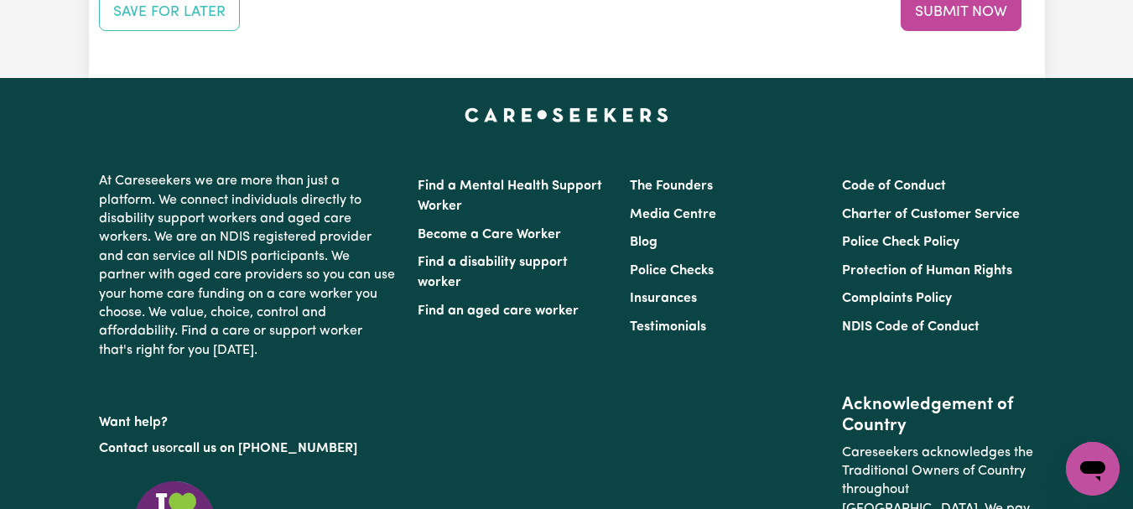
scroll to position [2359, 0]
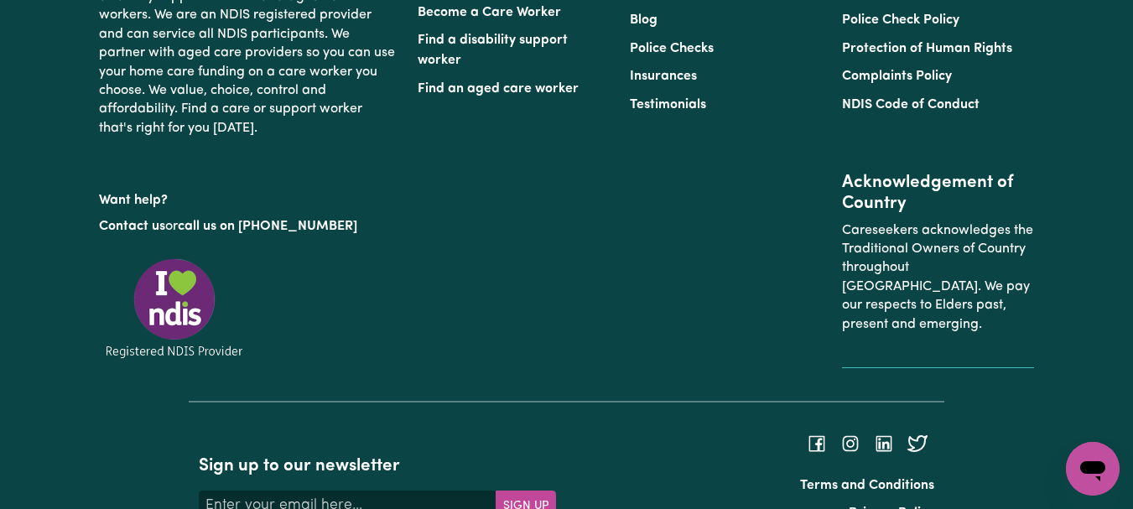
scroll to position [2547, 0]
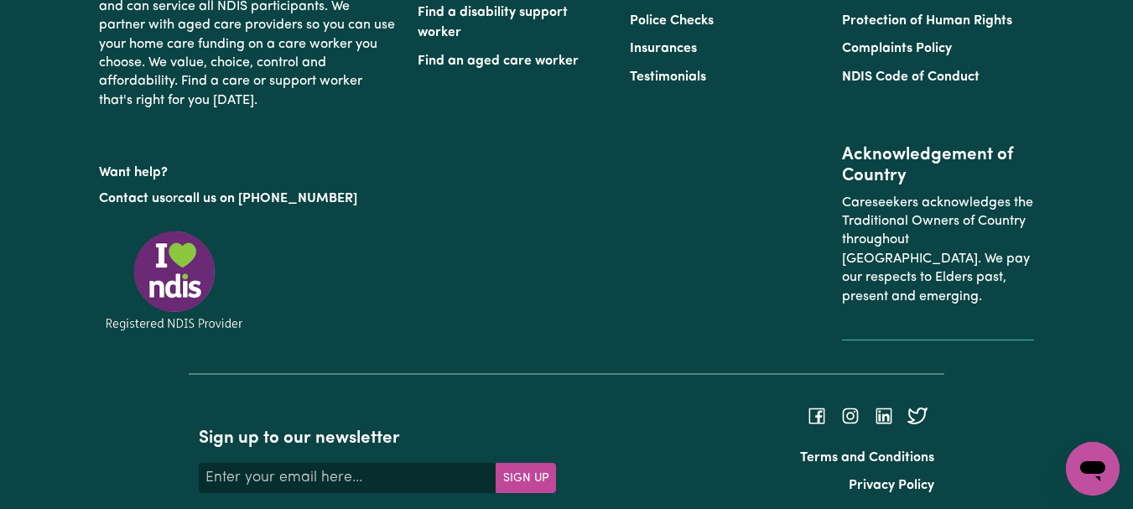
type textarea "Refer to KNC shift notes."
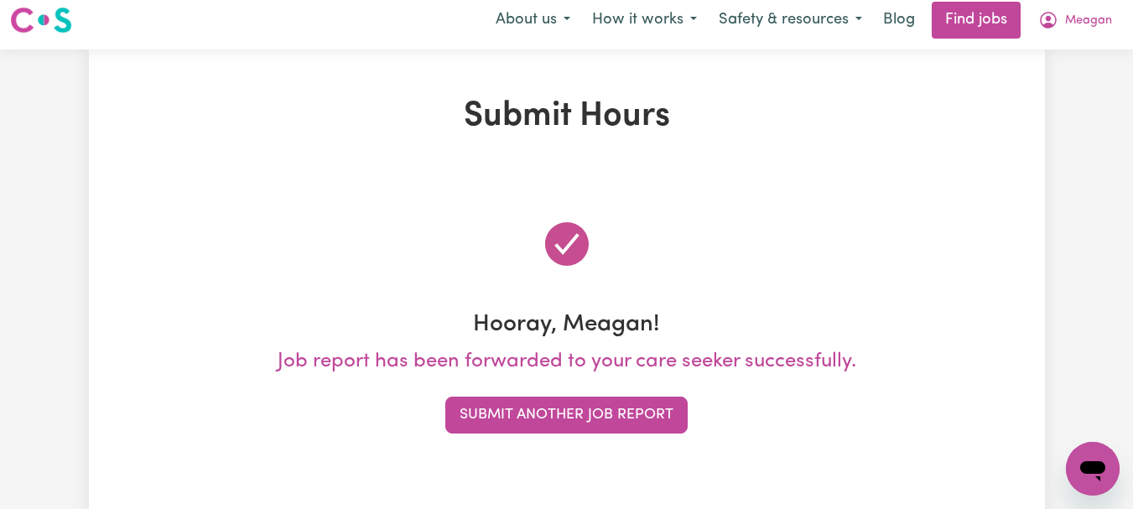
scroll to position [0, 0]
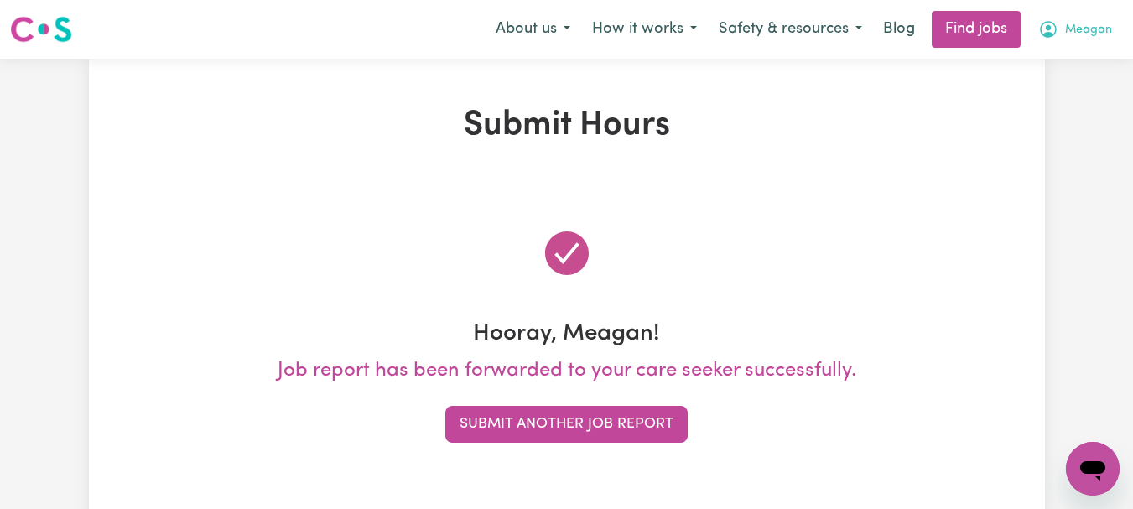
click at [1070, 39] on span "Meagan" at bounding box center [1088, 30] width 47 height 18
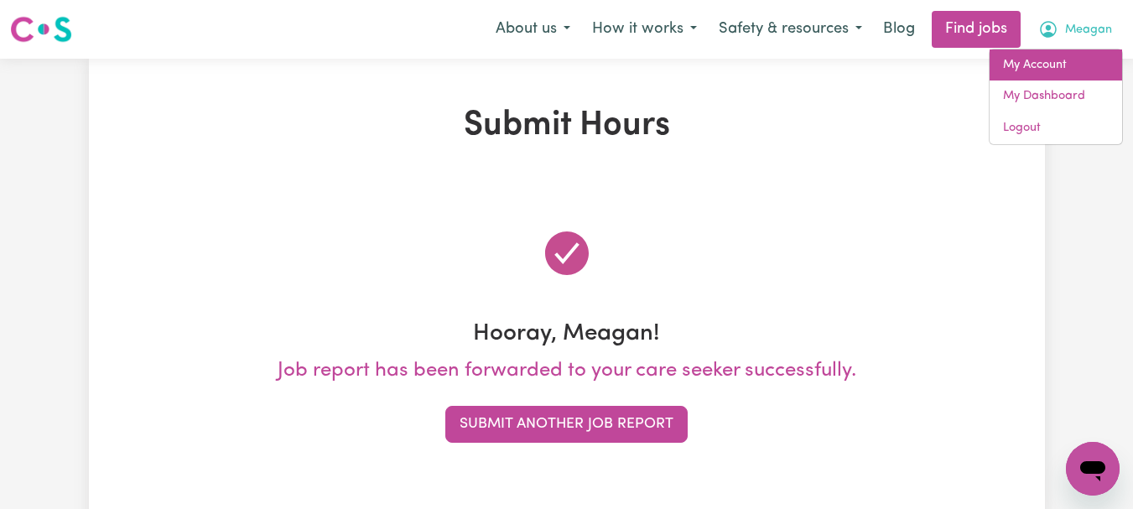
click at [1038, 75] on link "My Account" at bounding box center [1056, 65] width 132 height 32
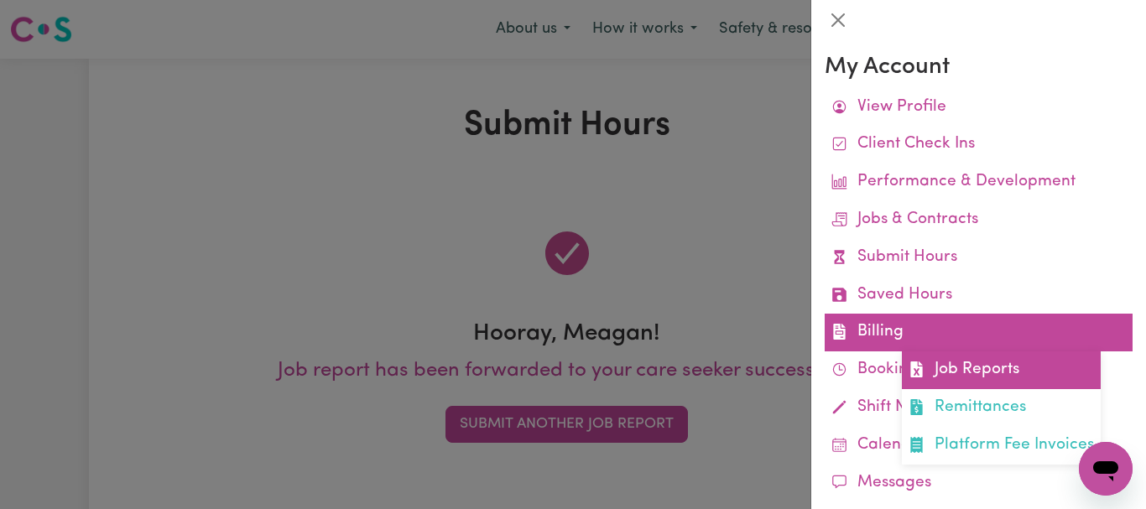
click at [1023, 389] on link "Job Reports" at bounding box center [1000, 370] width 199 height 38
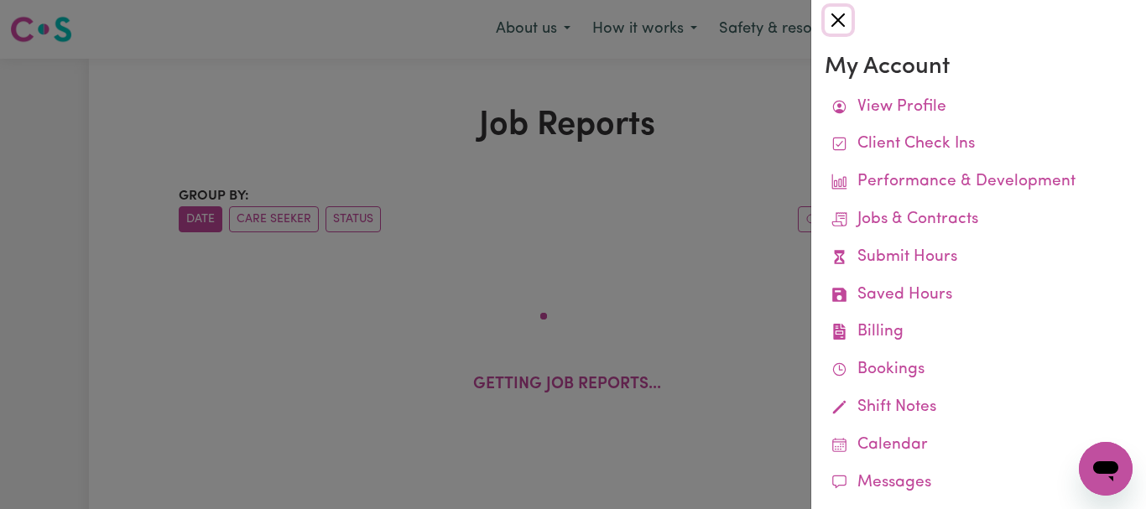
click at [849, 29] on button "Close" at bounding box center [837, 20] width 27 height 27
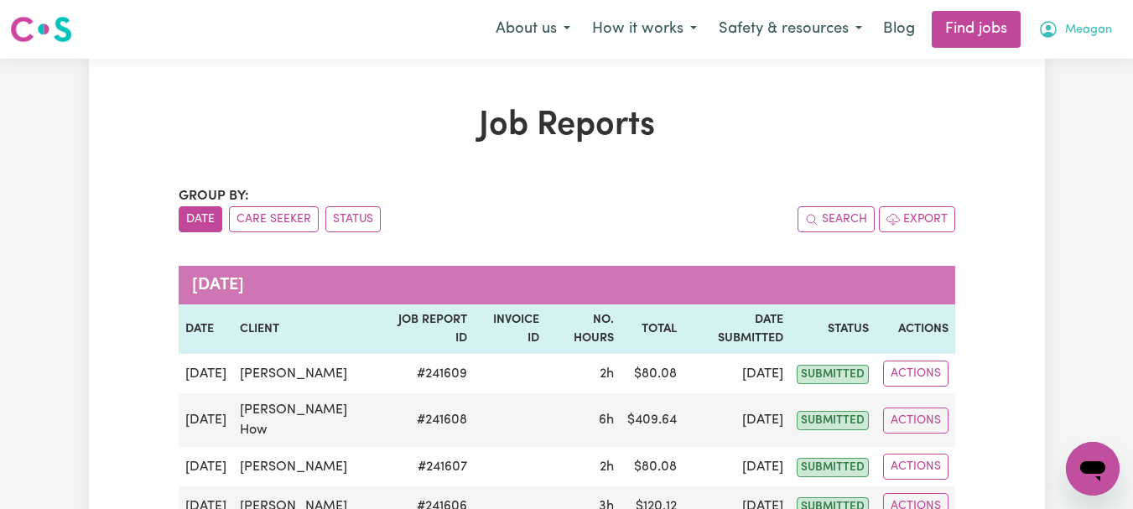
click at [1078, 37] on span "Meagan" at bounding box center [1088, 30] width 47 height 18
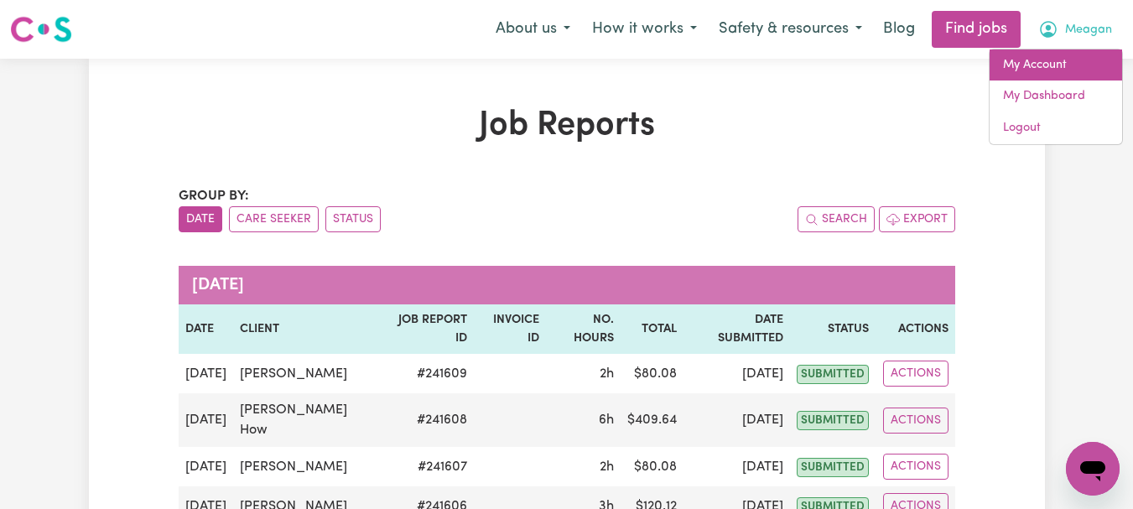
click at [1068, 81] on link "My Account" at bounding box center [1056, 65] width 132 height 32
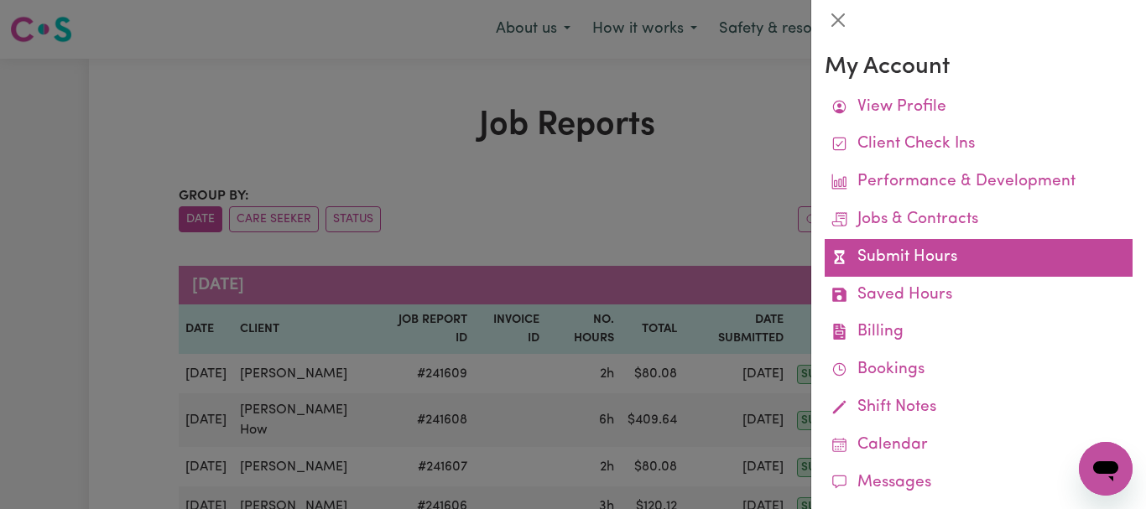
click at [954, 277] on link "Submit Hours" at bounding box center [978, 258] width 308 height 38
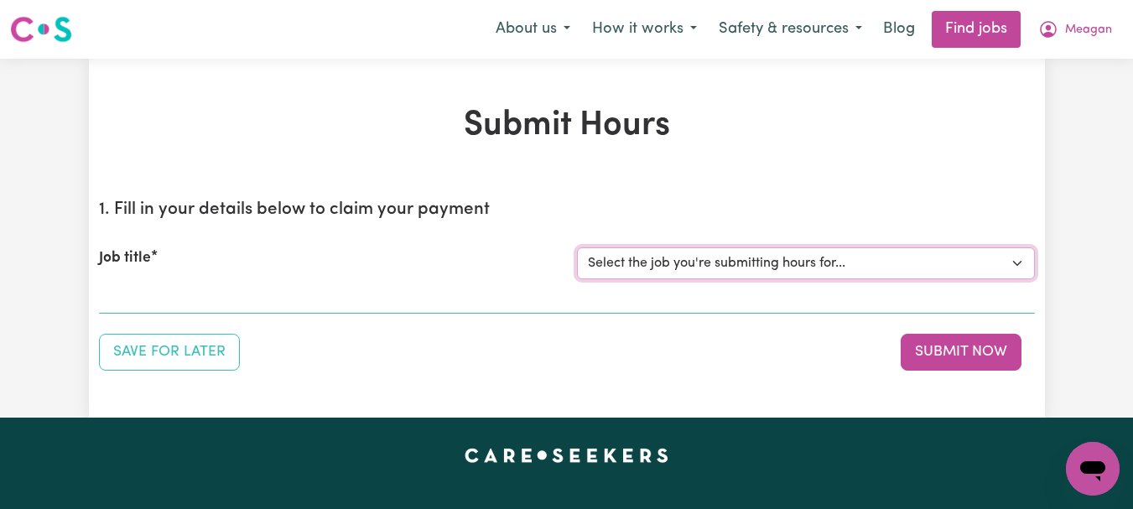
click at [1016, 279] on select "Select the job you're submitting hours for... [[PERSON_NAME]] [DEMOGRAPHIC_DATA…" at bounding box center [806, 263] width 458 height 32
select select "12990"
click at [579, 279] on select "Select the job you're submitting hours for... [[PERSON_NAME]] [DEMOGRAPHIC_DATA…" at bounding box center [806, 263] width 458 height 32
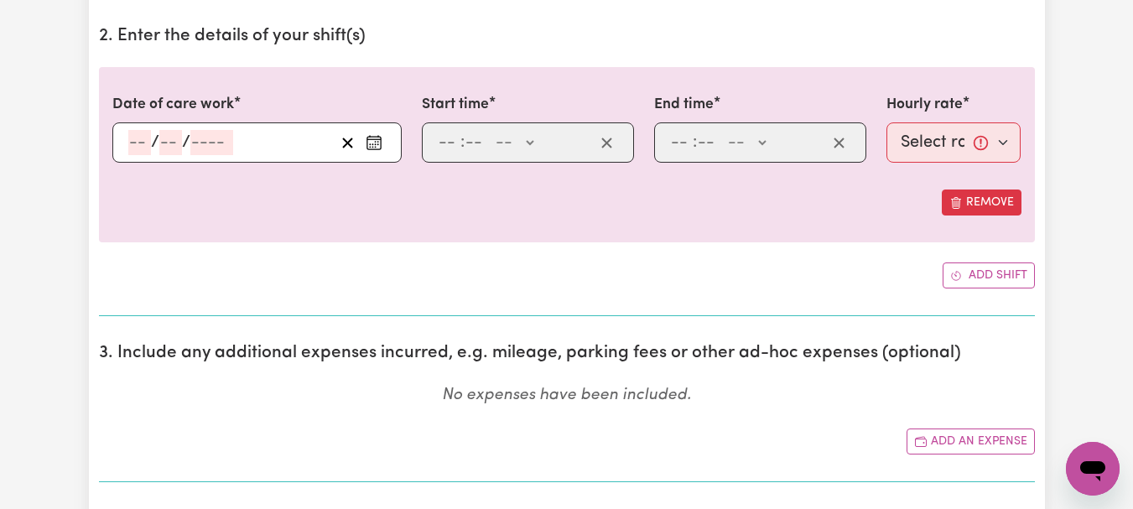
scroll to position [609, 0]
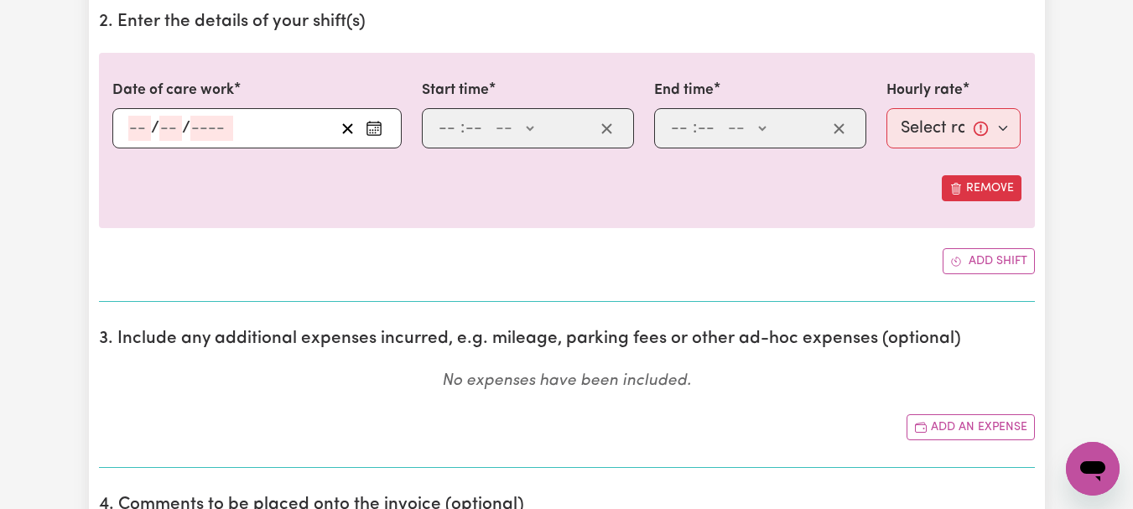
click at [370, 135] on rect "Enter the date of care work" at bounding box center [373, 128] width 13 height 13
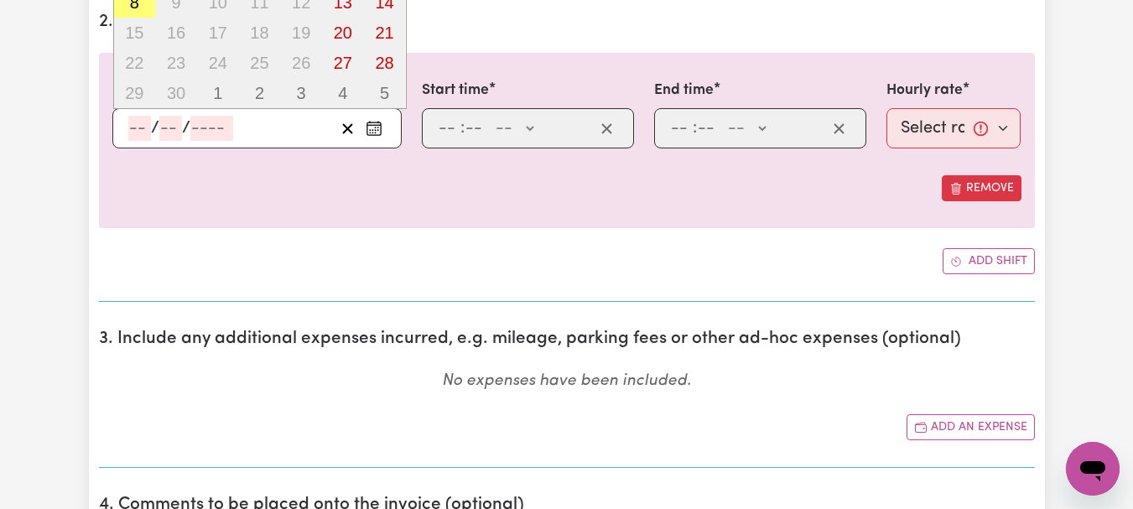
type input "[DATE]"
type input "5"
type input "9"
type input "2025"
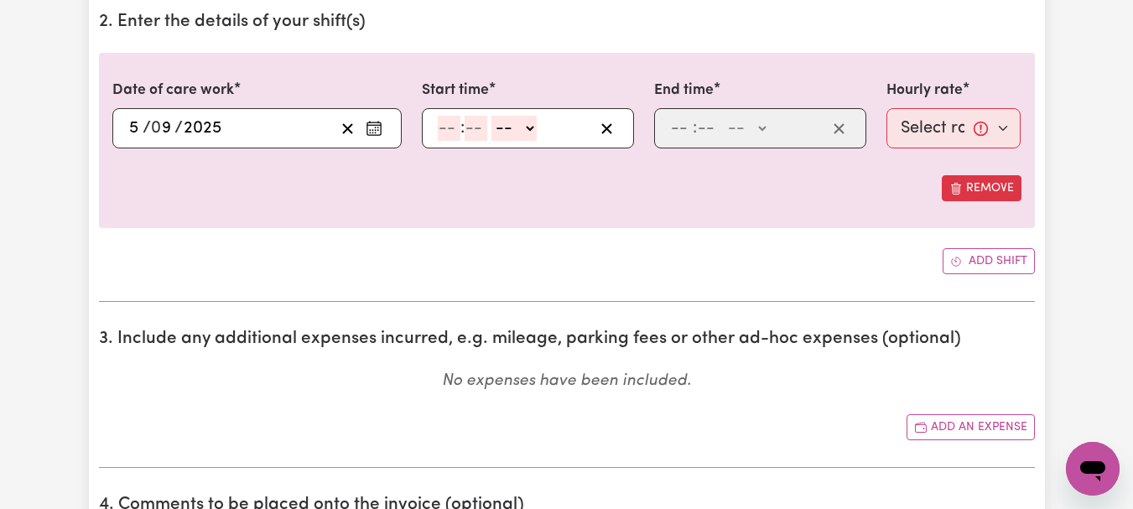
click at [460, 141] on input "number" at bounding box center [449, 128] width 23 height 25
type input "11"
type input "00"
click at [535, 141] on select "-- AM PM" at bounding box center [512, 128] width 45 height 25
select select "am"
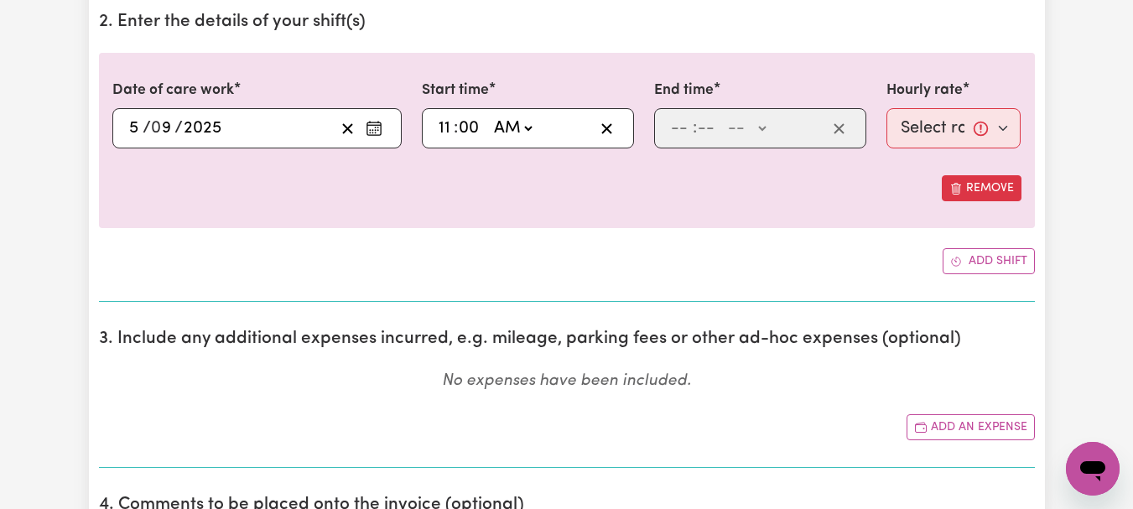
click at [499, 141] on select "-- AM PM" at bounding box center [512, 128] width 45 height 25
type input "11:00"
type input "0"
click at [693, 141] on input "number" at bounding box center [681, 128] width 23 height 25
type input "12"
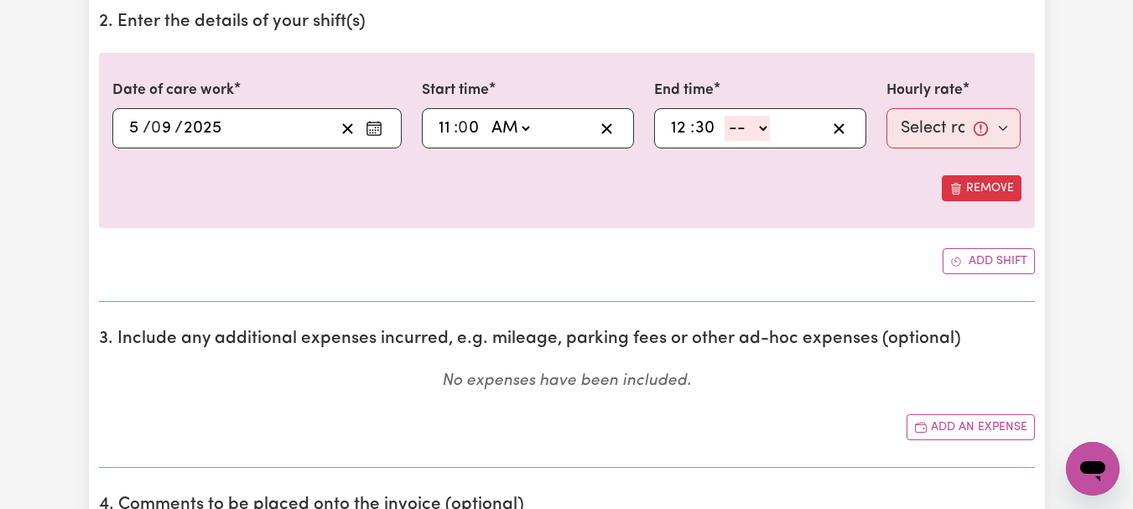
type input "30"
click at [770, 141] on select "-- AM PM" at bounding box center [747, 128] width 45 height 25
select select "pm"
click at [732, 141] on select "-- AM PM" at bounding box center [747, 128] width 45 height 25
type input "12:30"
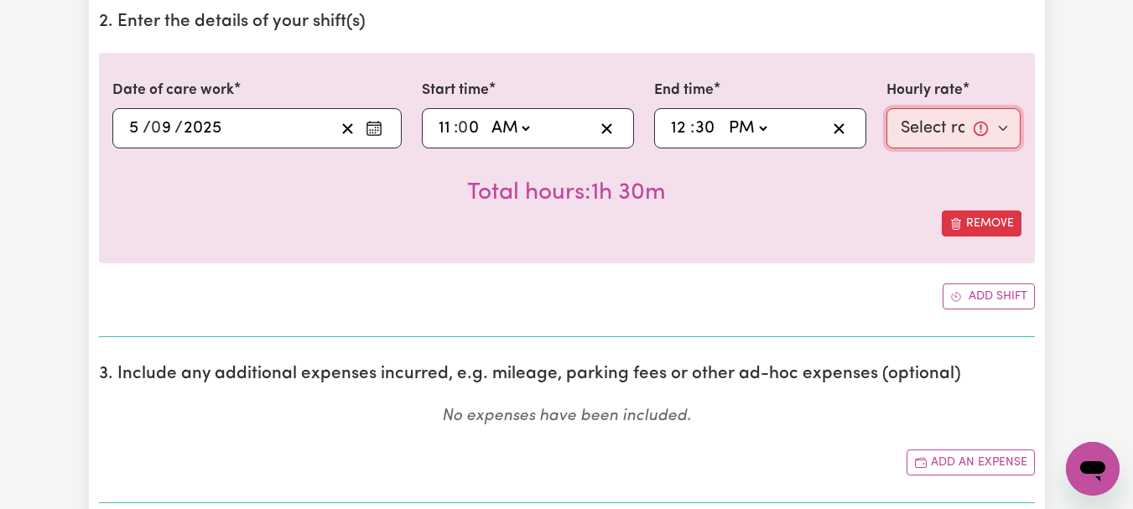
click at [996, 148] on select "Select rate... $44.00 (Weekday)" at bounding box center [953, 128] width 135 height 40
select select "44-Weekday"
click at [886, 148] on select "Select rate... $44.00 (Weekday)" at bounding box center [953, 128] width 135 height 40
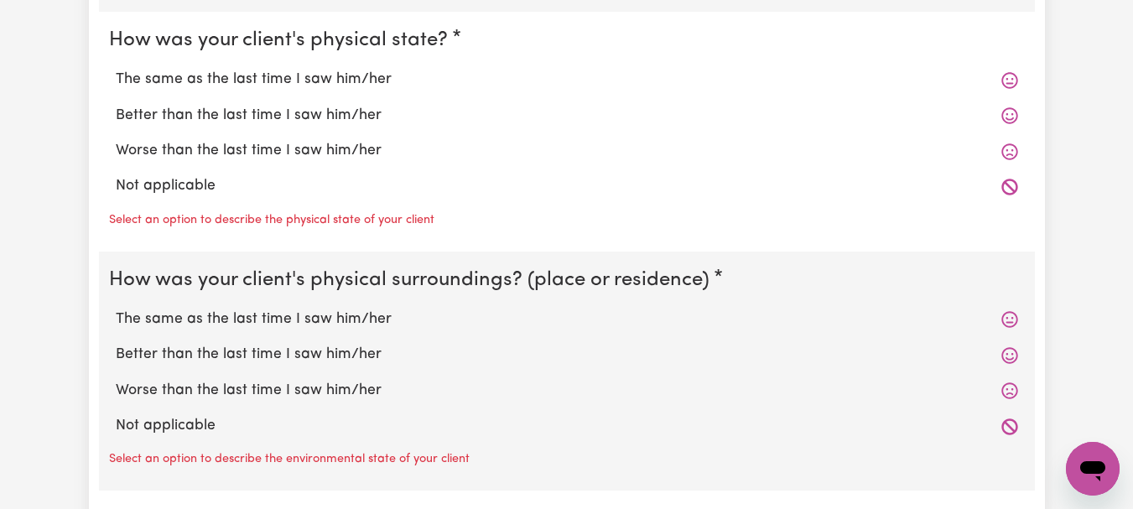
scroll to position [1650, 0]
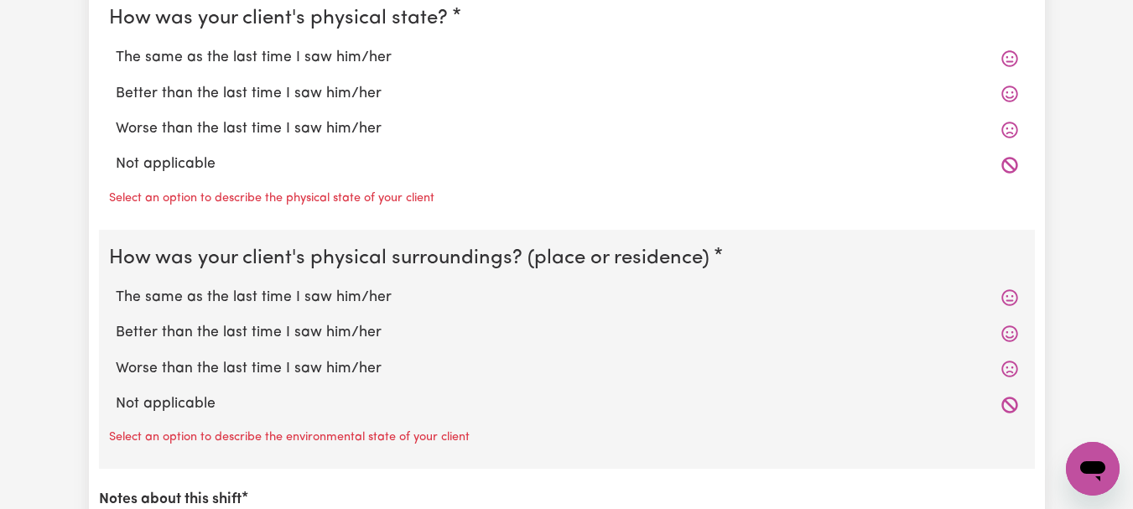
radio input "true"
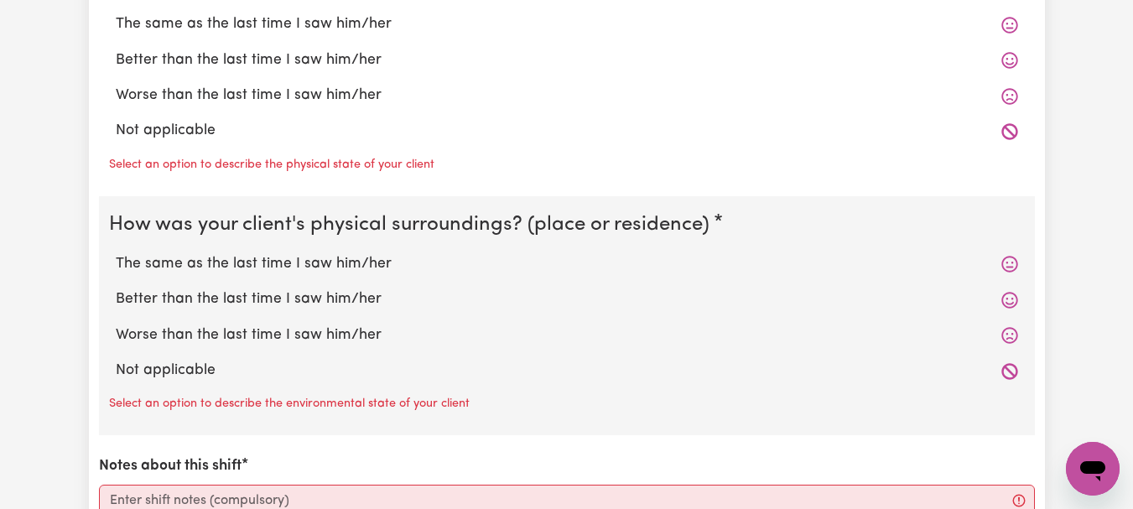
click at [437, 35] on label "The same as the last time I saw him/her" at bounding box center [567, 24] width 902 height 22
click at [116, 13] on input "The same as the last time I saw him/her" at bounding box center [115, 13] width 1 height 1
radio input "true"
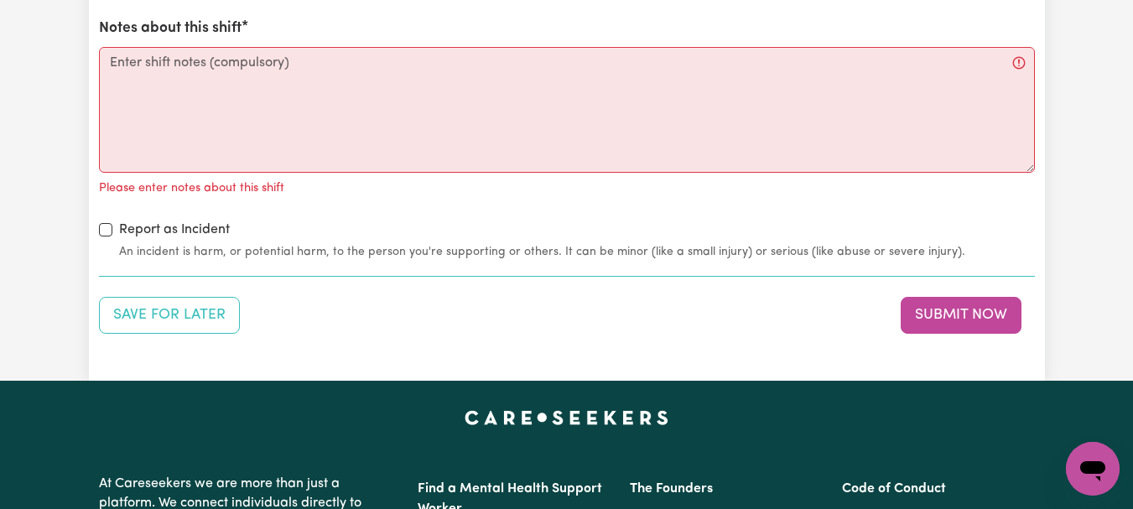
scroll to position [2105, 0]
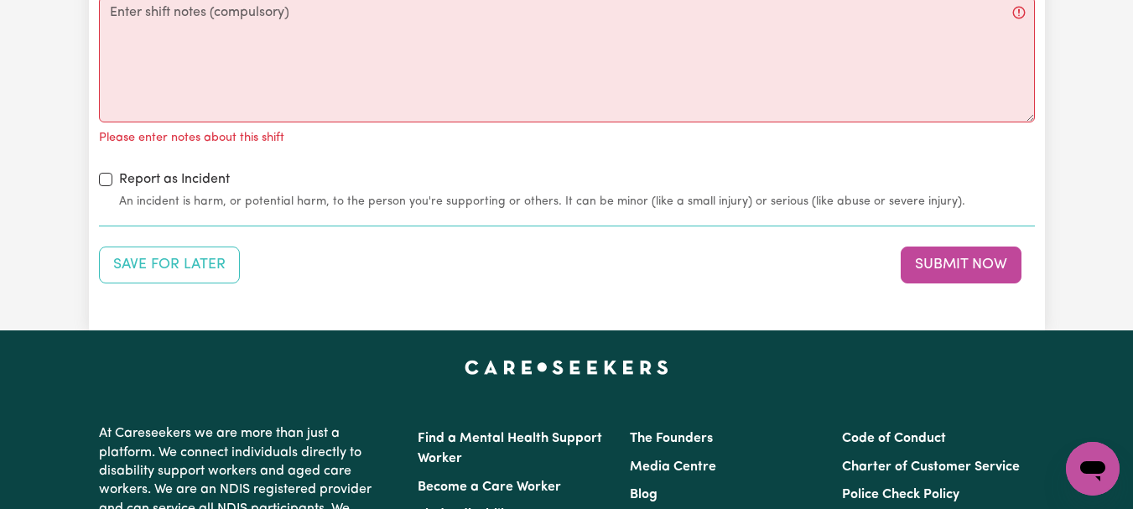
radio input "true"
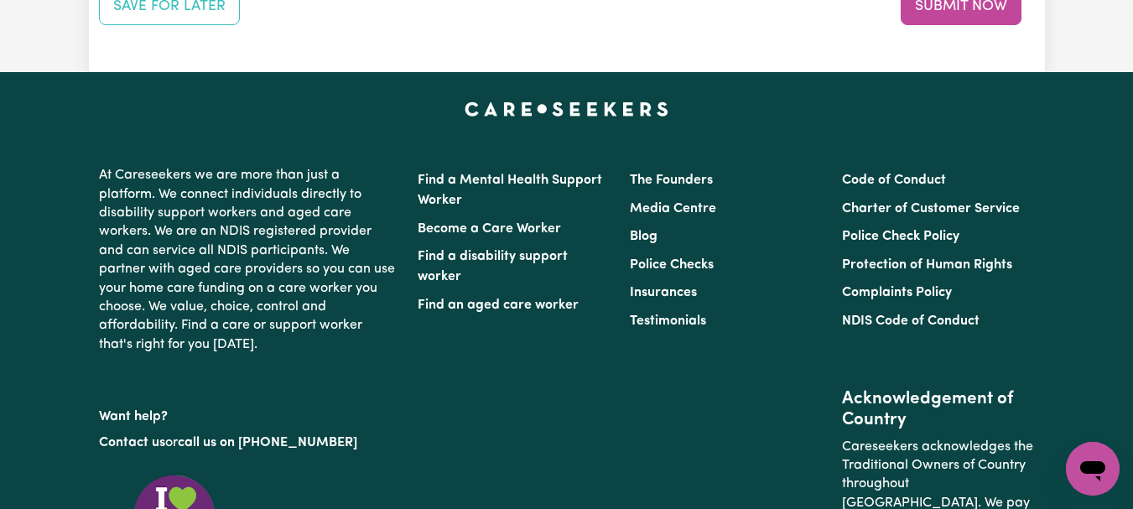
scroll to position [2351, 0]
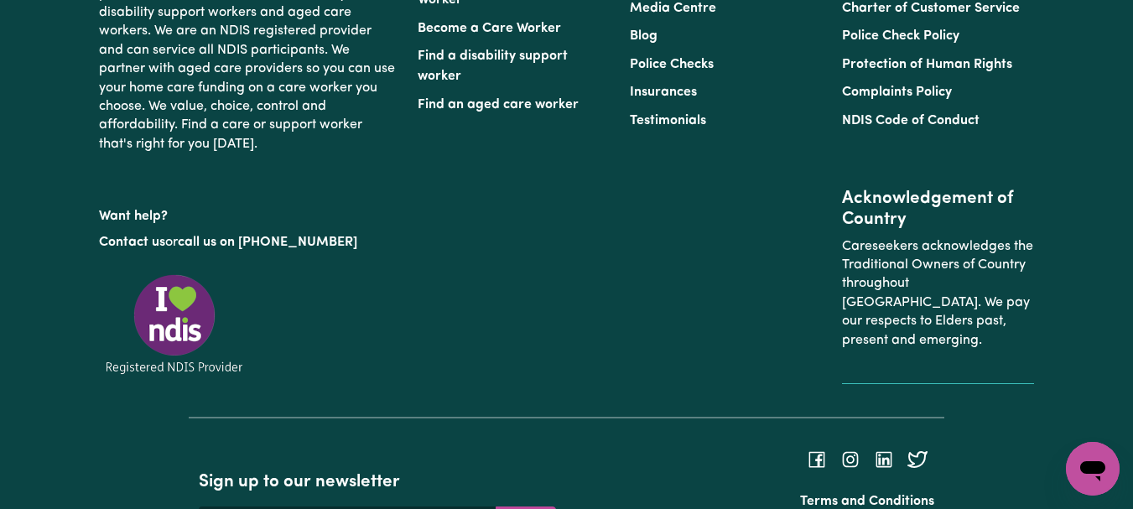
scroll to position [2517, 0]
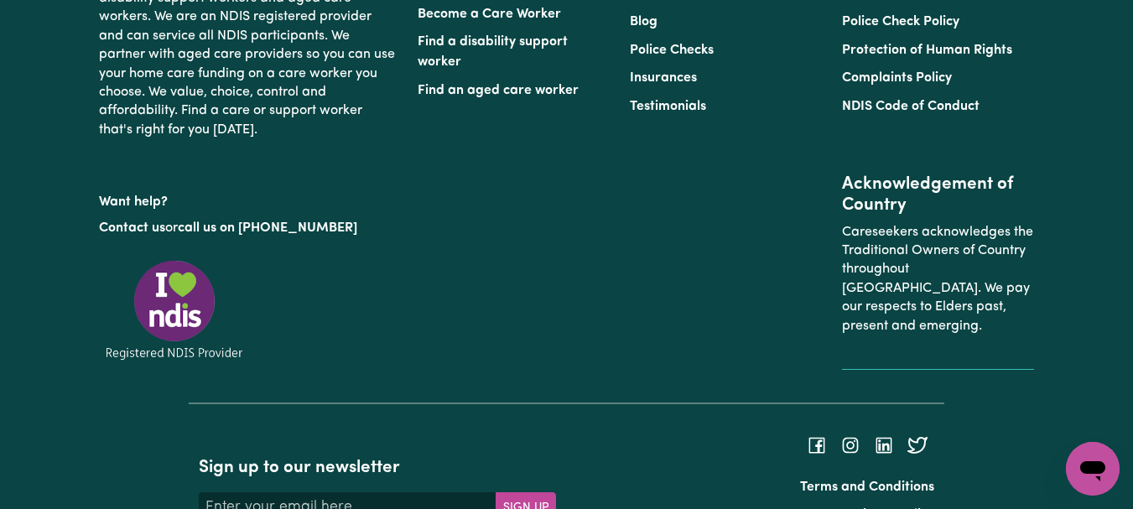
type textarea "Refer to KNC shift notes."
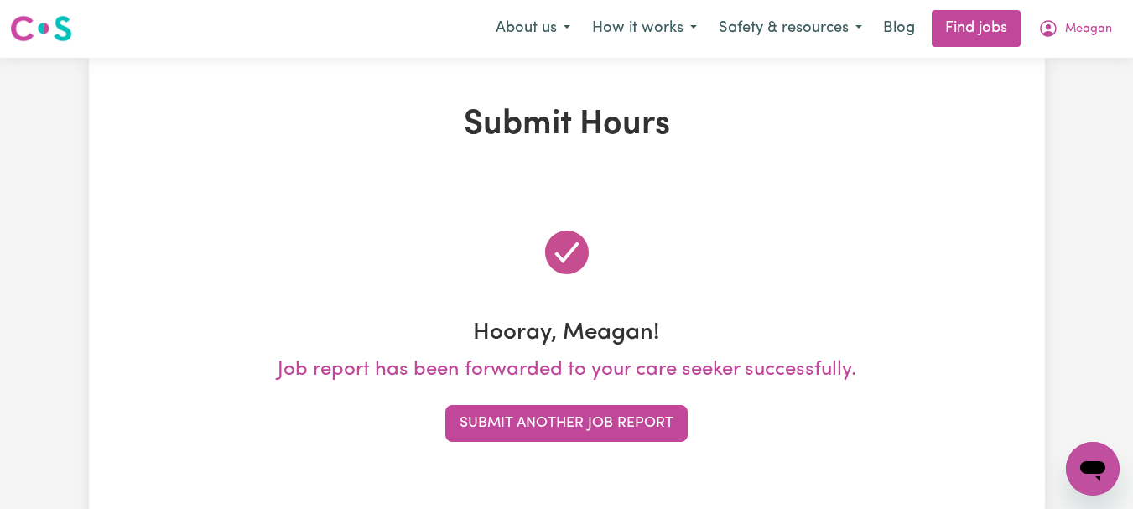
scroll to position [0, 0]
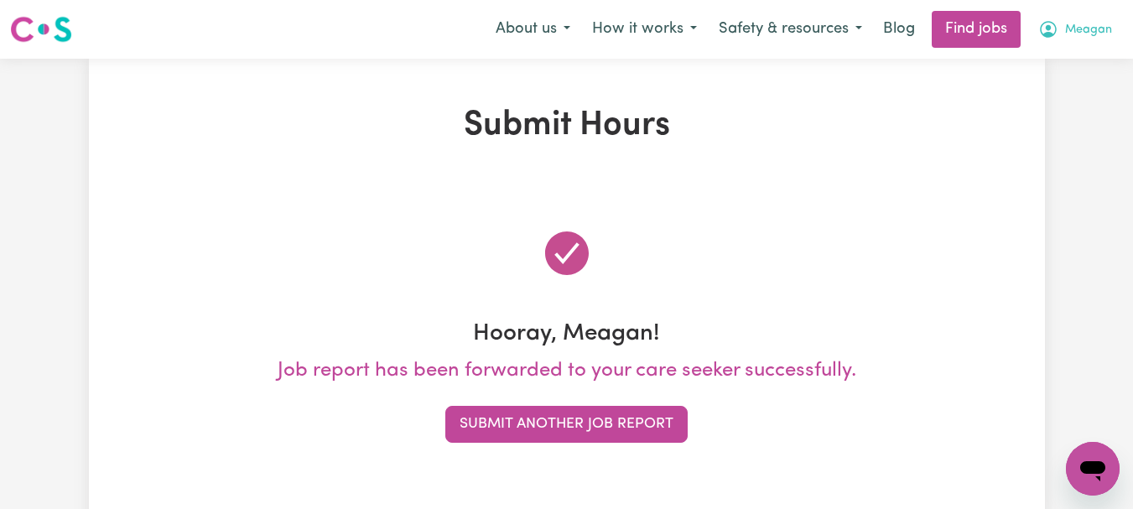
click at [1081, 39] on span "Meagan" at bounding box center [1088, 30] width 47 height 18
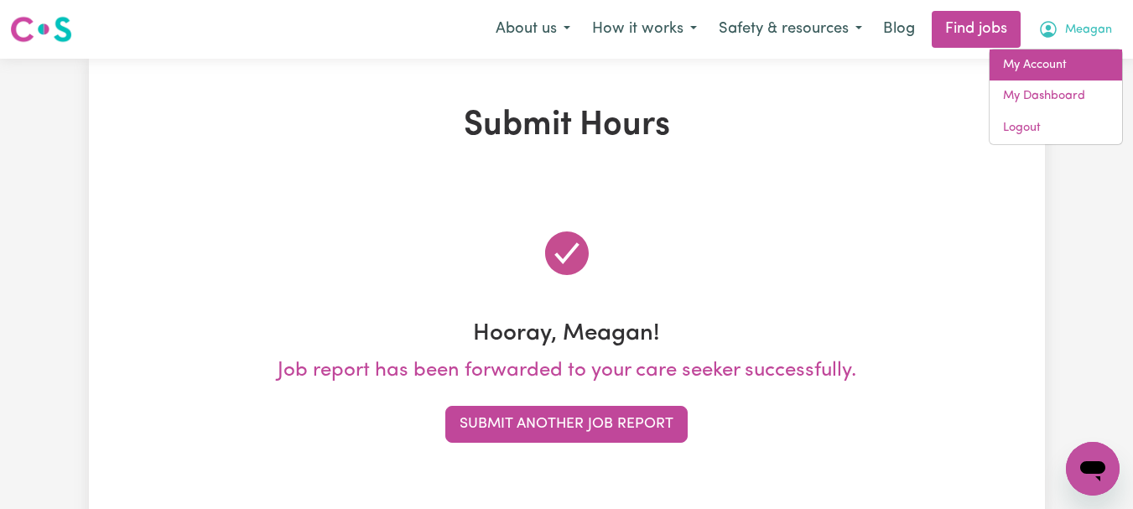
click at [1073, 81] on link "My Account" at bounding box center [1056, 65] width 132 height 32
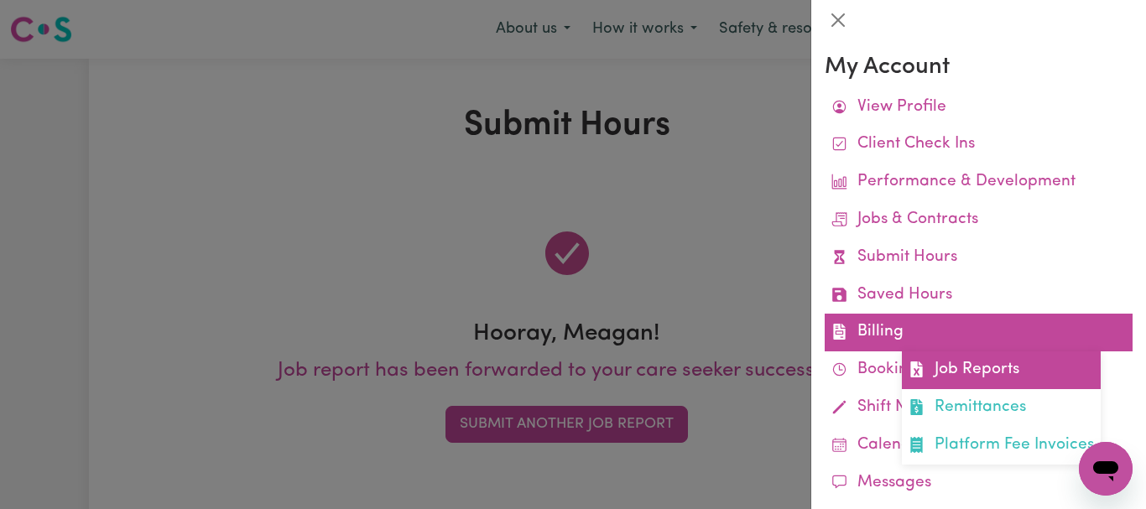
click at [1016, 389] on link "Job Reports" at bounding box center [1000, 370] width 199 height 38
